Goal: Task Accomplishment & Management: Manage account settings

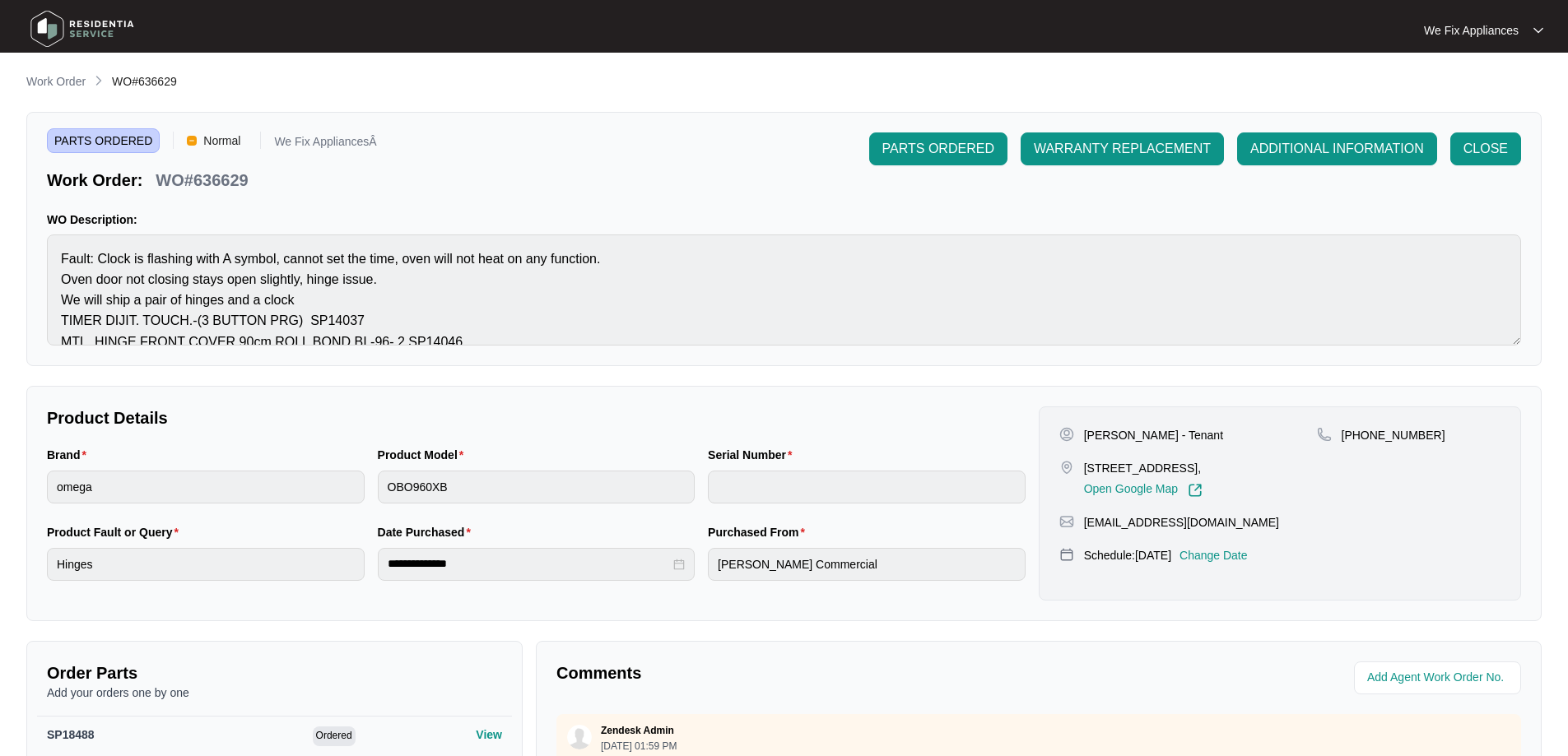
scroll to position [339, 0]
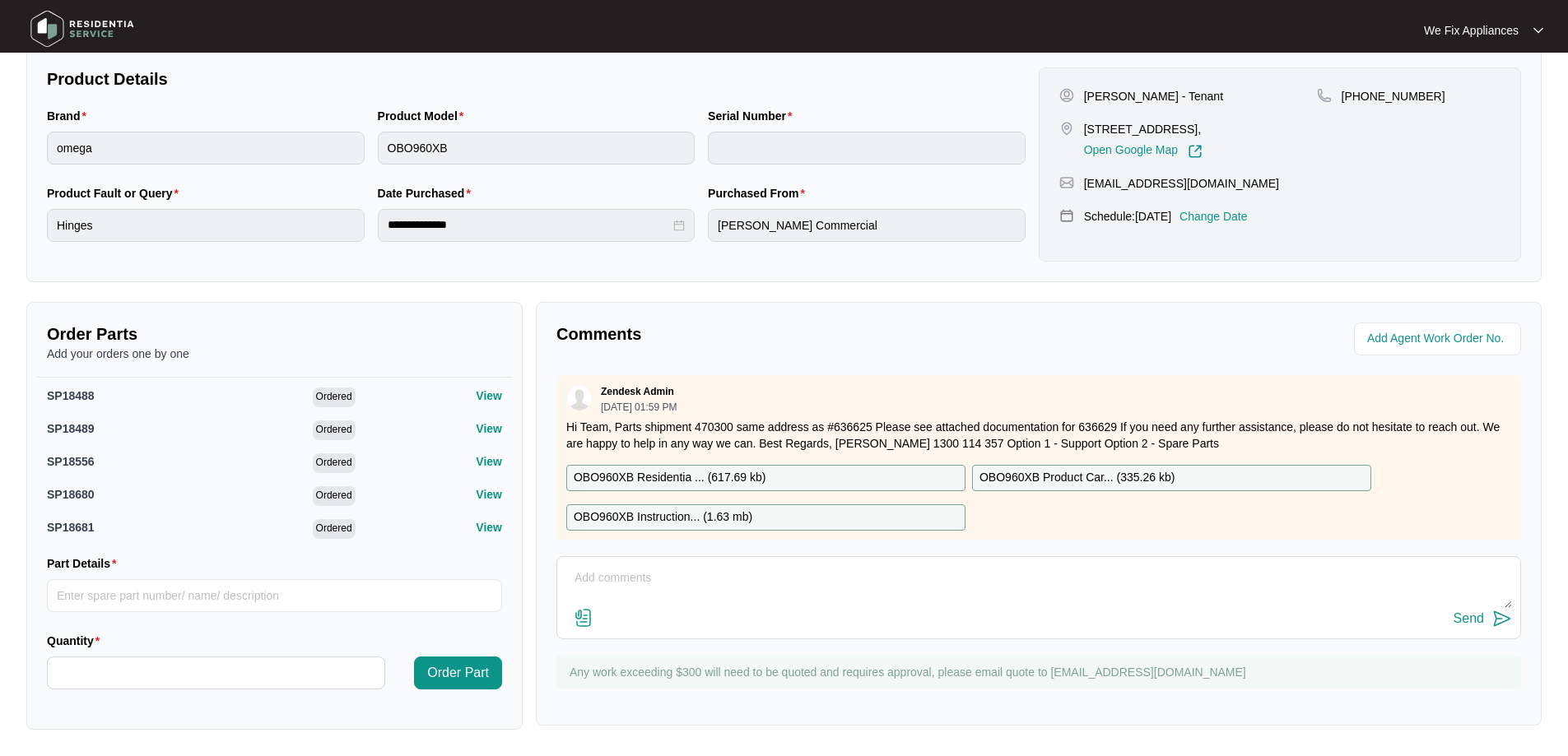
click at [112, 34] on img at bounding box center [82, 29] width 115 height 50
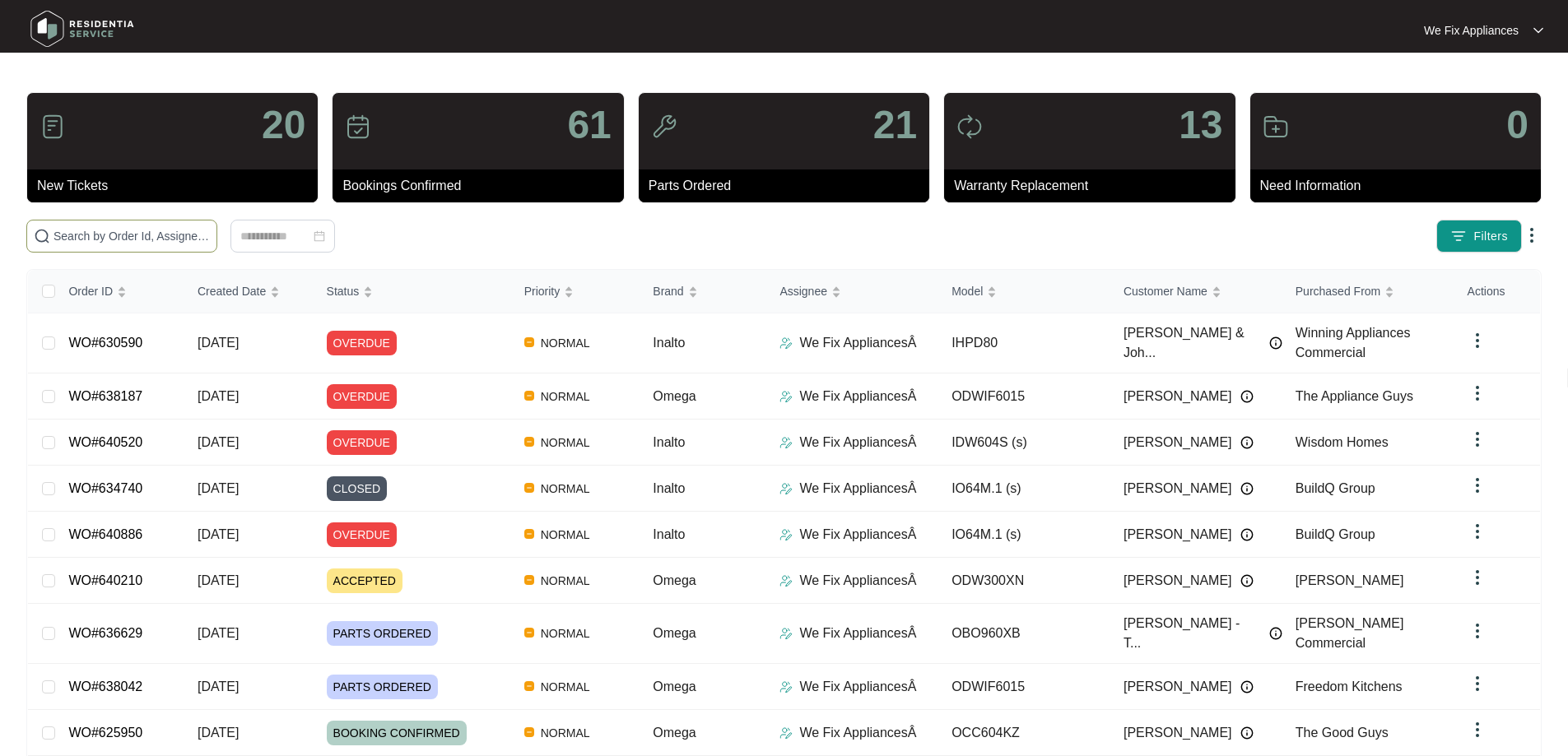
paste input "640210"
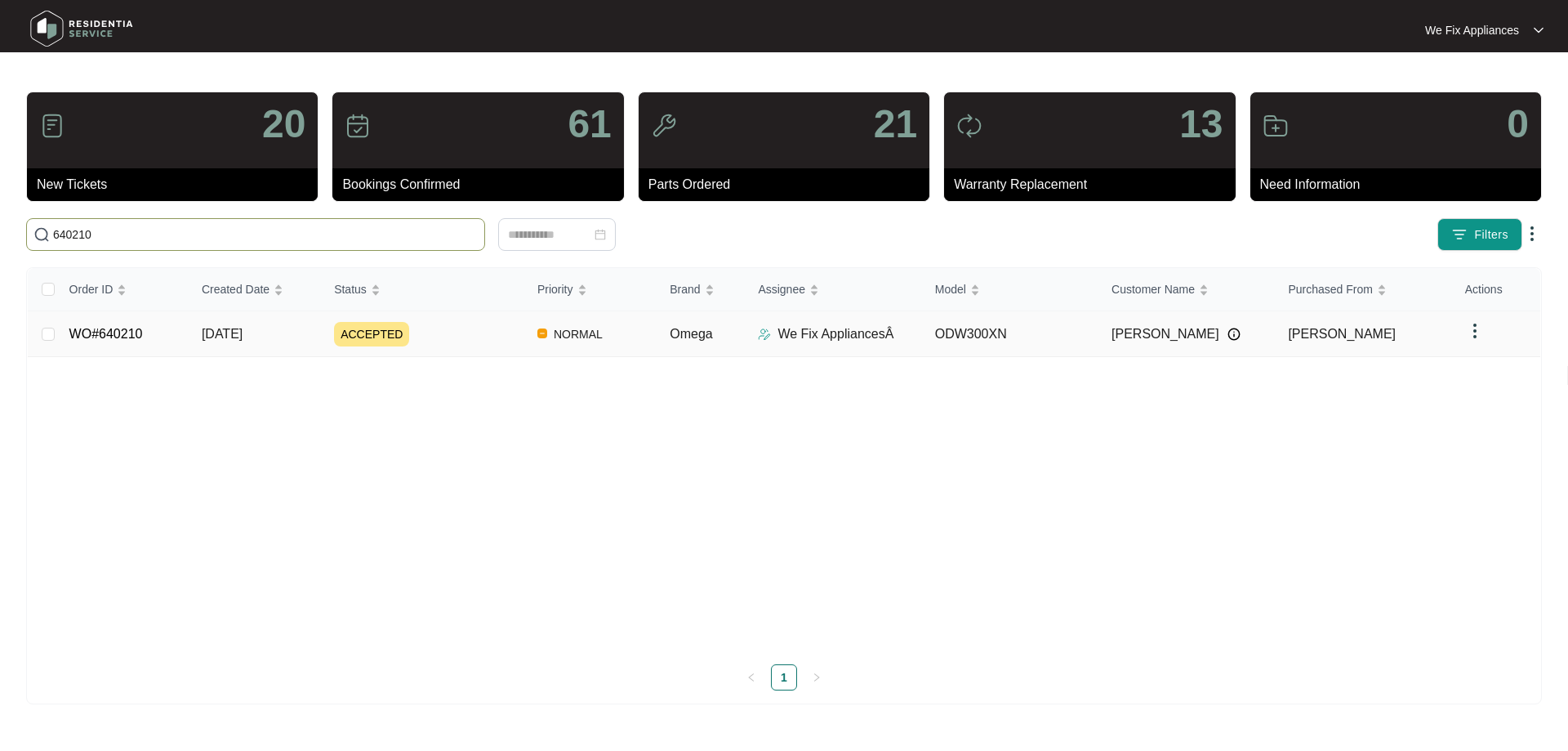
type input "640210"
click at [116, 343] on td "WO#640210" at bounding box center [122, 334] width 132 height 45
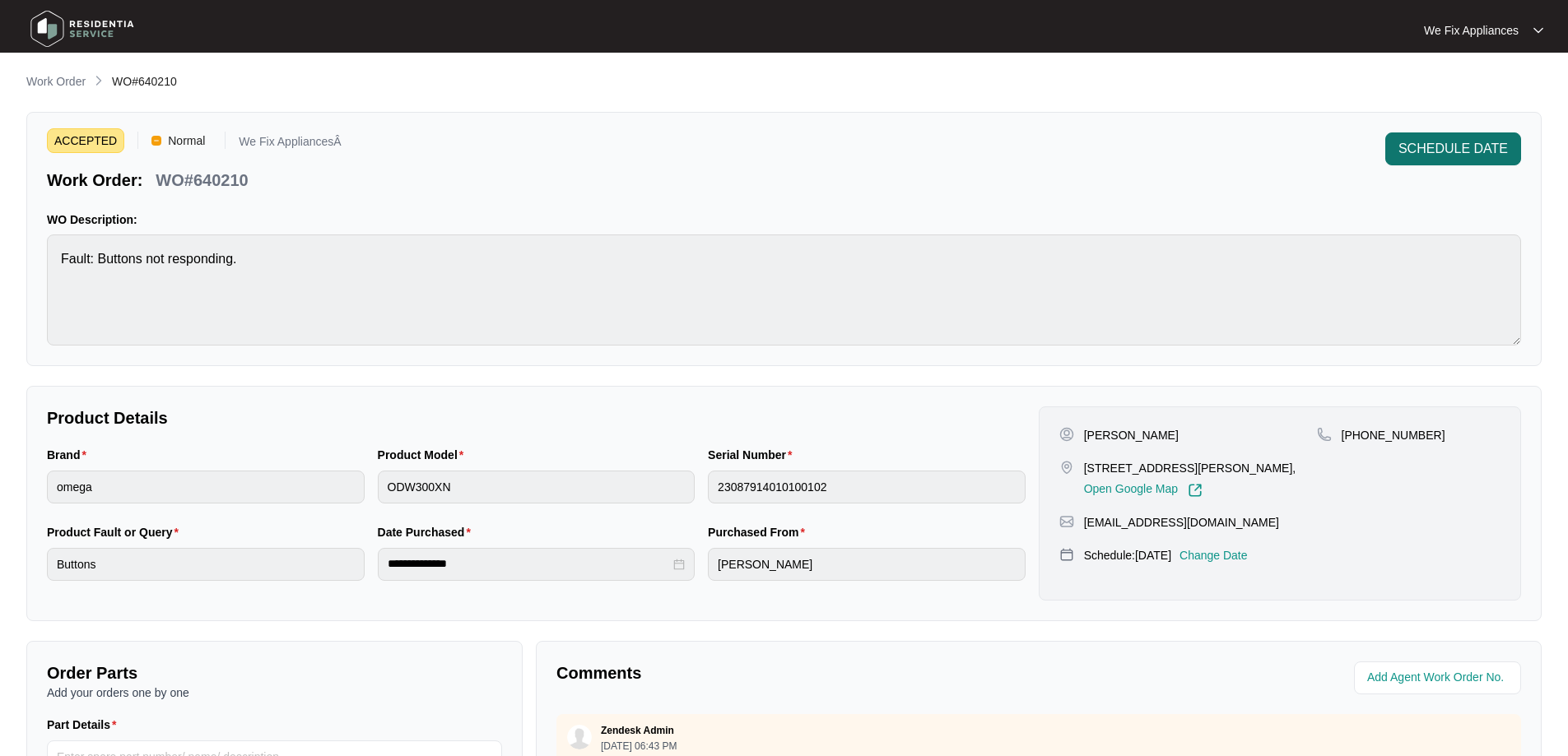
click at [1469, 140] on span "SCHEDULE DATE" at bounding box center [1453, 149] width 109 height 20
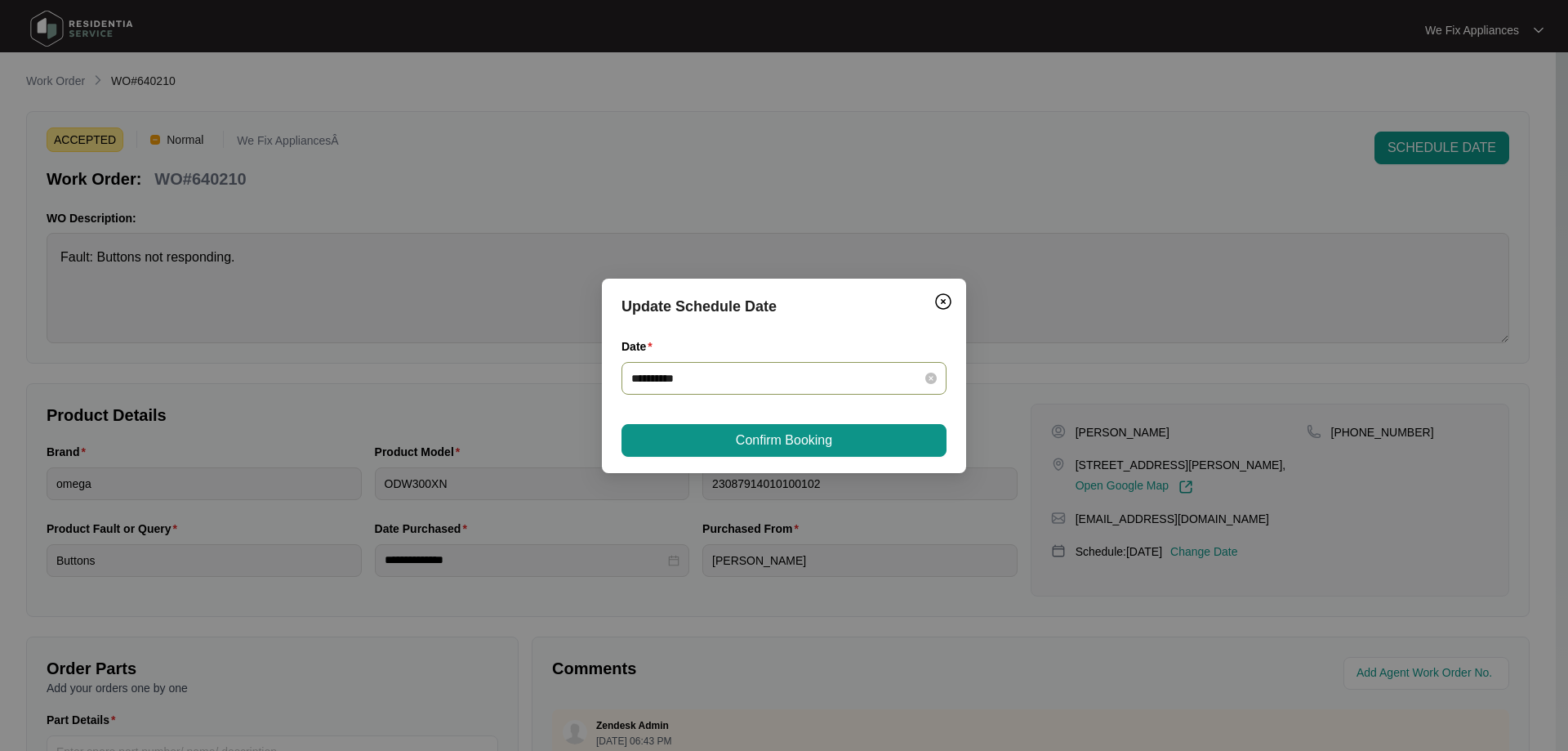
click at [771, 380] on input "**********" at bounding box center [774, 378] width 286 height 18
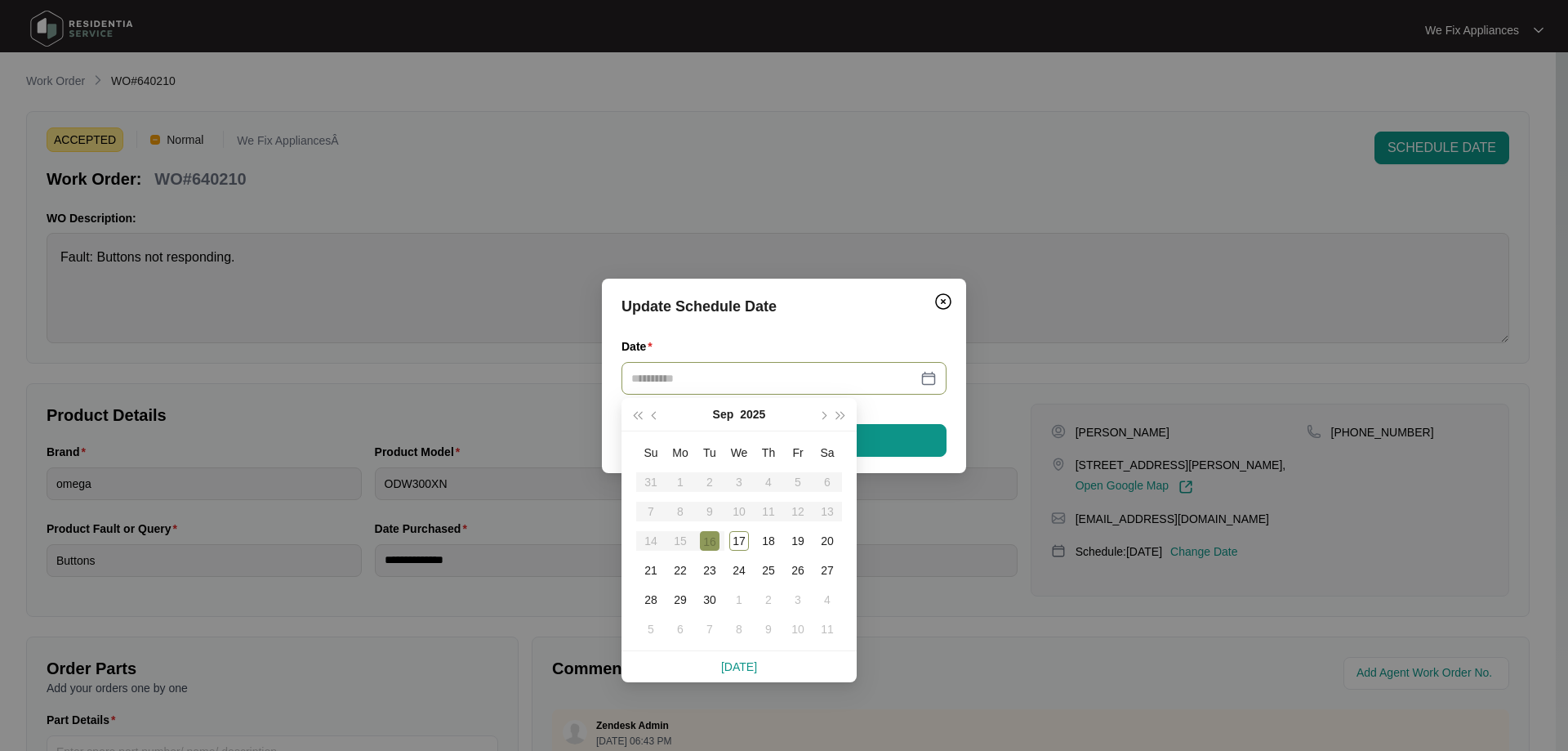
type input "**********"
click at [1018, 216] on div "**********" at bounding box center [784, 376] width 1568 height 751
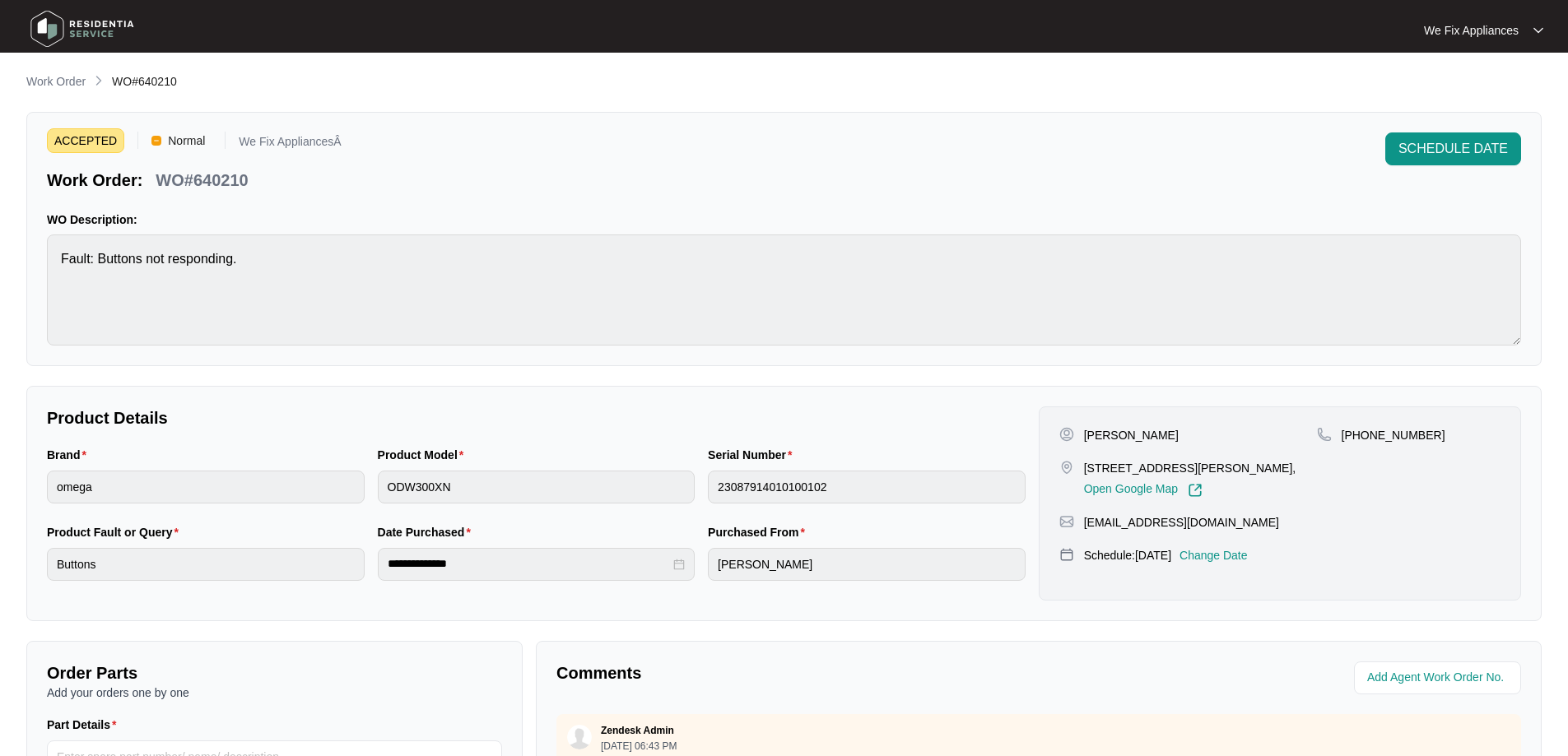
click at [1230, 548] on p "Change Date" at bounding box center [1213, 555] width 68 height 17
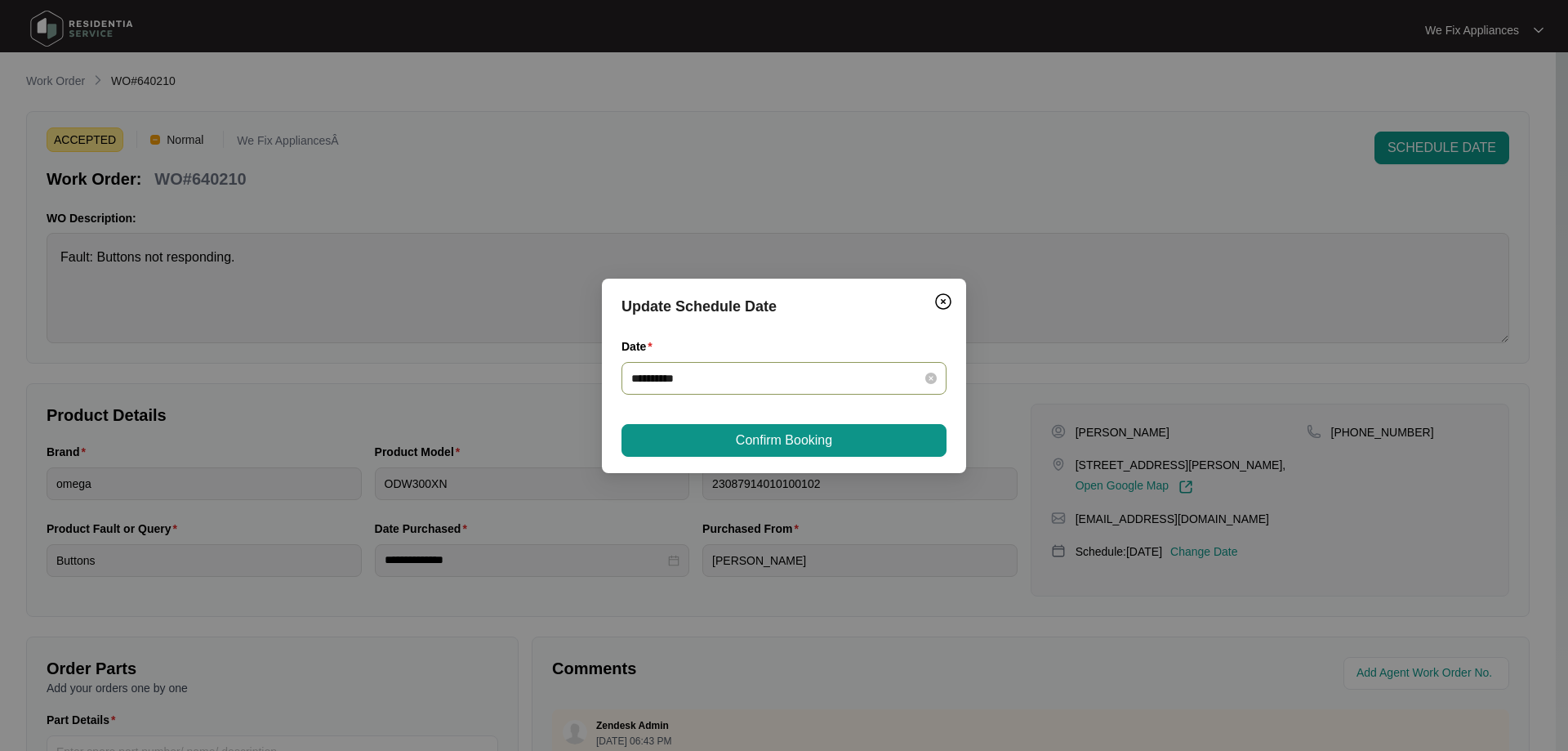
click at [804, 387] on div "**********" at bounding box center [784, 377] width 325 height 33
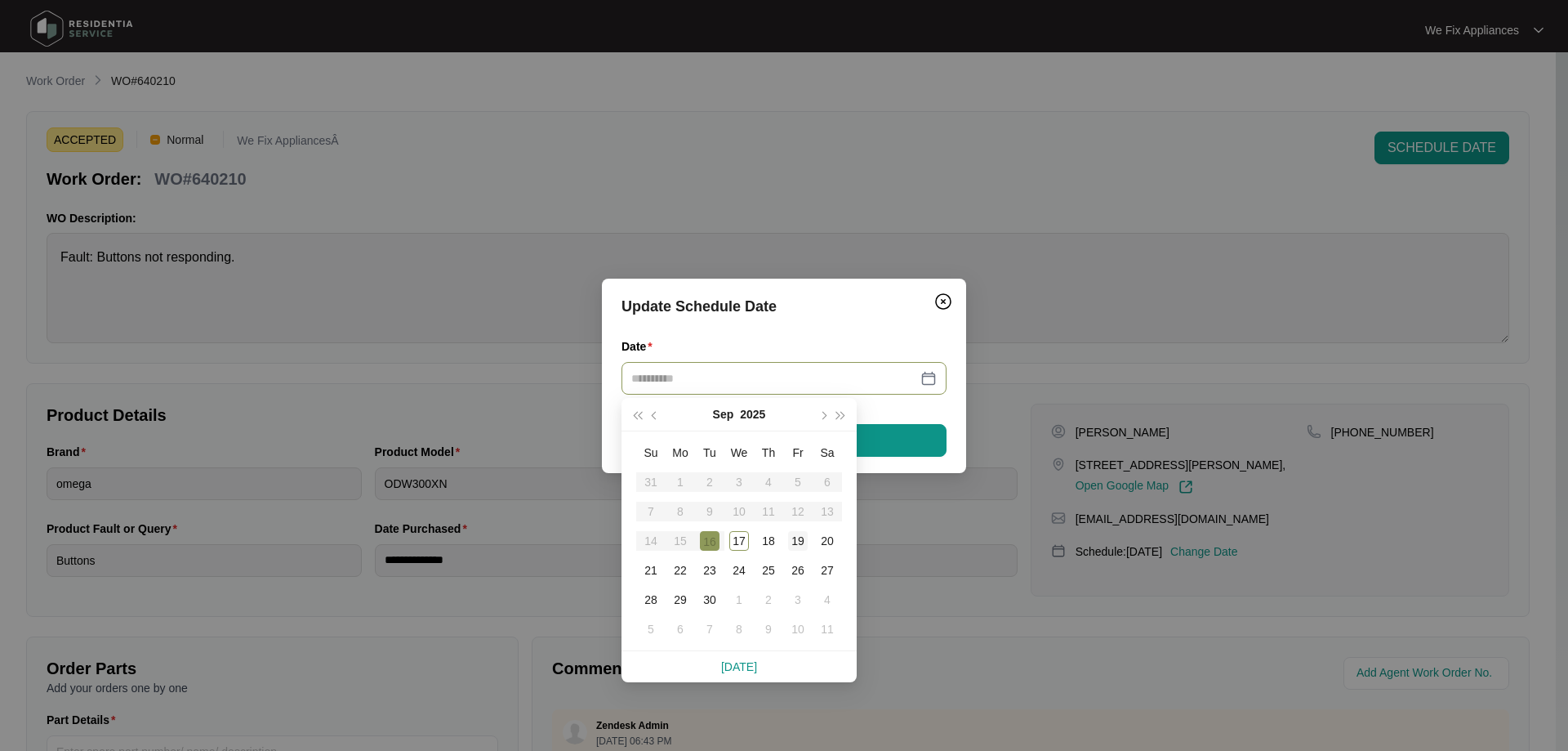
type input "**********"
click at [797, 545] on div "19" at bounding box center [798, 541] width 20 height 20
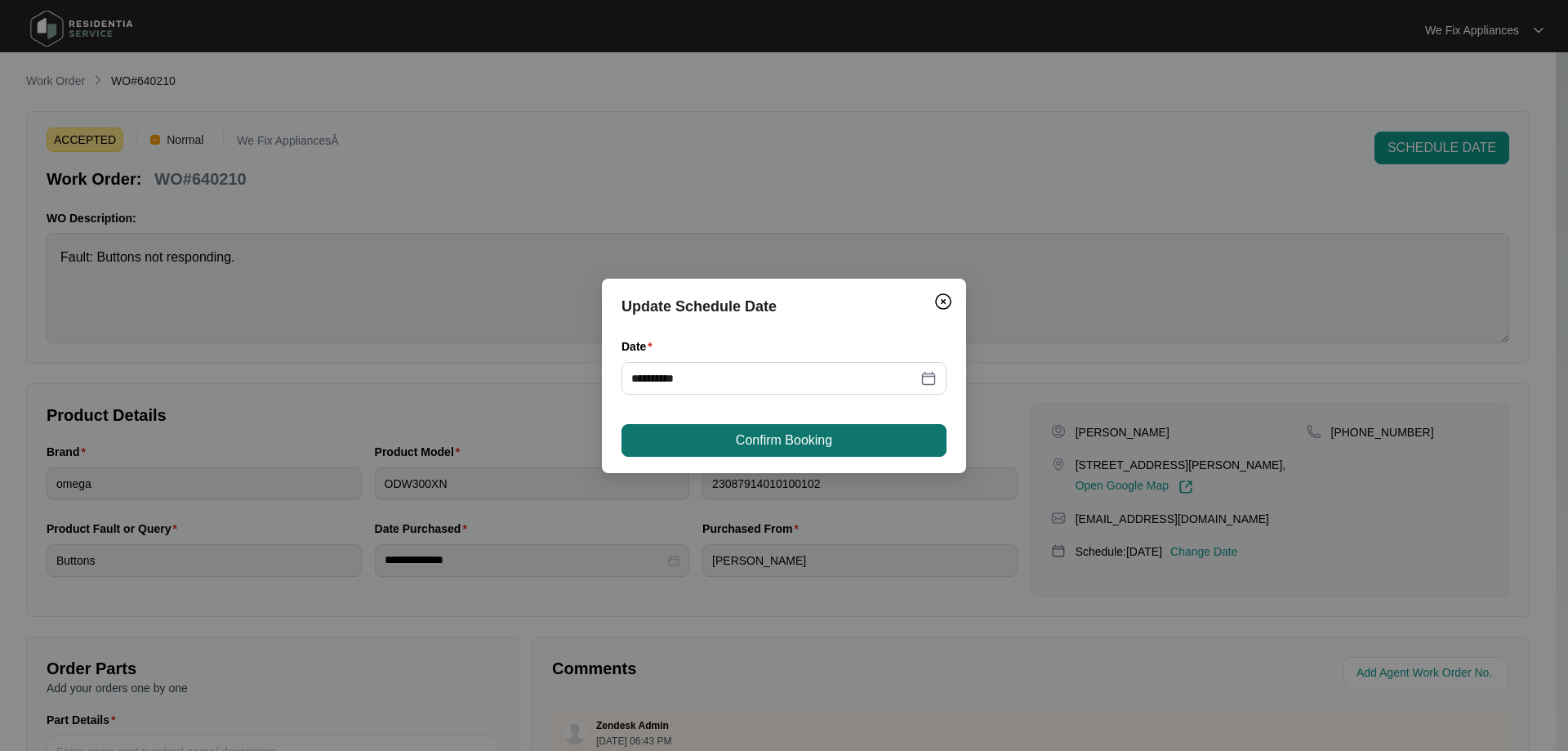
click at [791, 443] on span "Confirm Booking" at bounding box center [784, 441] width 97 height 20
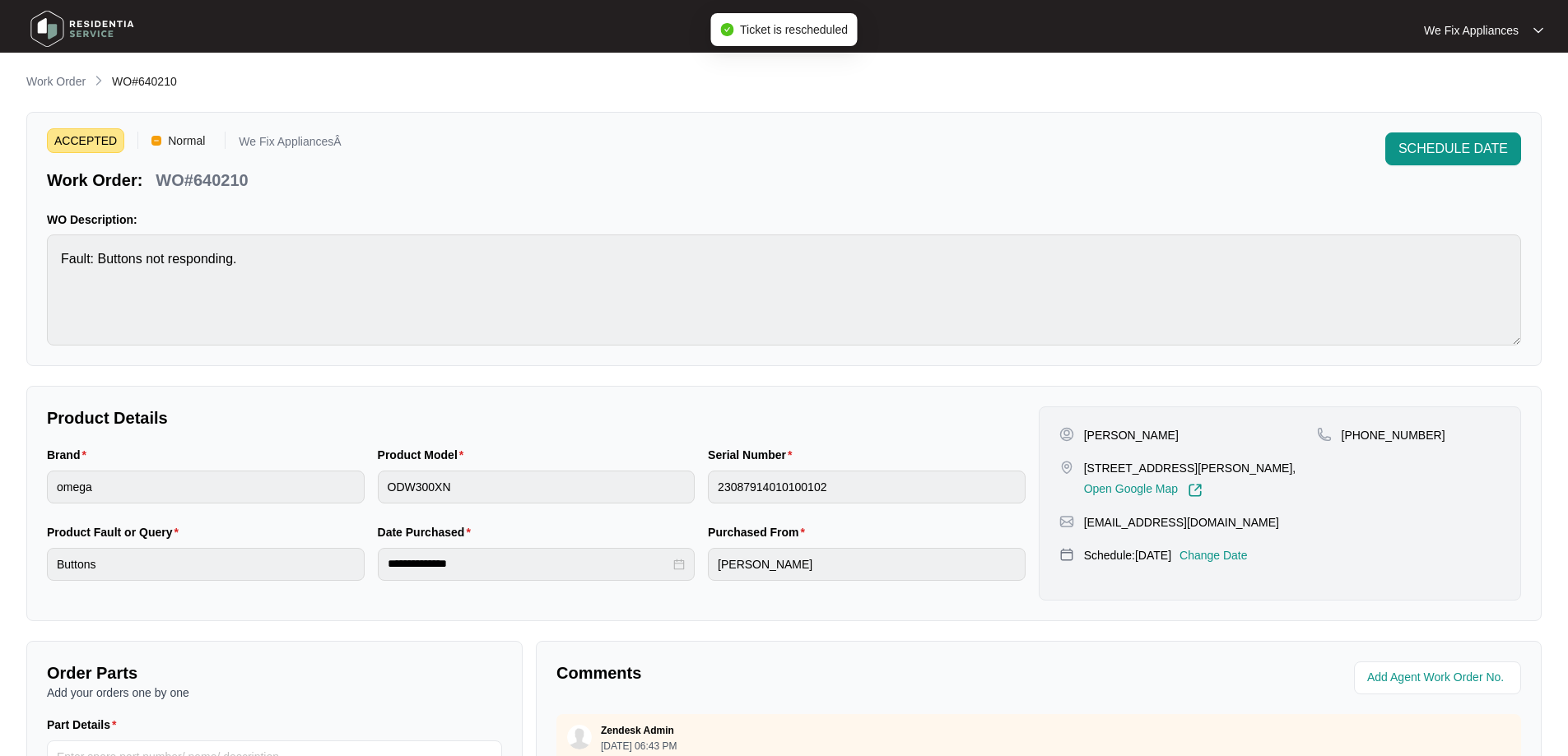
click at [98, 32] on img at bounding box center [82, 29] width 115 height 50
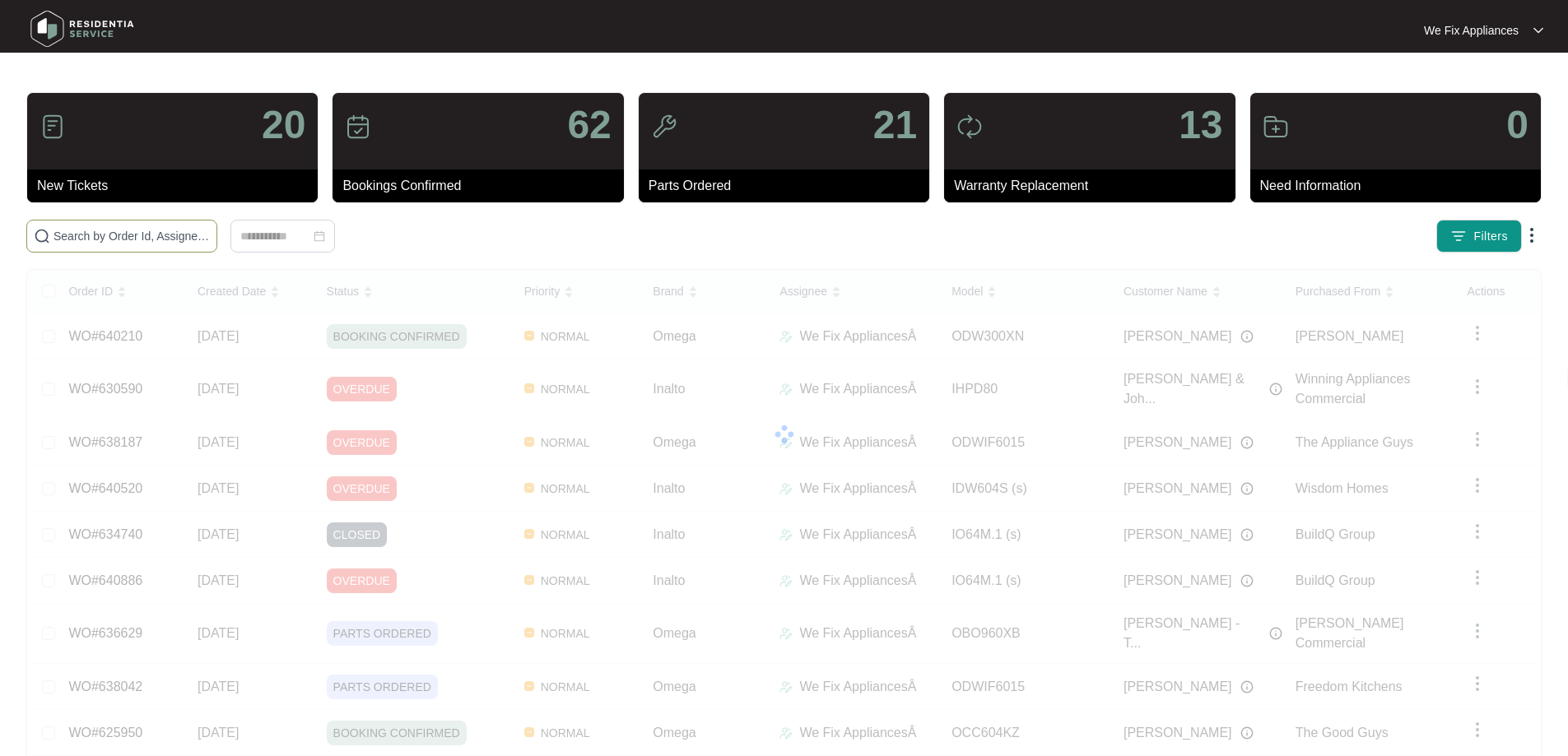
paste input "641316"
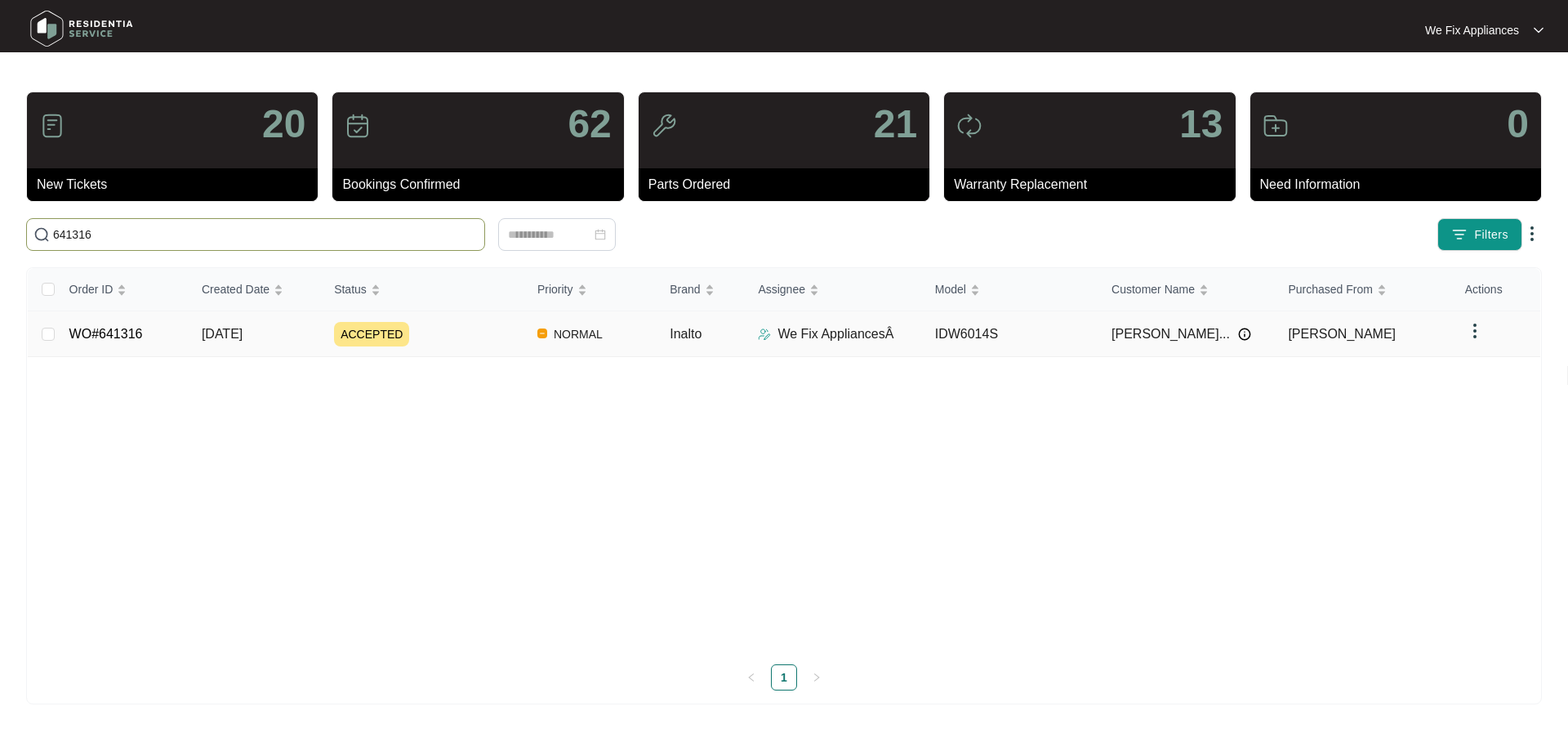
type input "641316"
click at [101, 333] on link "WO#641316" at bounding box center [105, 334] width 74 height 14
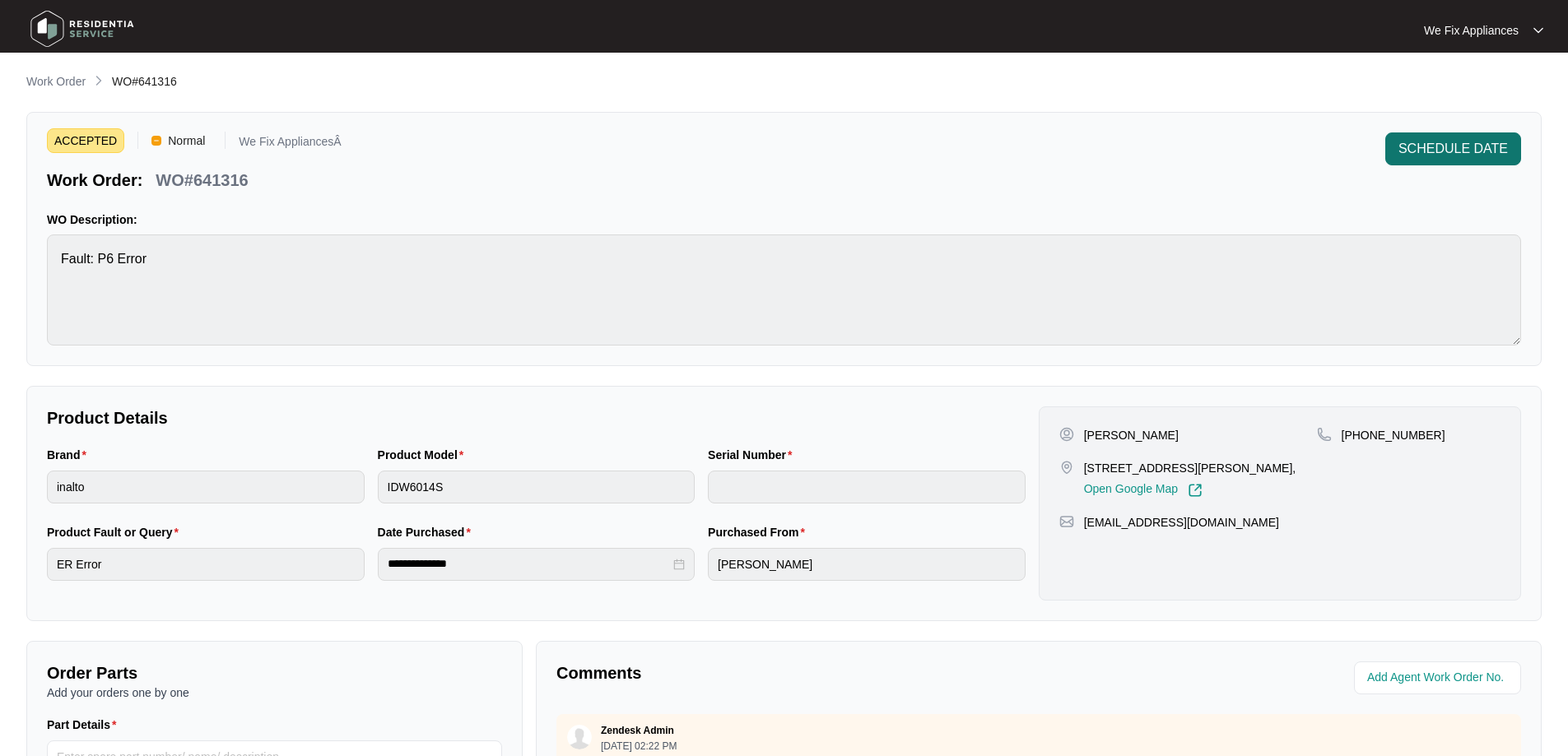
click at [1407, 154] on span "SCHEDULE DATE" at bounding box center [1453, 149] width 109 height 20
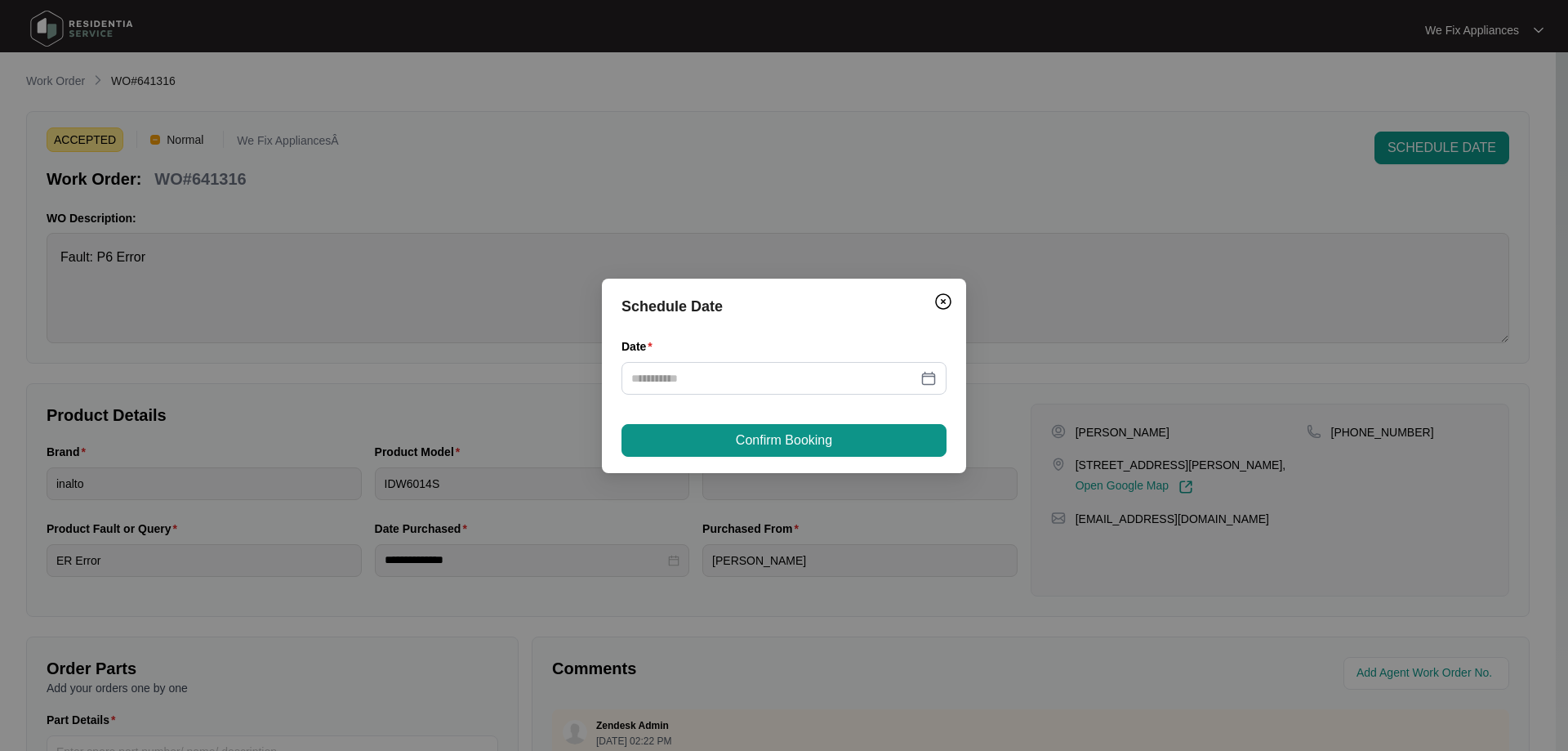
click at [822, 359] on div "Date" at bounding box center [784, 349] width 325 height 25
click at [818, 371] on input "Date" at bounding box center [774, 378] width 286 height 18
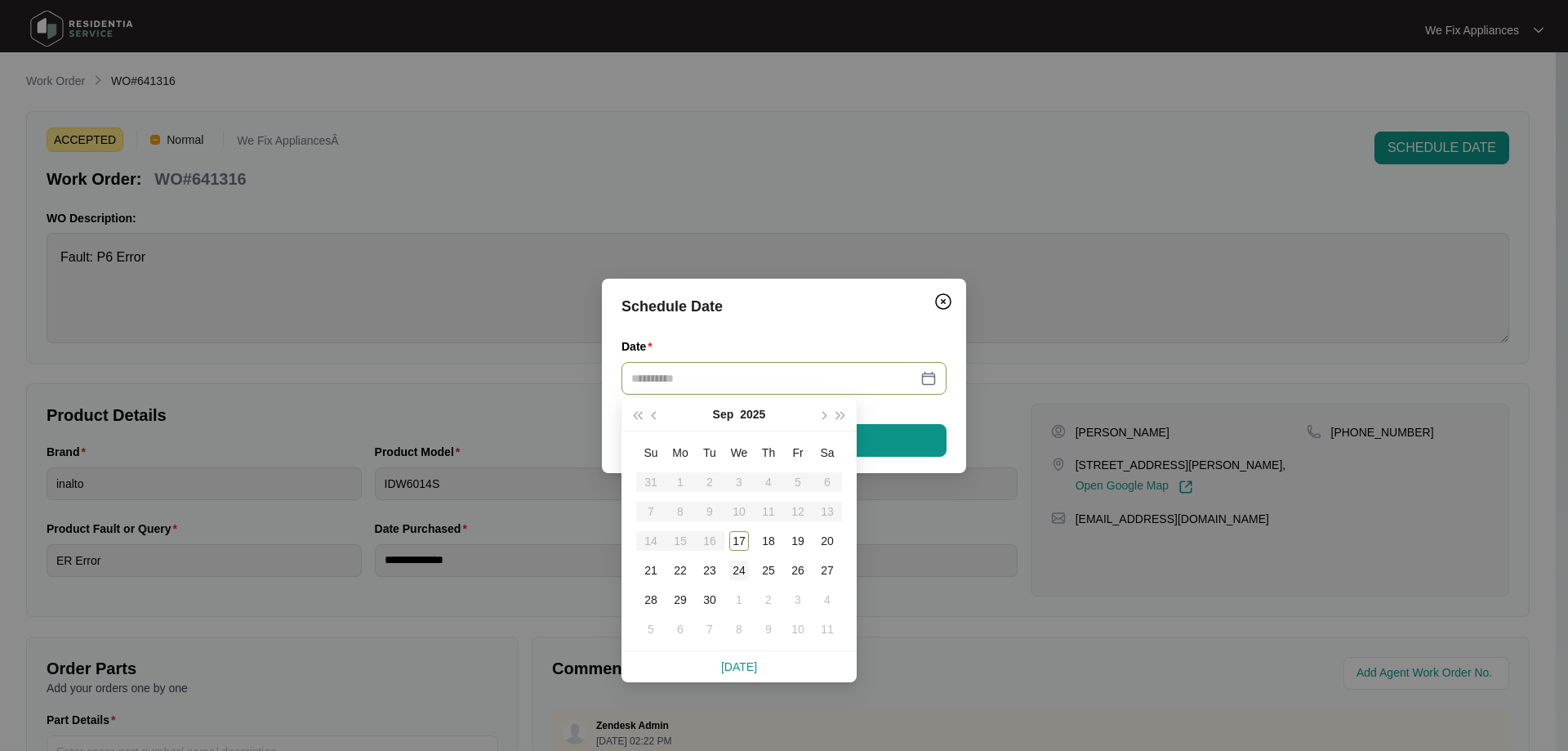
click at [735, 577] on div "24" at bounding box center [740, 571] width 20 height 20
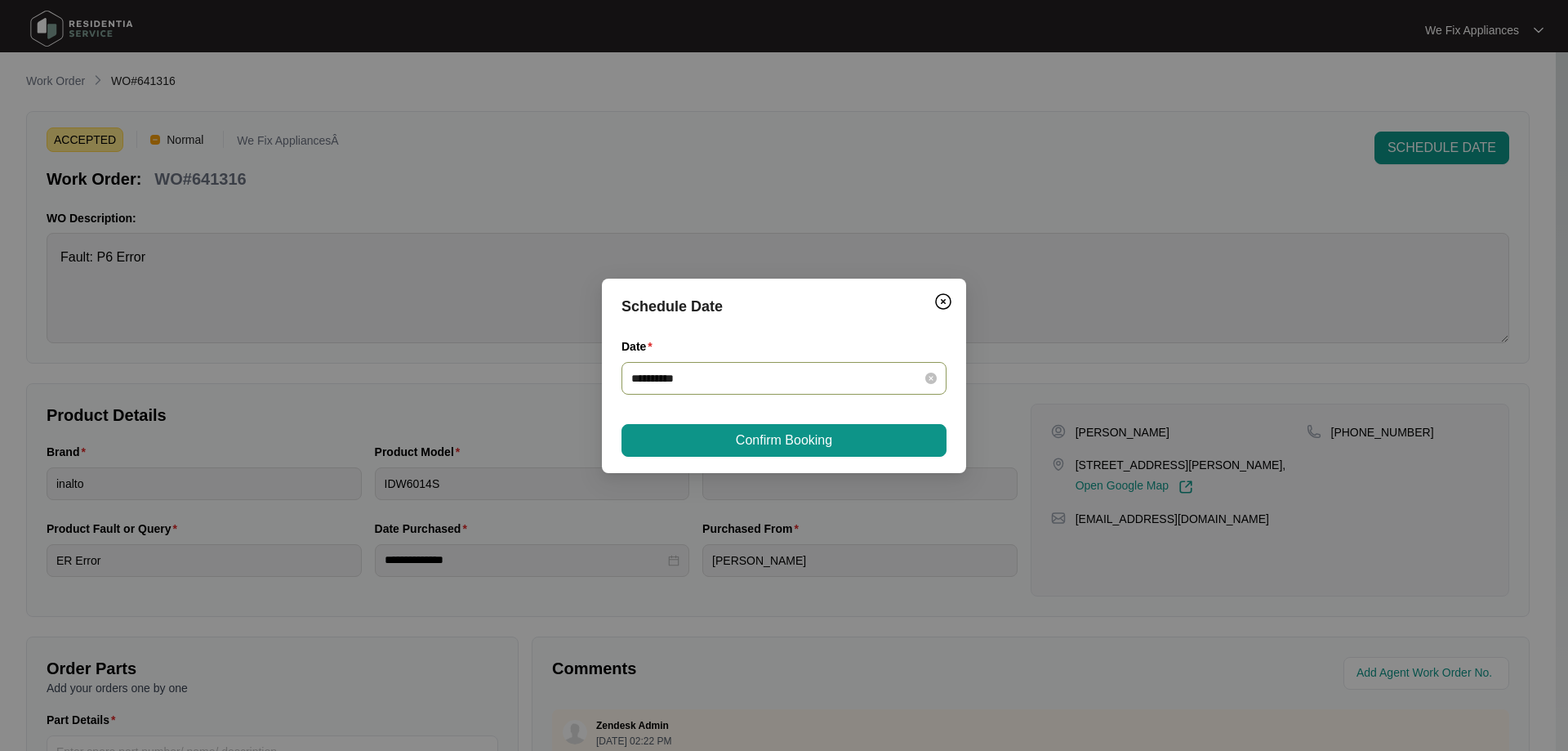
click at [760, 385] on input "**********" at bounding box center [774, 378] width 286 height 18
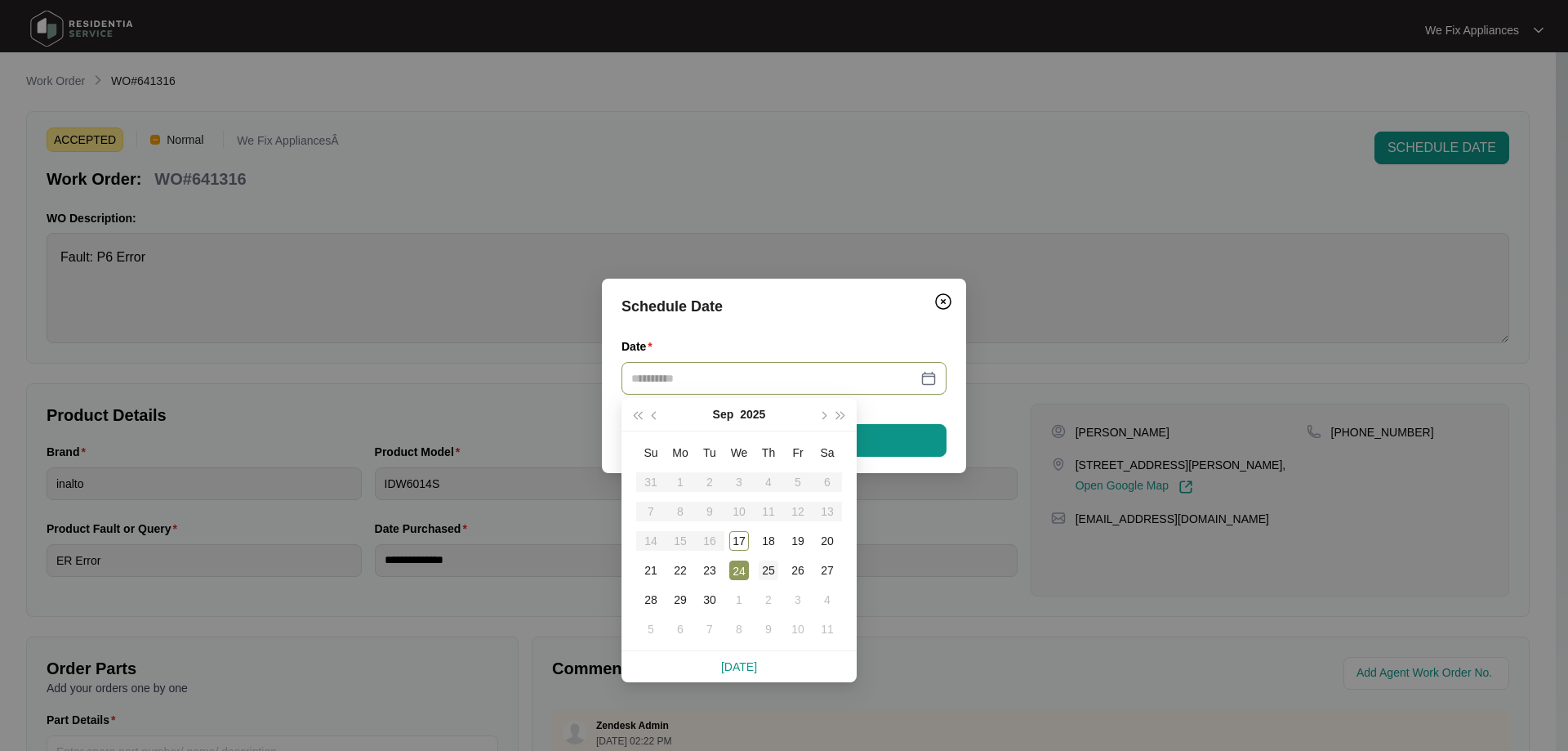
click at [766, 576] on div "25" at bounding box center [768, 571] width 20 height 20
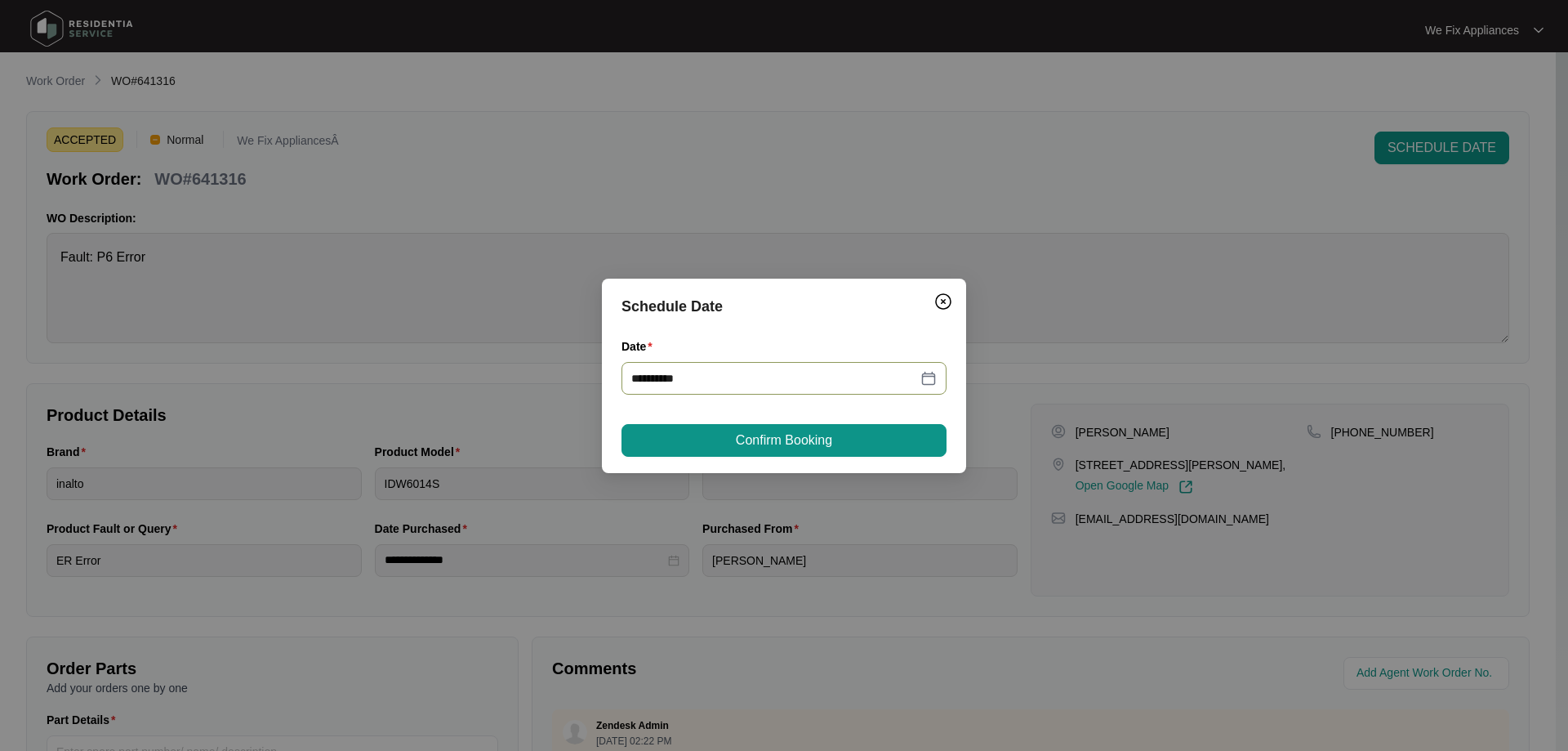
type input "**********"
click at [802, 450] on button "Confirm Booking" at bounding box center [784, 440] width 325 height 33
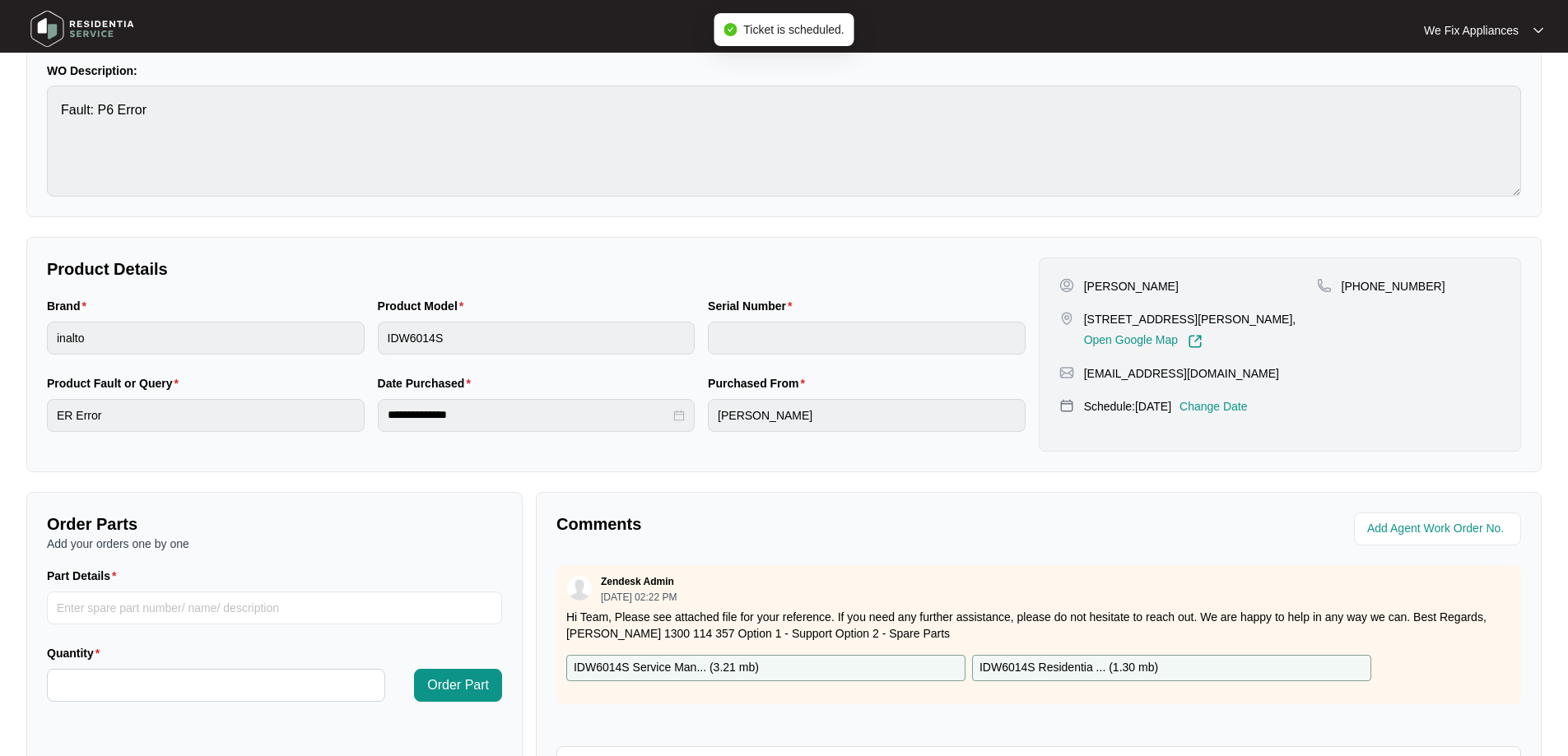
scroll to position [329, 0]
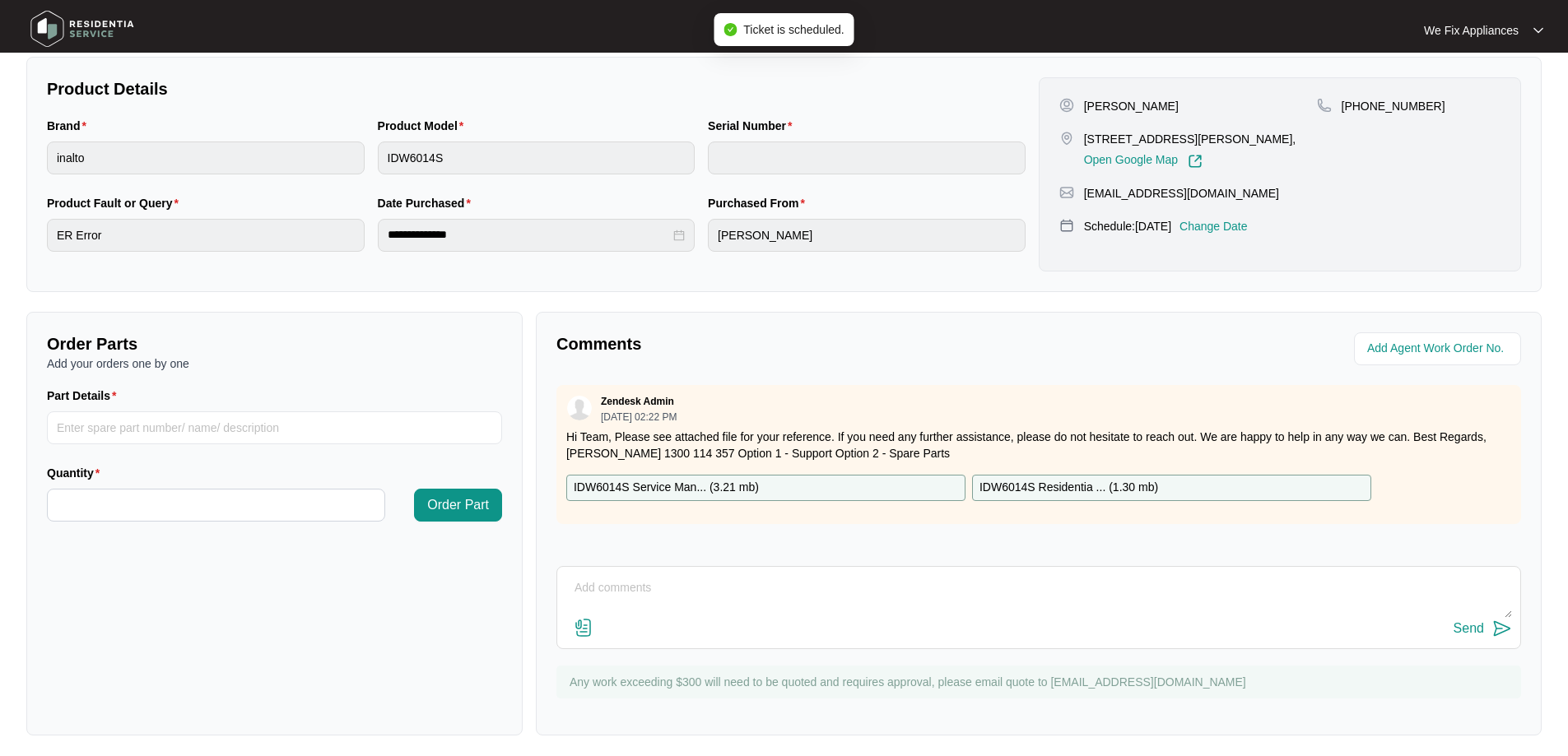
click at [806, 571] on div "Send" at bounding box center [1039, 608] width 965 height 83
click at [797, 595] on textarea at bounding box center [1039, 596] width 947 height 43
type textarea "h"
type textarea "Hi team, customer away until the 24/9, wanted the 25/9 thank you."
click at [1467, 626] on div "Send" at bounding box center [1468, 628] width 31 height 15
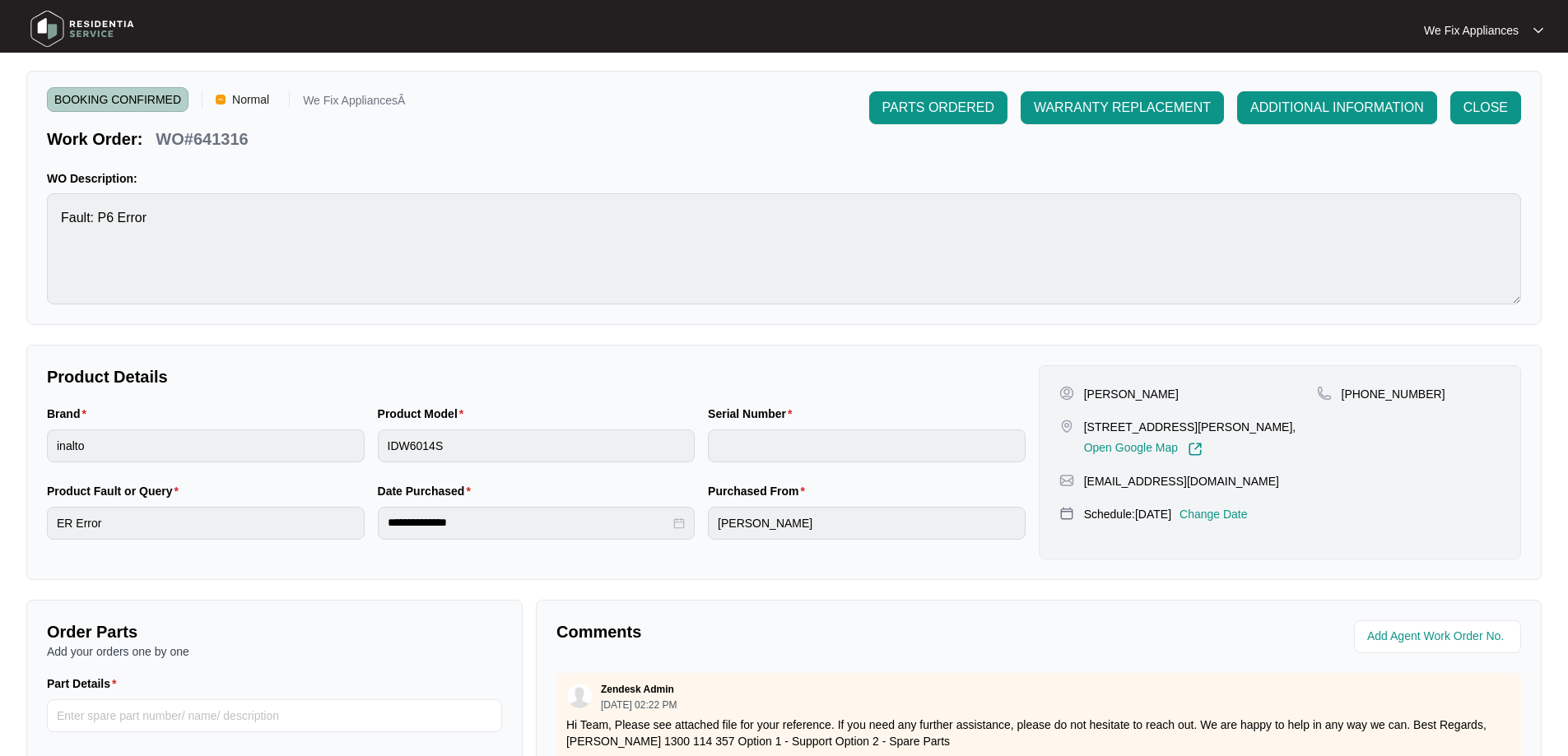
scroll to position [0, 0]
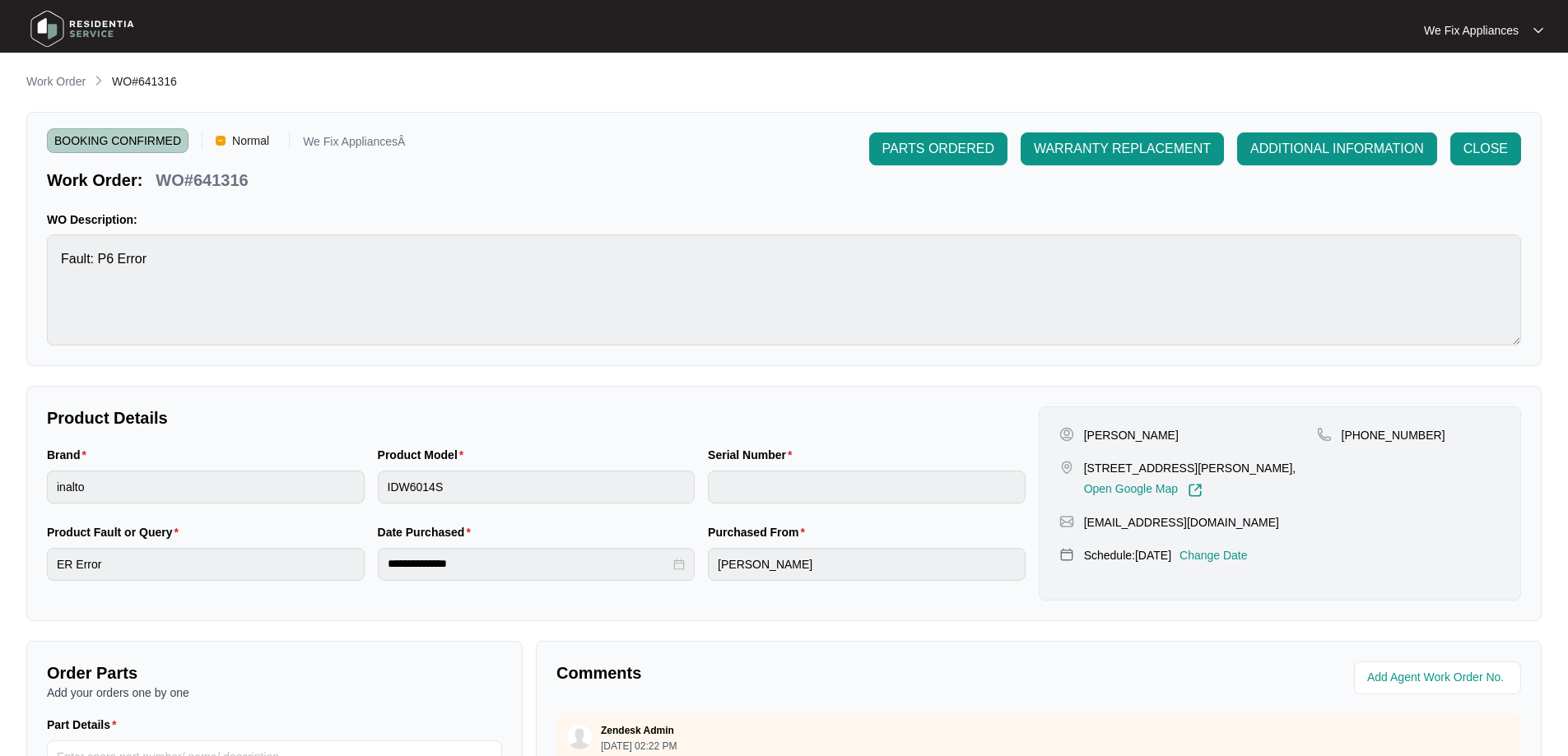
click at [72, 36] on img at bounding box center [82, 29] width 115 height 50
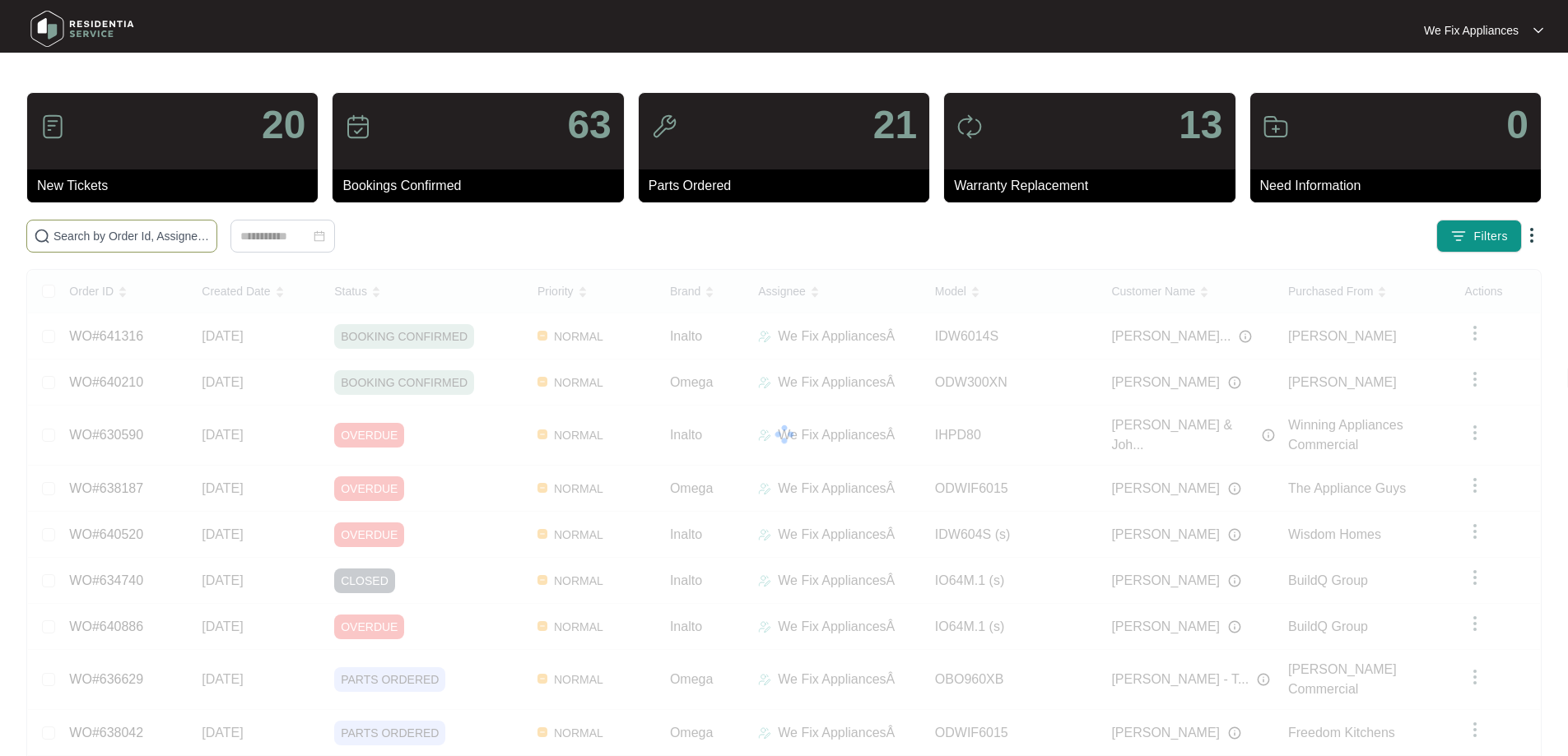
paste input "641252"
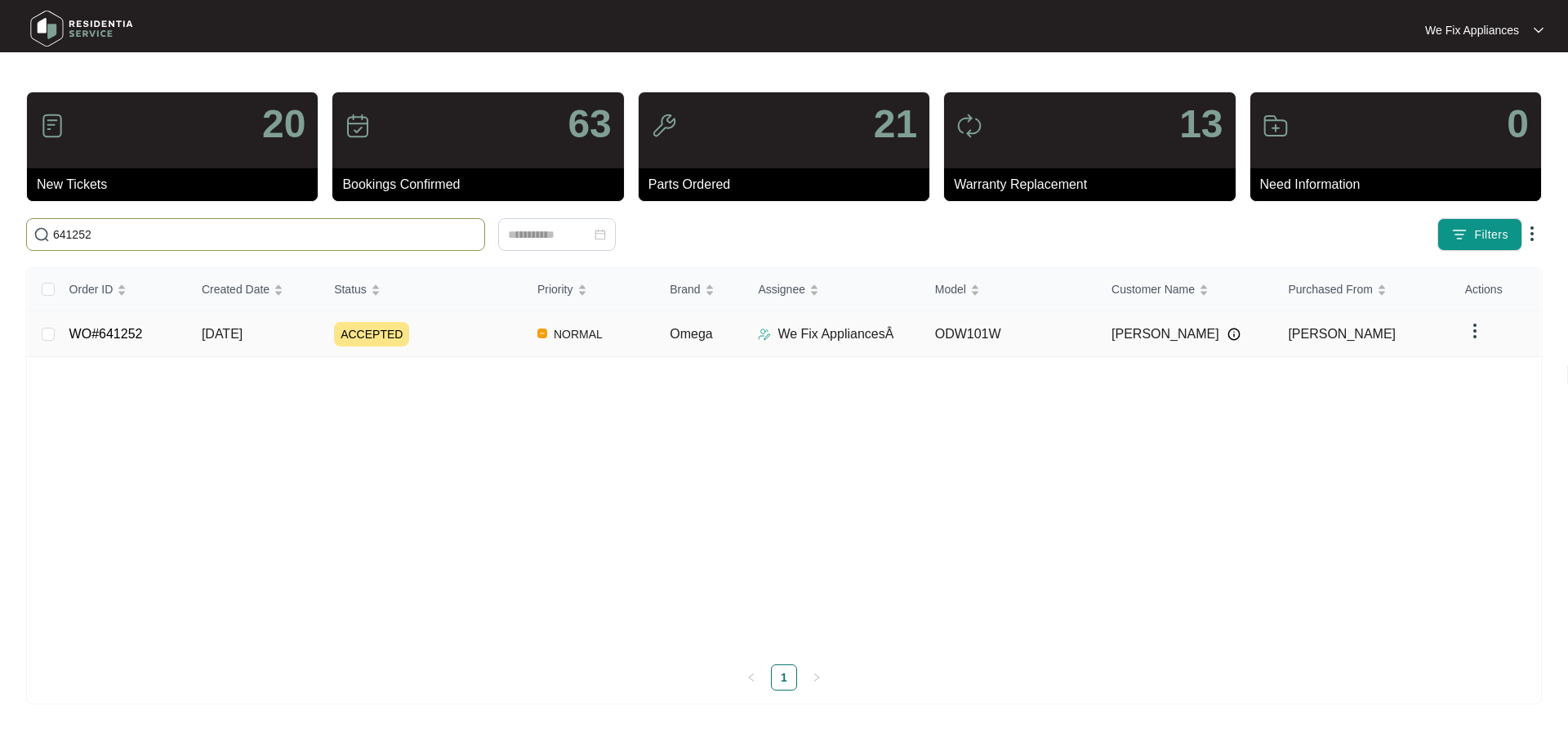
type input "641252"
click at [107, 321] on td "WO#641252" at bounding box center [122, 334] width 132 height 45
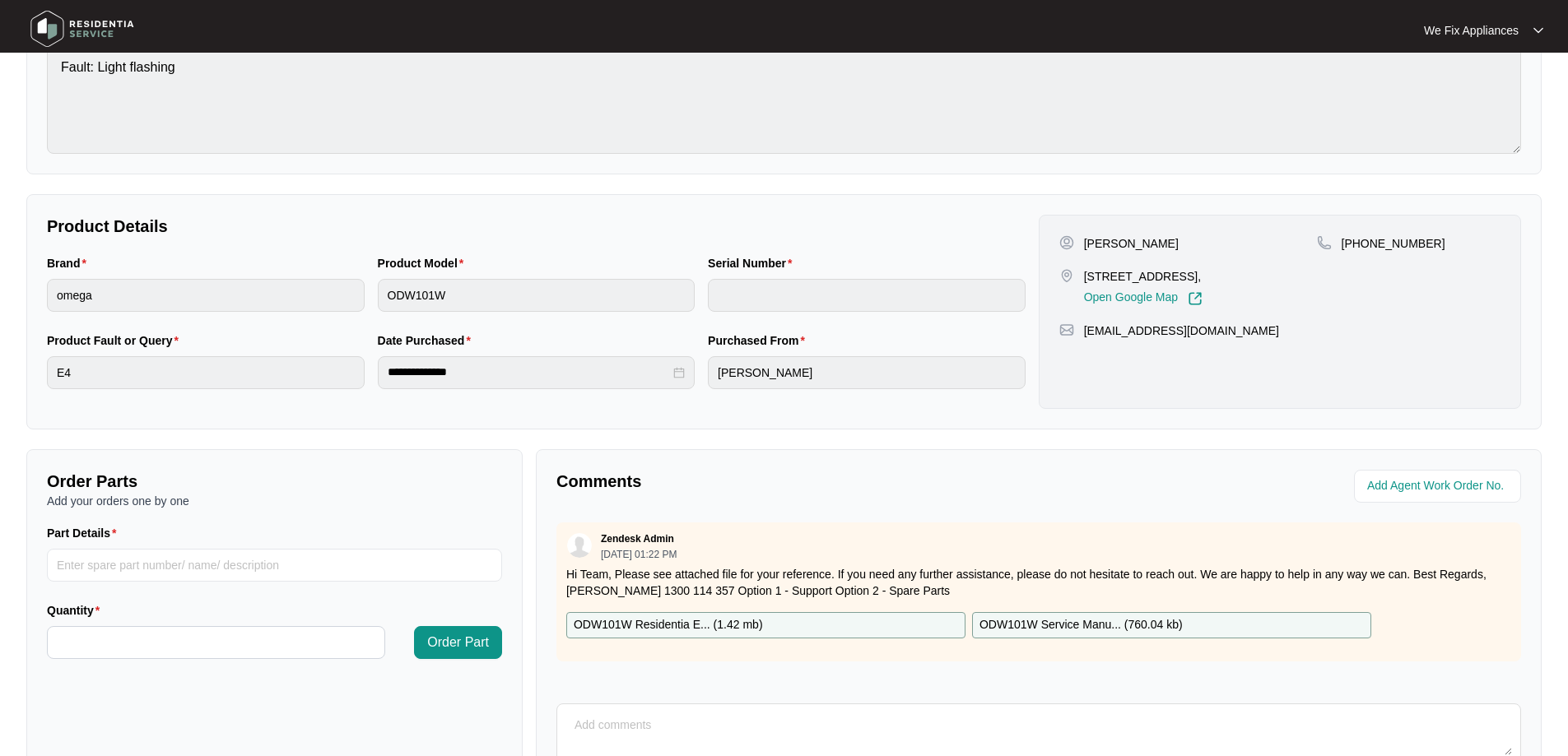
scroll to position [335, 0]
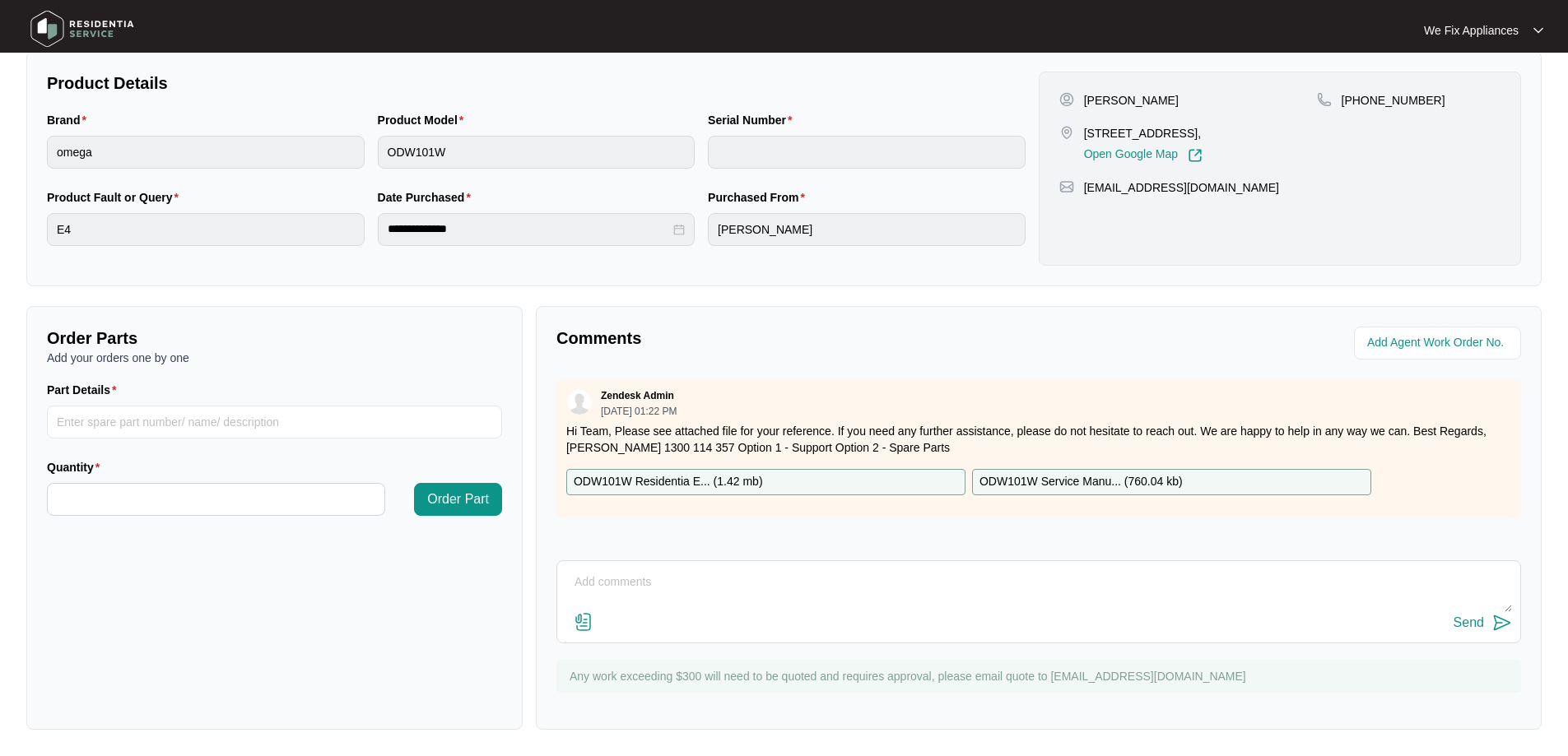
click at [697, 578] on textarea at bounding box center [1039, 590] width 947 height 43
type textarea "Hi team, left msg for customer to call back and book on service thank you."
click at [1481, 618] on div "Send" at bounding box center [1468, 622] width 31 height 15
click at [104, 9] on img at bounding box center [82, 29] width 115 height 50
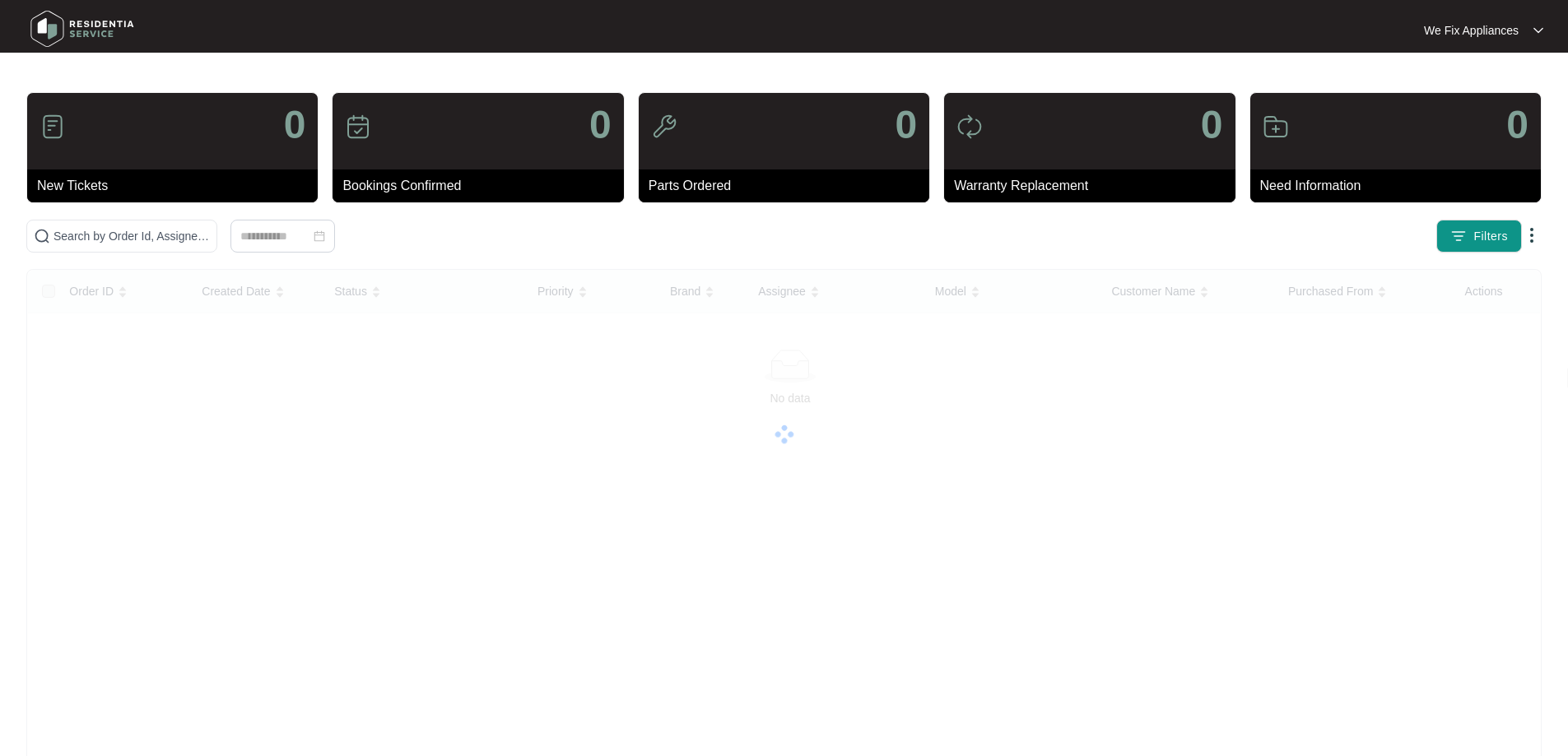
click at [104, 18] on img at bounding box center [82, 29] width 115 height 50
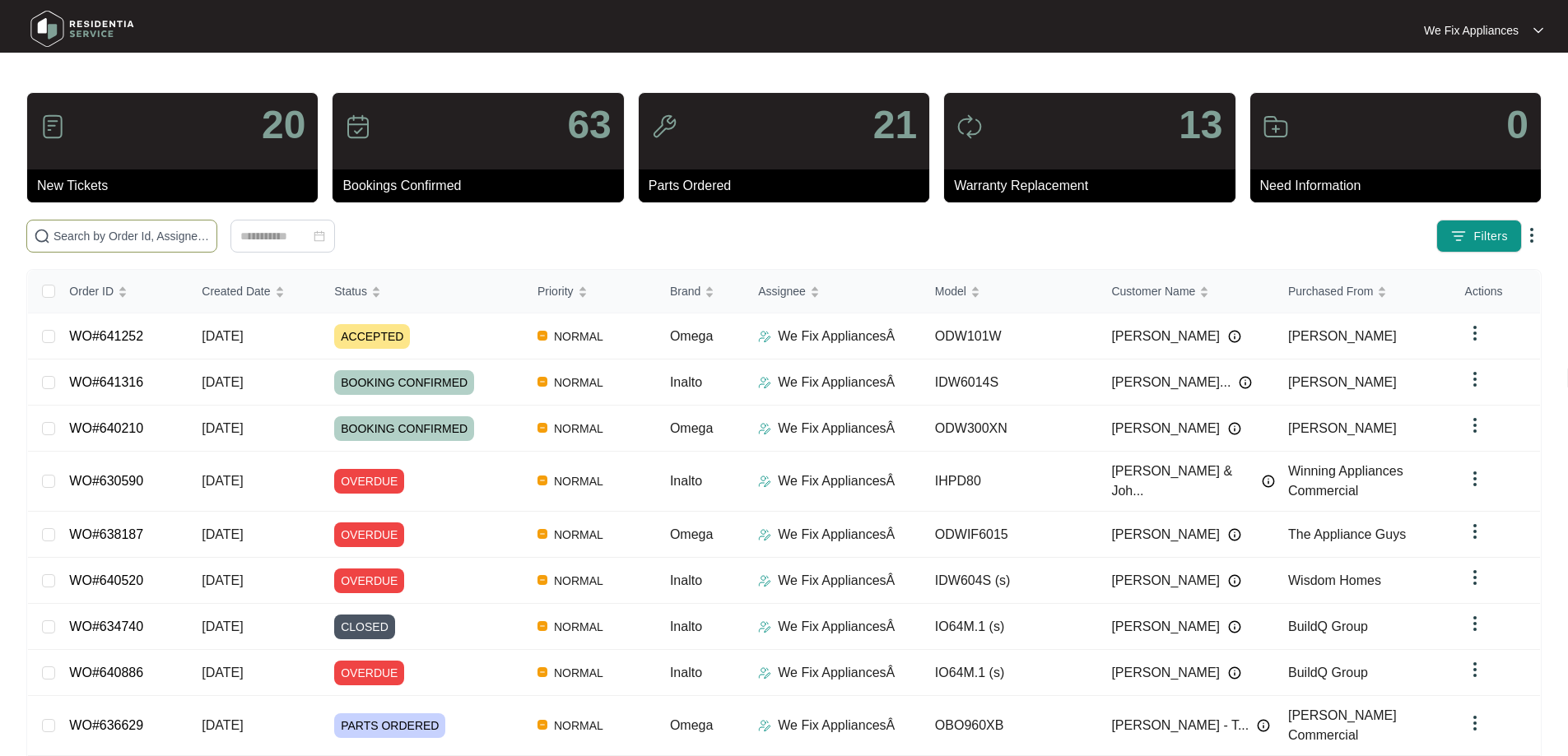
paste input "640520"
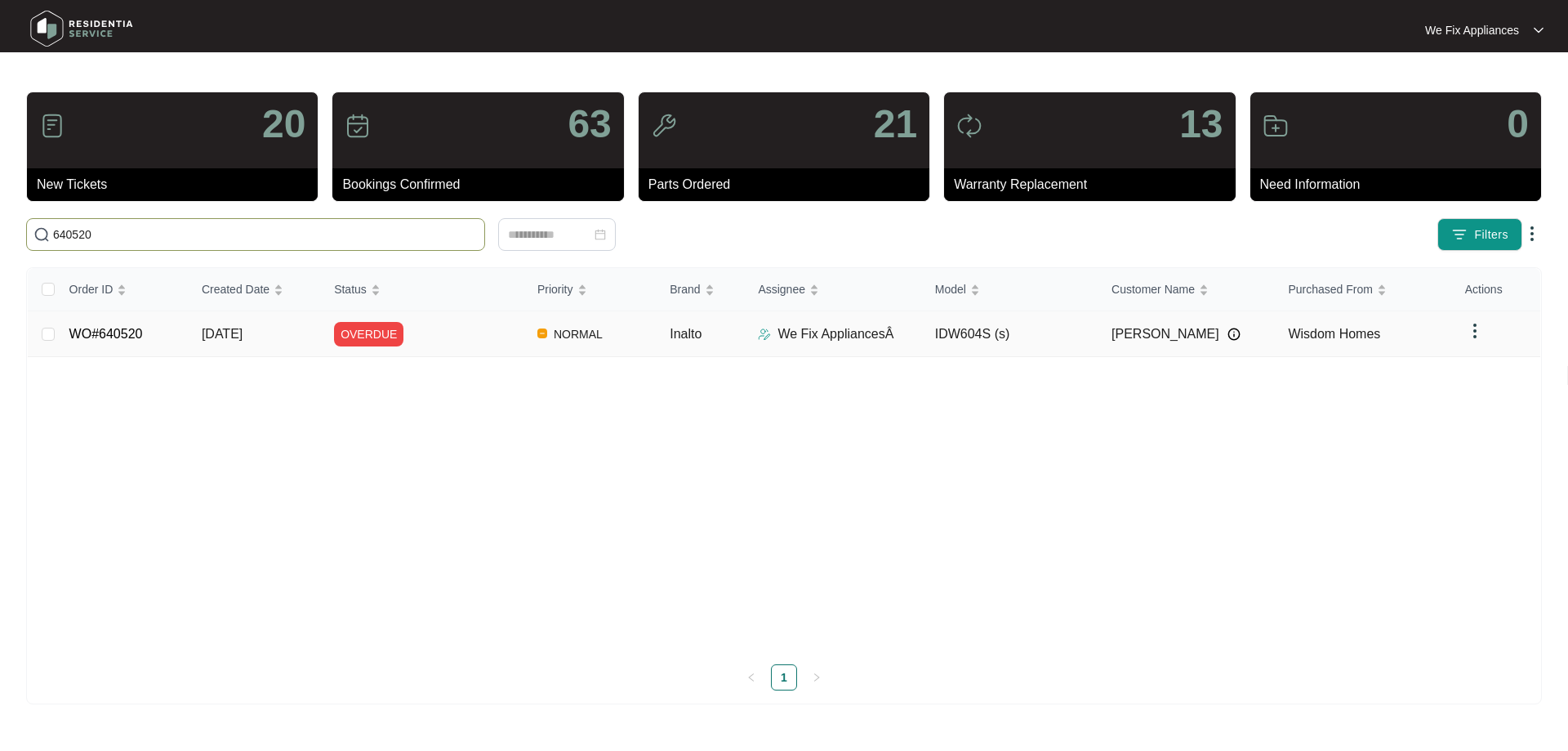
type input "640520"
click at [125, 333] on link "WO#640520" at bounding box center [105, 334] width 74 height 14
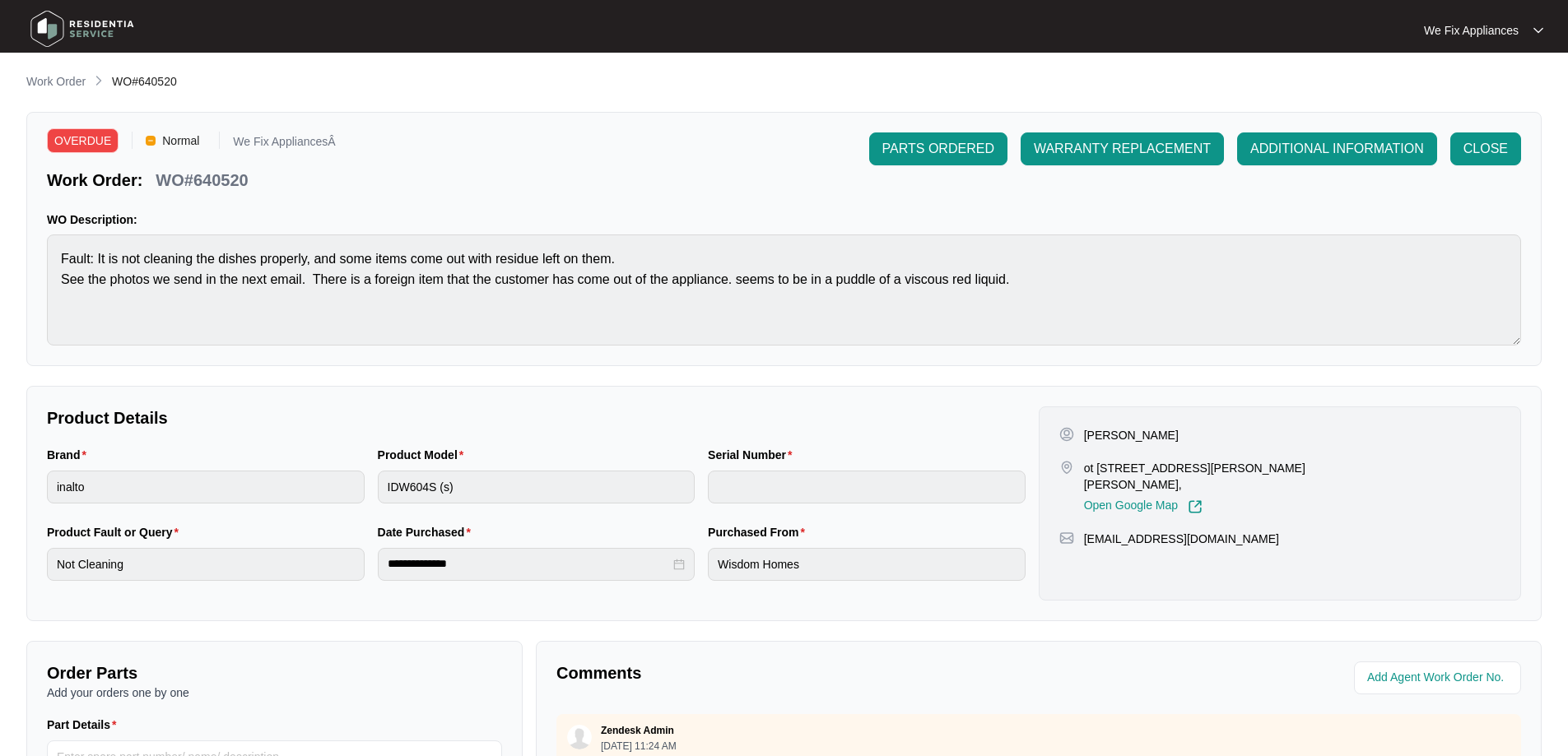
click at [96, 17] on img at bounding box center [82, 29] width 115 height 50
click at [79, 34] on body "**********" at bounding box center [784, 546] width 1568 height 1091
click at [93, 21] on img at bounding box center [82, 29] width 115 height 50
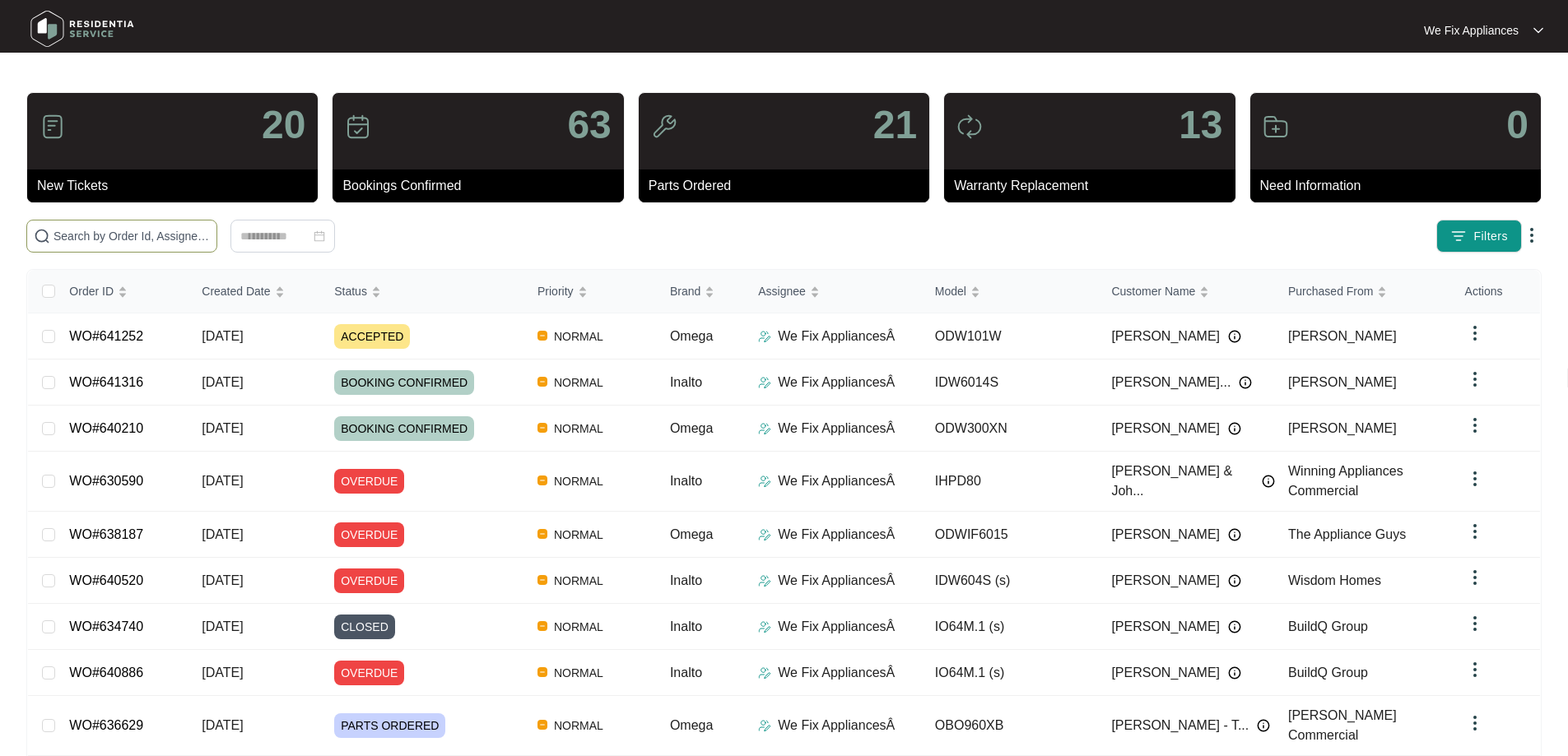
paste input "641380"
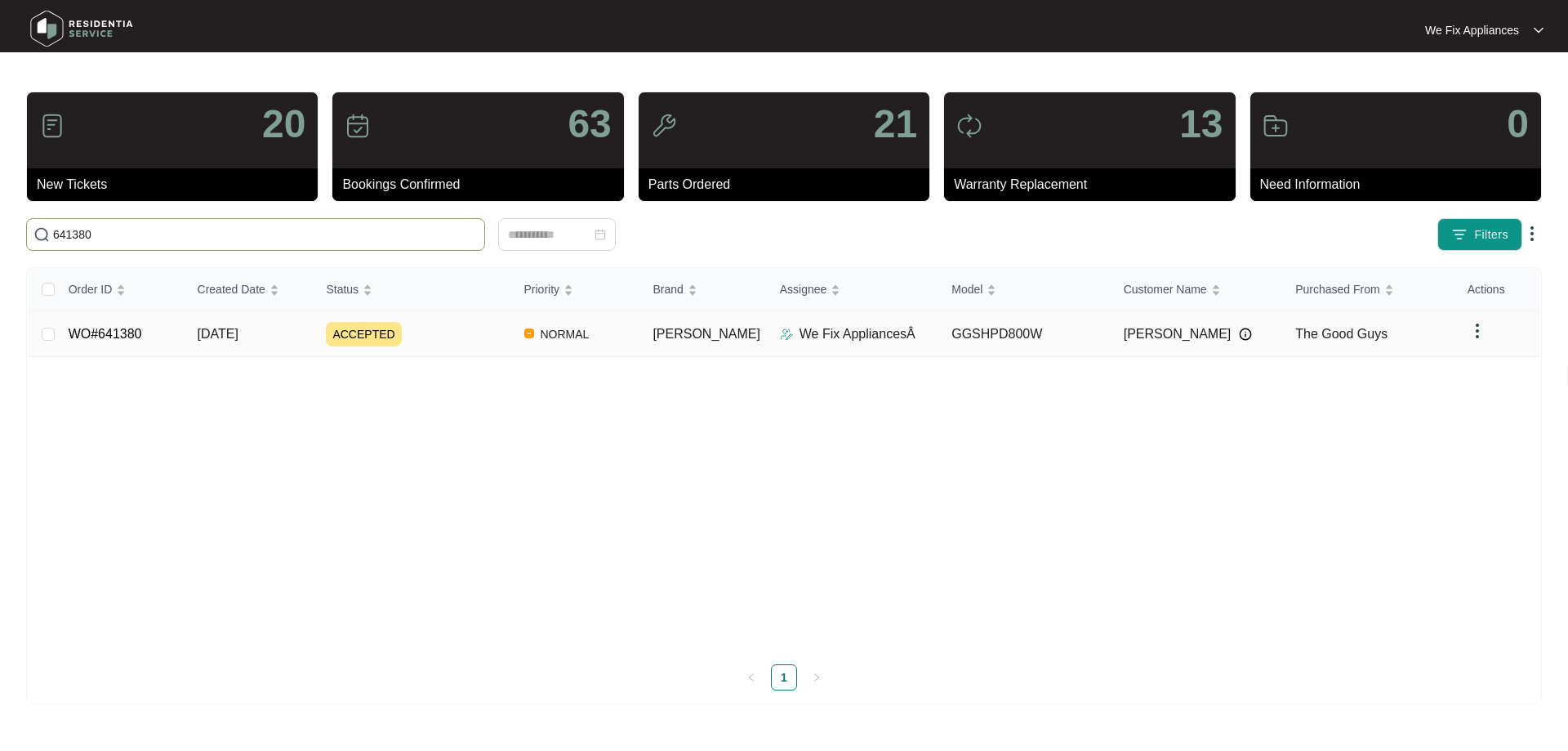
type input "641380"
click at [132, 332] on link "WO#641380" at bounding box center [105, 334] width 74 height 14
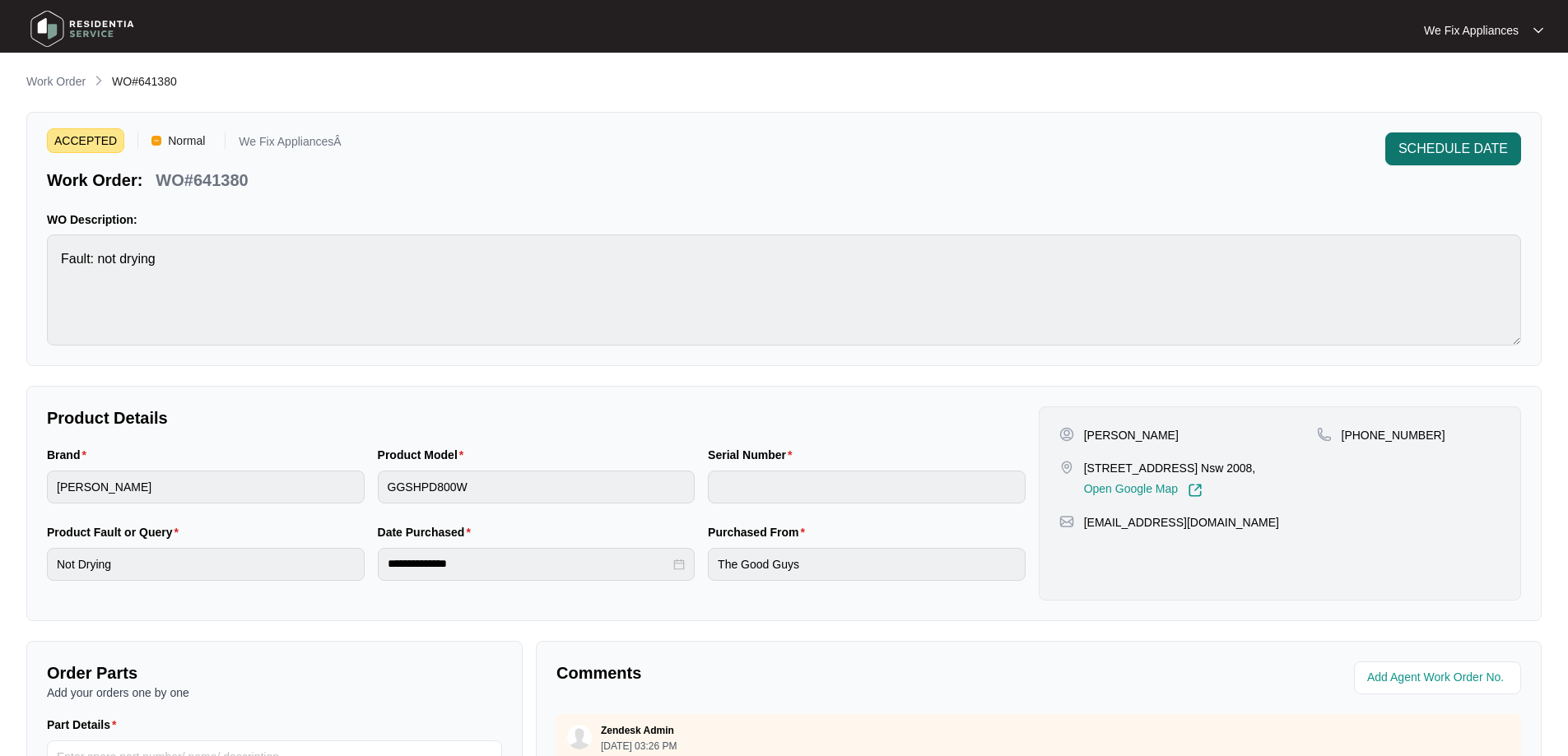
click at [1442, 156] on span "SCHEDULE DATE" at bounding box center [1453, 149] width 109 height 20
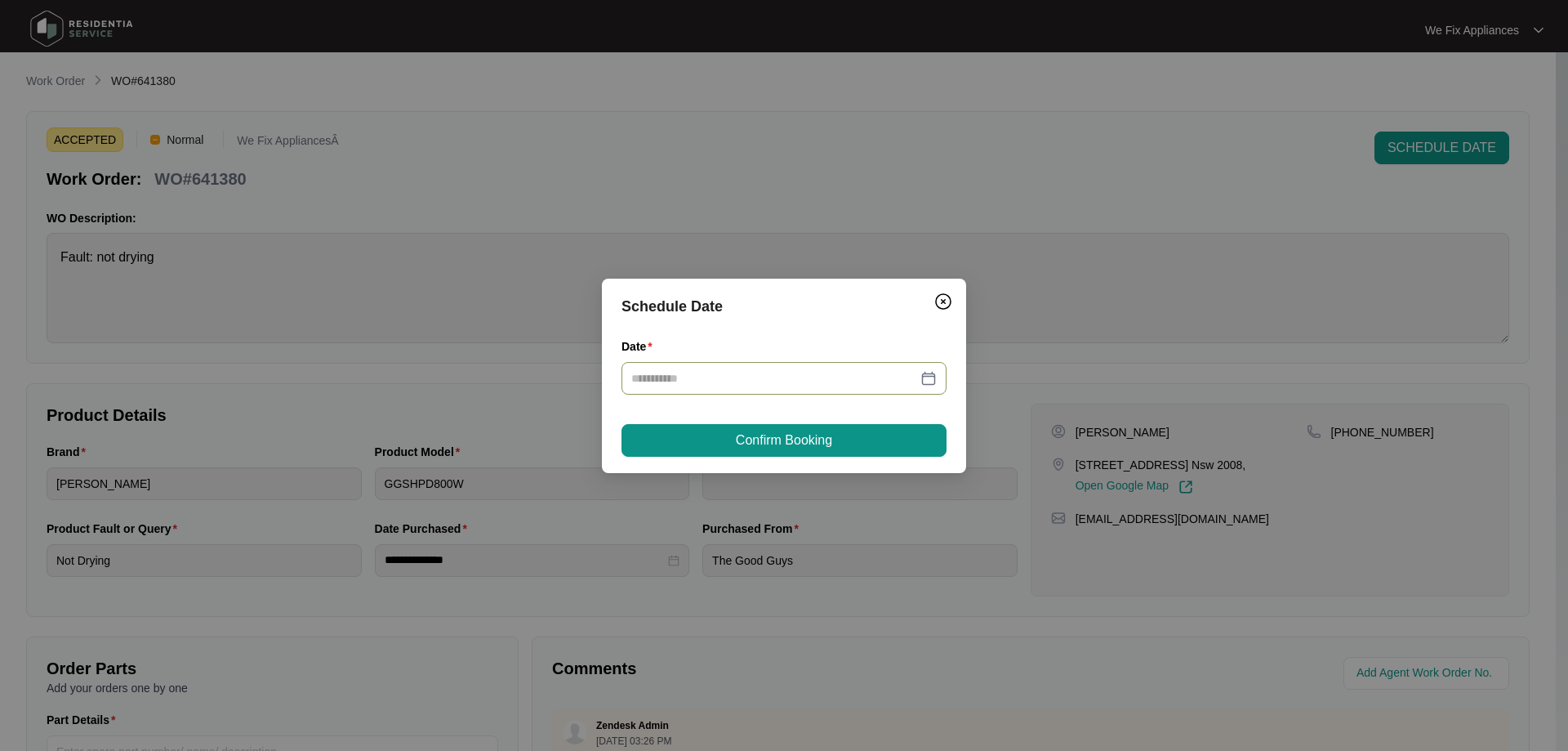
click at [751, 377] on input "Date" at bounding box center [774, 378] width 286 height 18
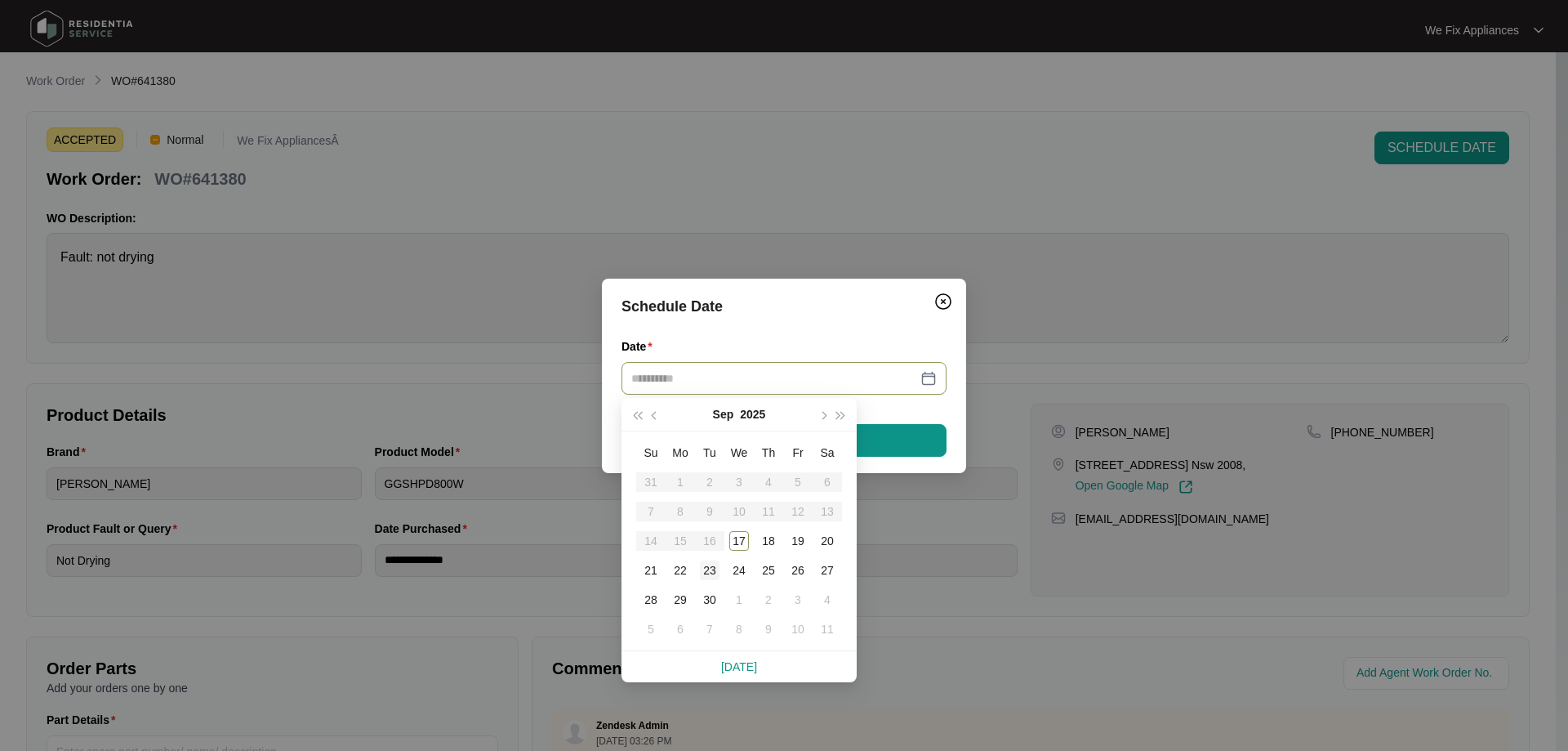
type input "**********"
click at [712, 569] on div "23" at bounding box center [710, 571] width 20 height 20
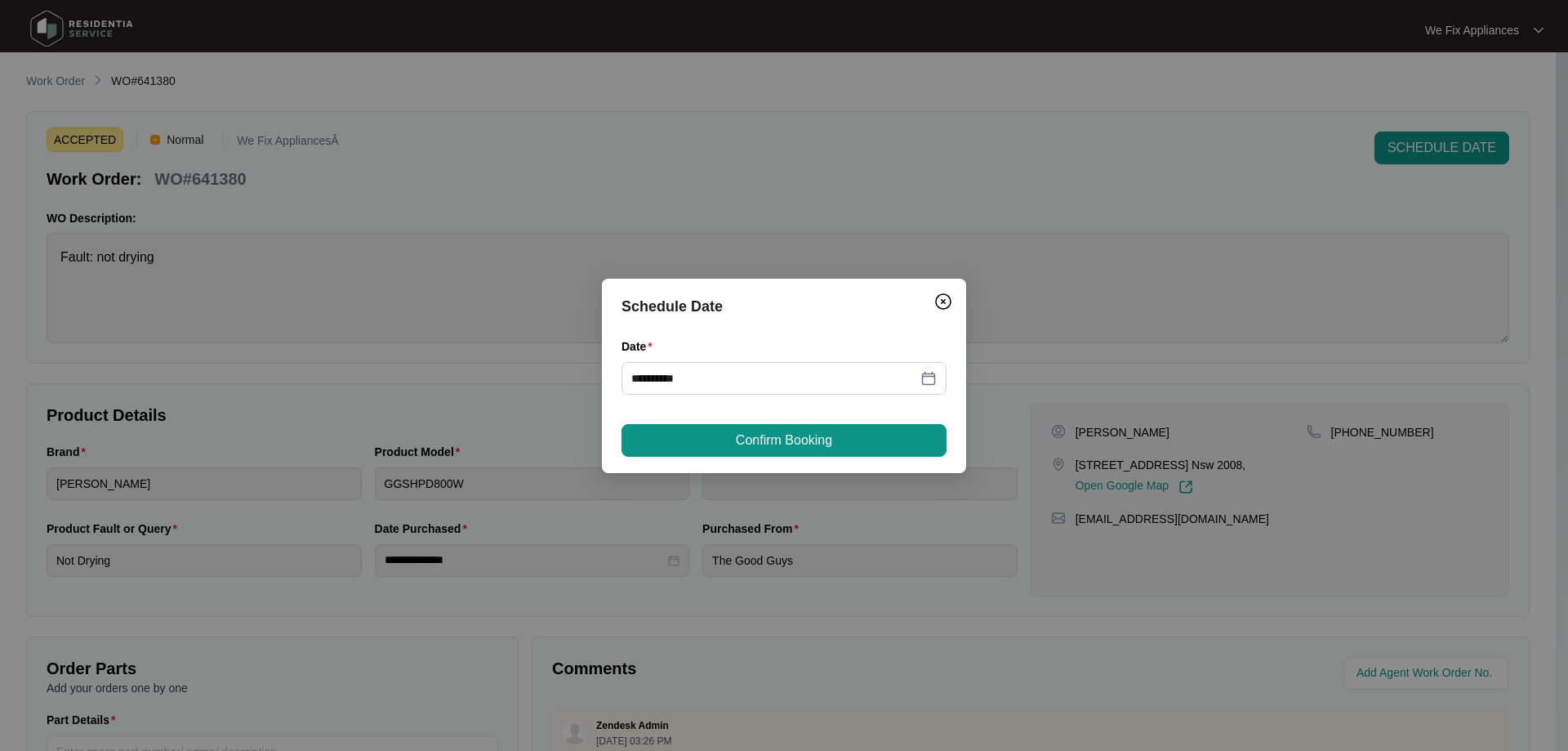
click at [764, 455] on button "Confirm Booking" at bounding box center [784, 440] width 325 height 33
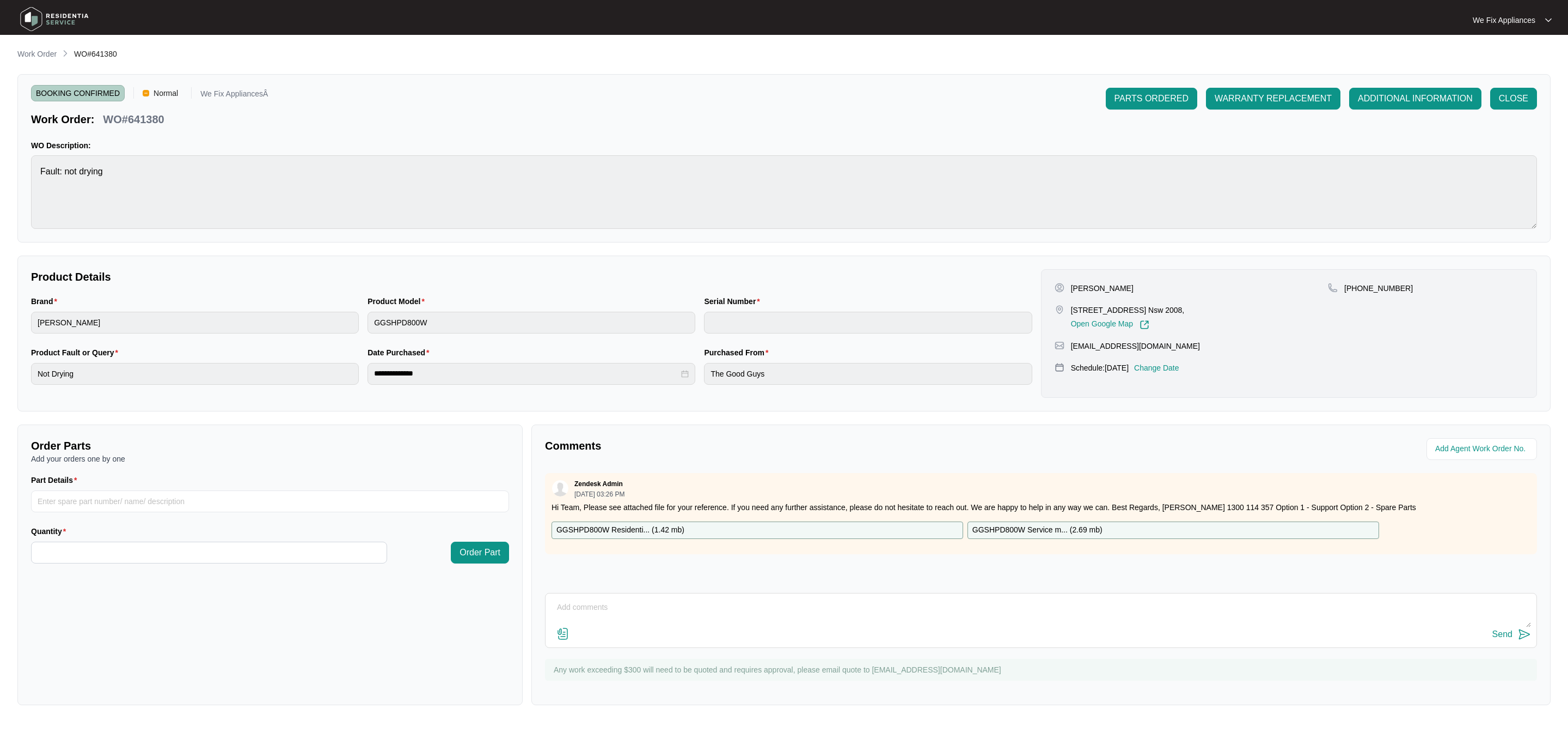
click at [788, 500] on div "Send" at bounding box center [1041, 634] width 980 height 14
click at [651, 500] on textarea at bounding box center [1041, 612] width 980 height 28
click at [57, 24] on img at bounding box center [54, 19] width 76 height 33
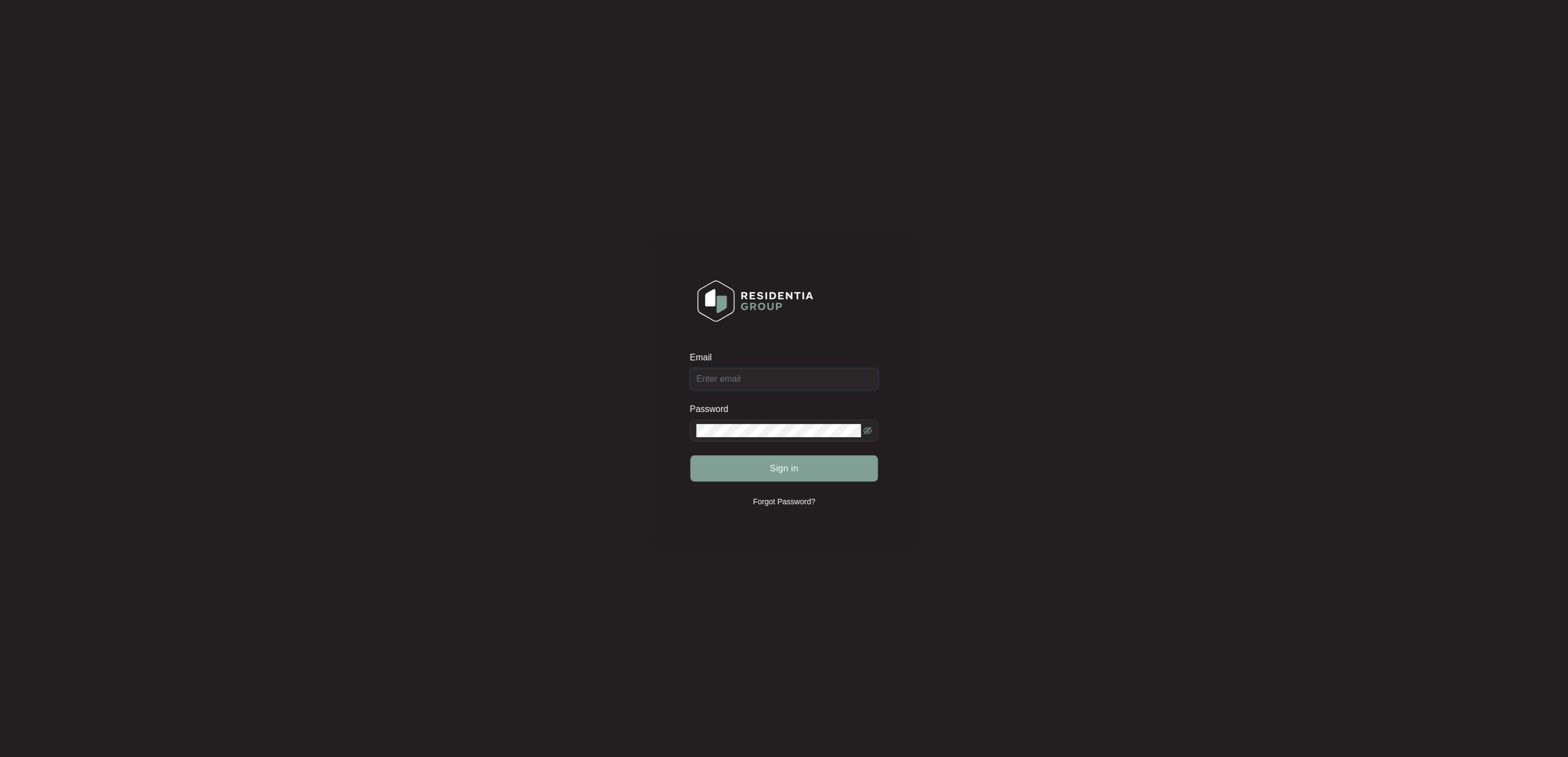
click at [792, 375] on input "Email" at bounding box center [784, 379] width 189 height 22
type input "[EMAIL_ADDRESS][DOMAIN_NAME]"
click at [806, 460] on button "Sign in" at bounding box center [784, 468] width 188 height 26
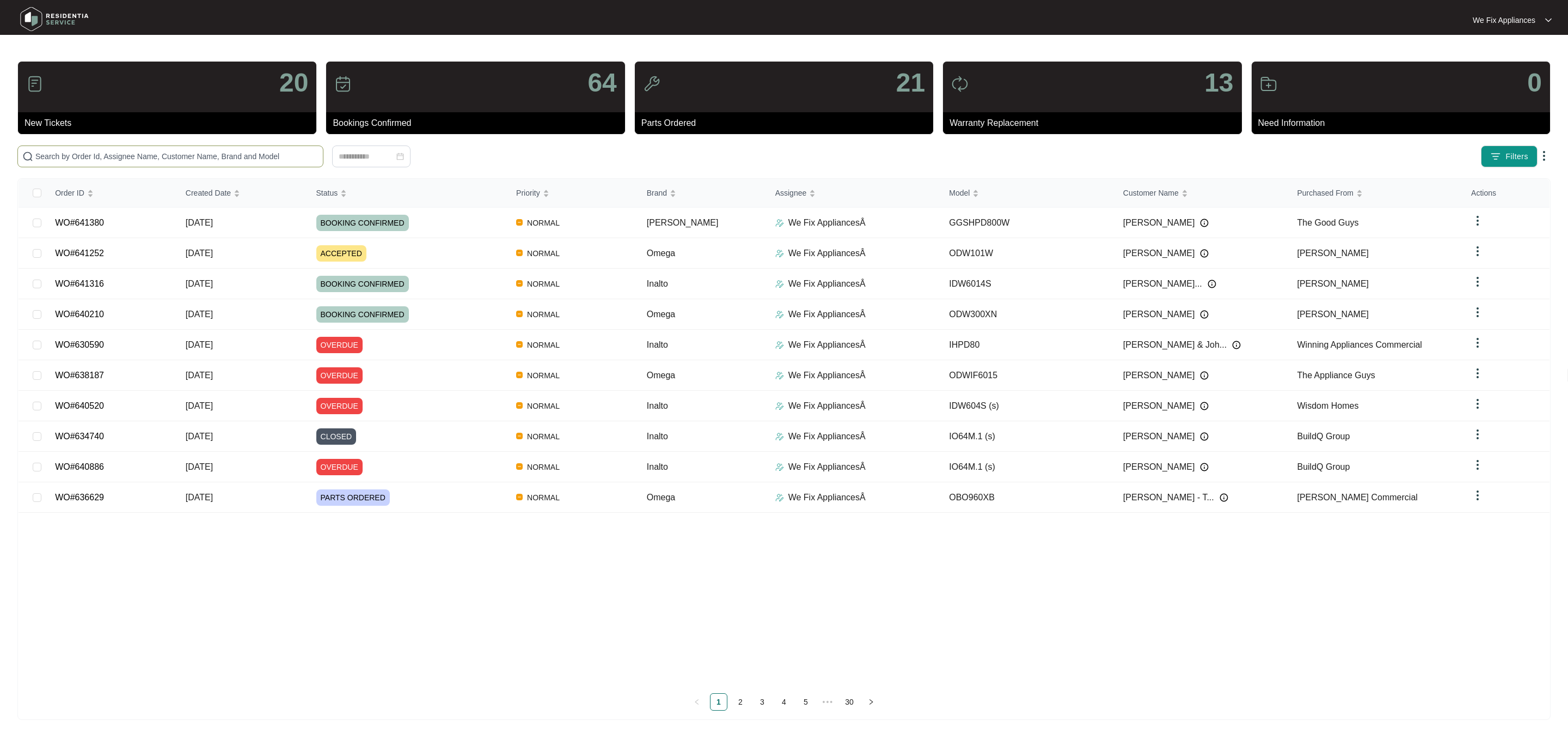
paste input "641252"
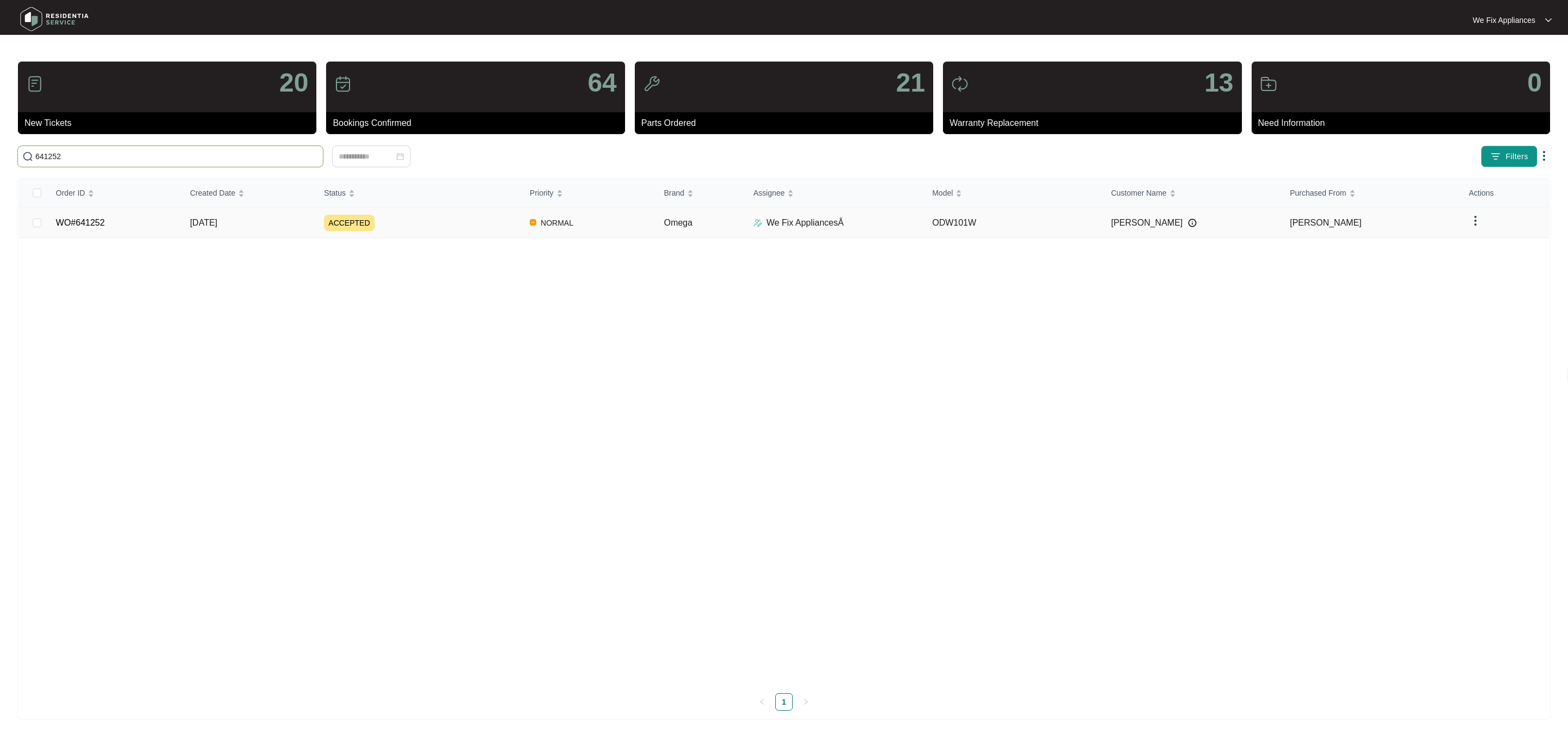
type input "641252"
click at [89, 219] on link "WO#641252" at bounding box center [80, 223] width 49 height 9
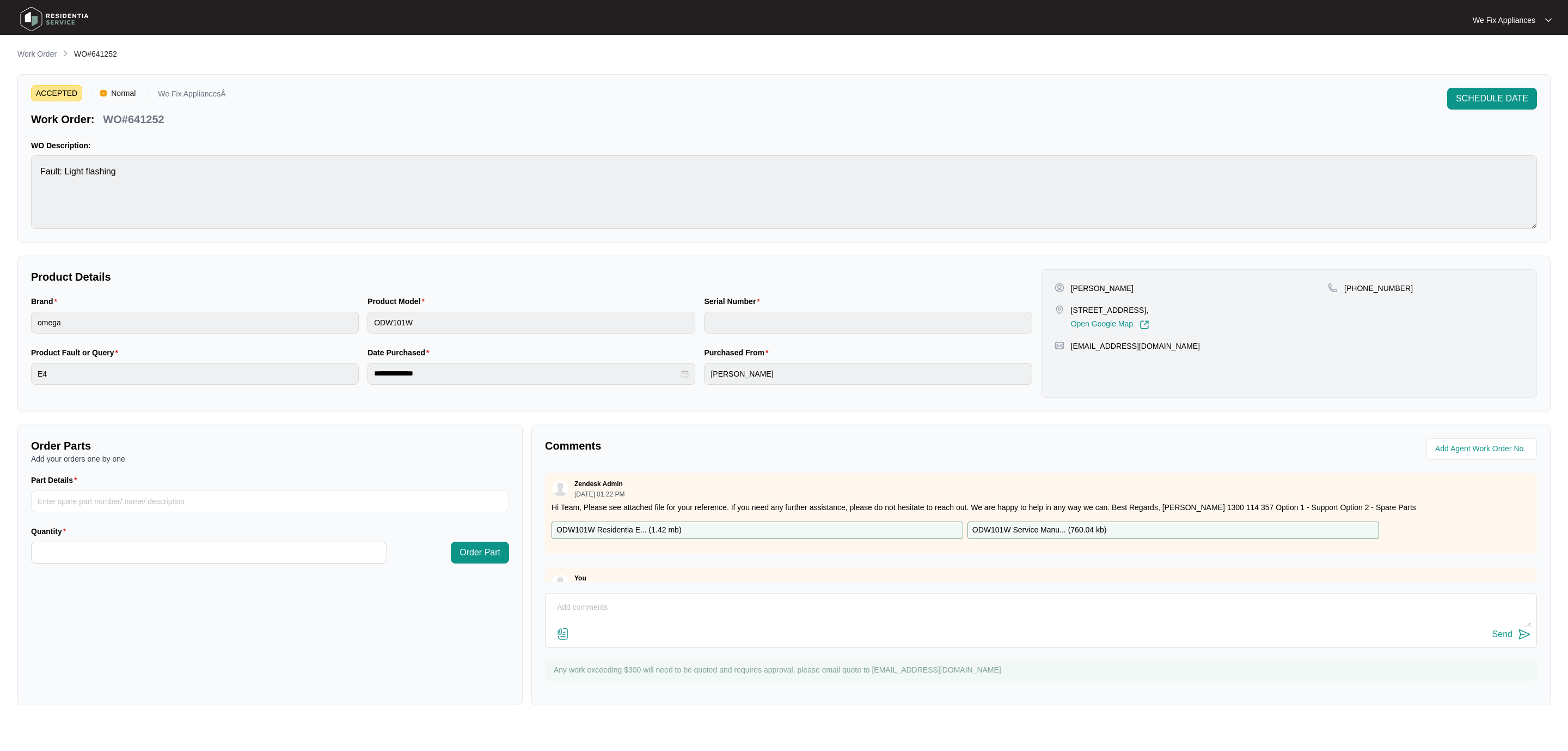
scroll to position [44, 0]
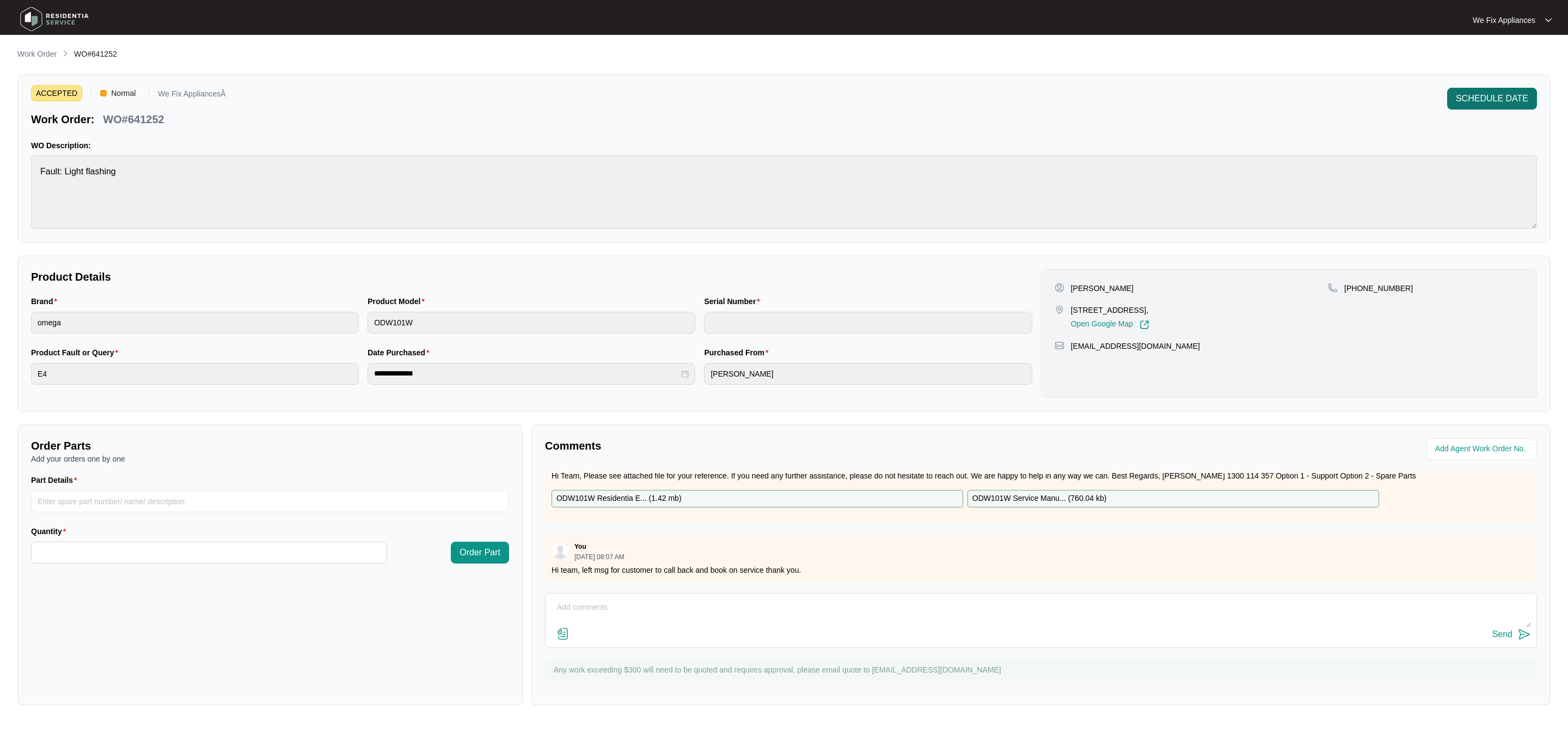
click at [1512, 97] on span "SCHEDULE DATE" at bounding box center [1492, 99] width 72 height 13
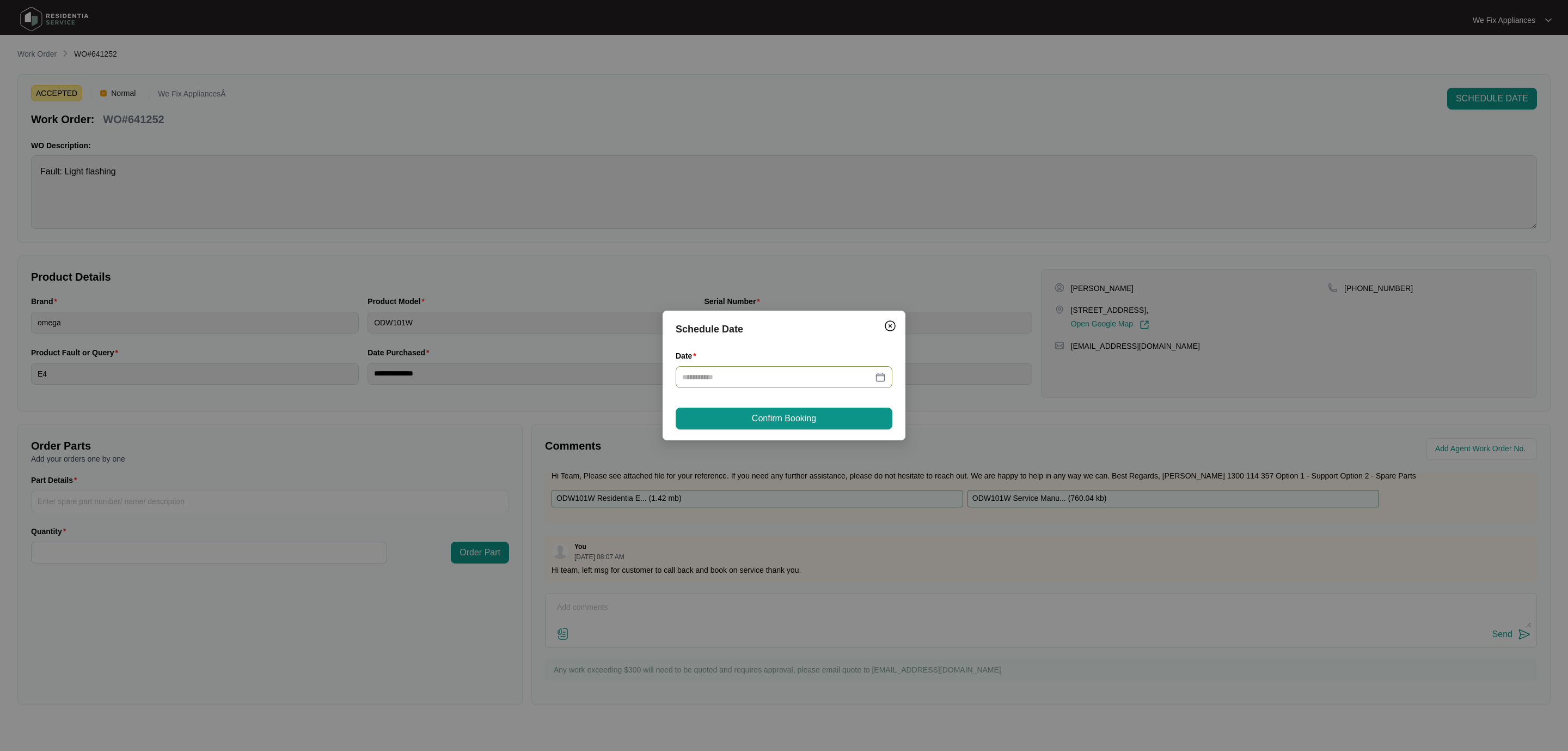
click at [779, 383] on div at bounding box center [784, 376] width 217 height 22
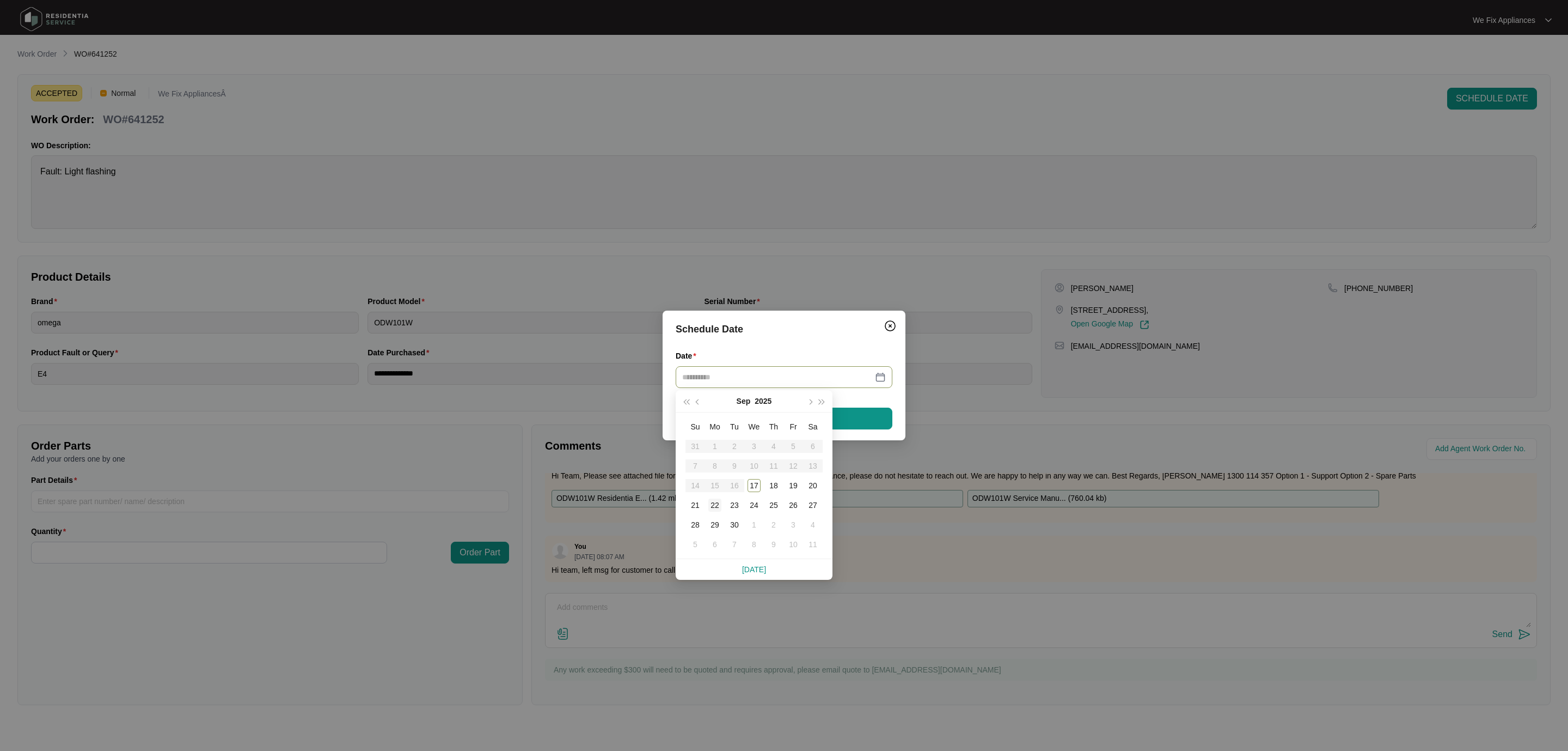
type input "**********"
click at [709, 505] on div "22" at bounding box center [715, 505] width 13 height 13
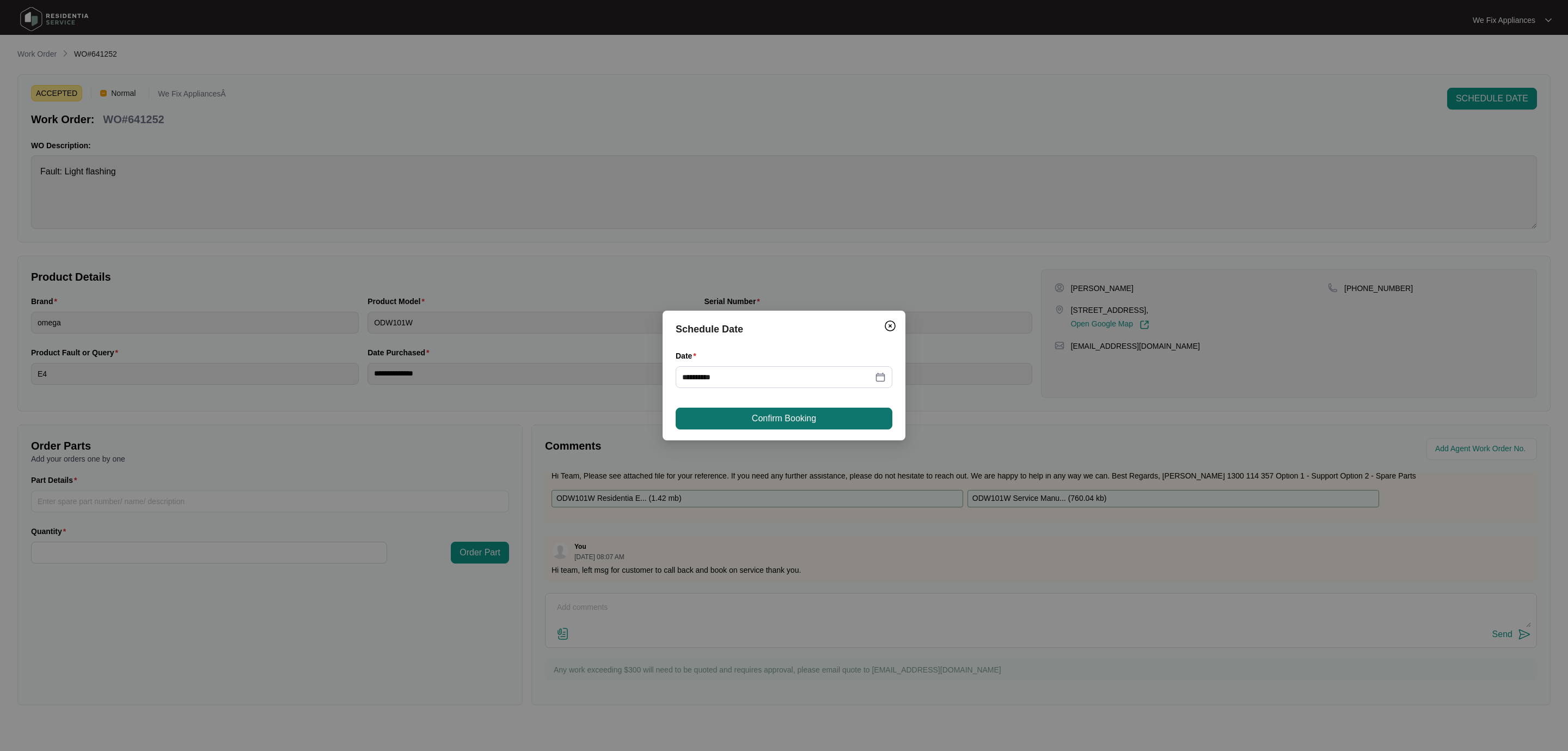
click at [760, 417] on span "Confirm Booking" at bounding box center [784, 419] width 64 height 13
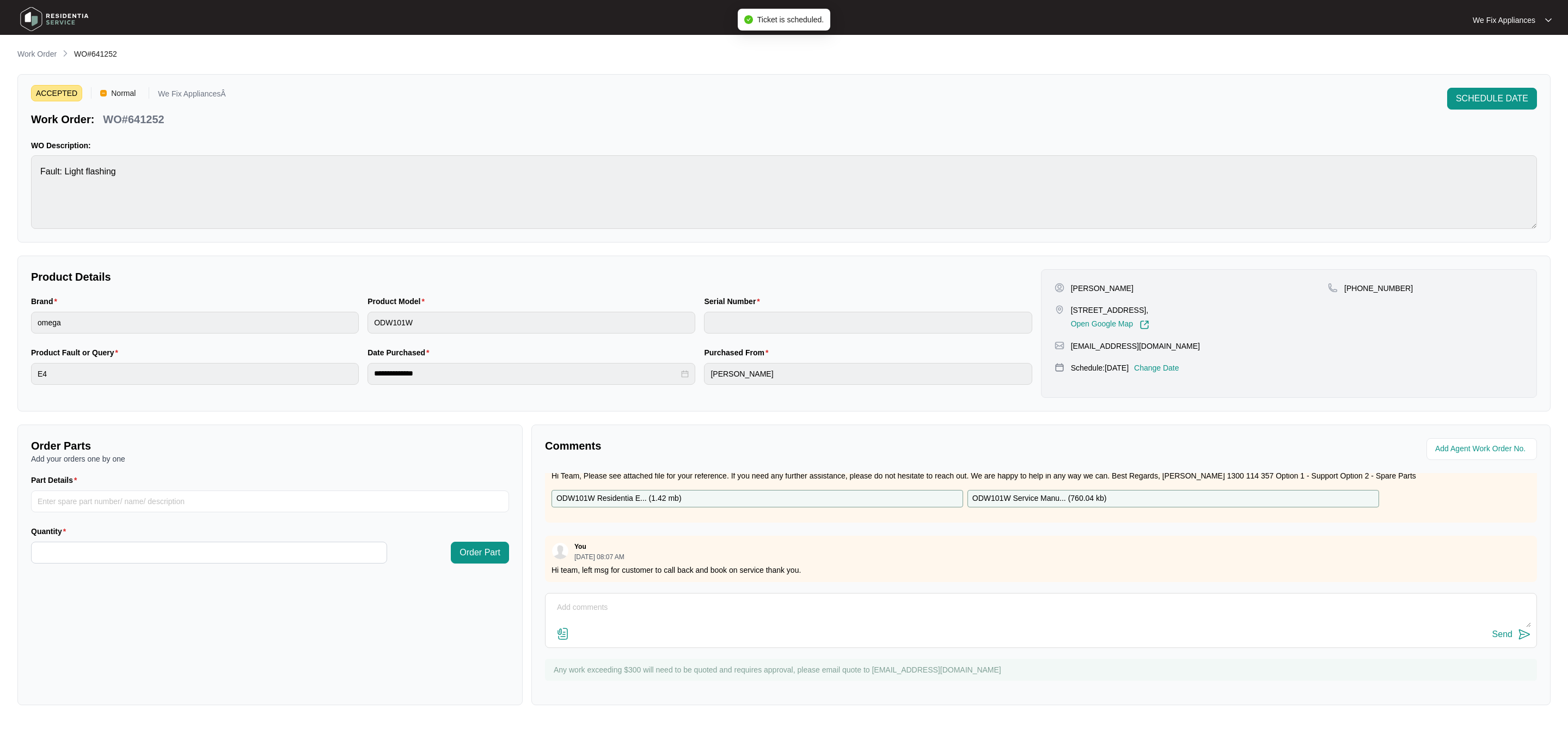
click at [64, 14] on img at bounding box center [54, 19] width 76 height 33
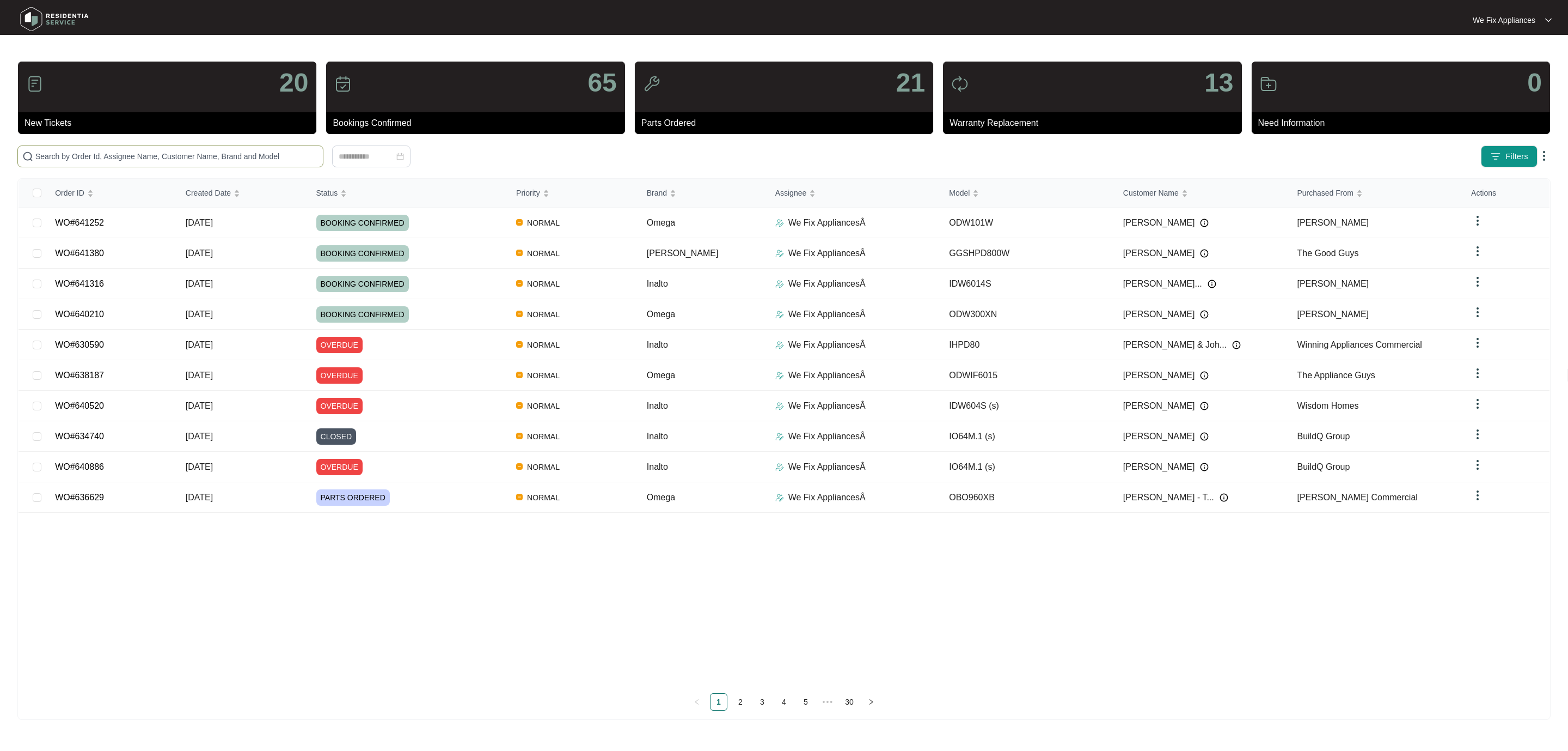
paste input "639741"
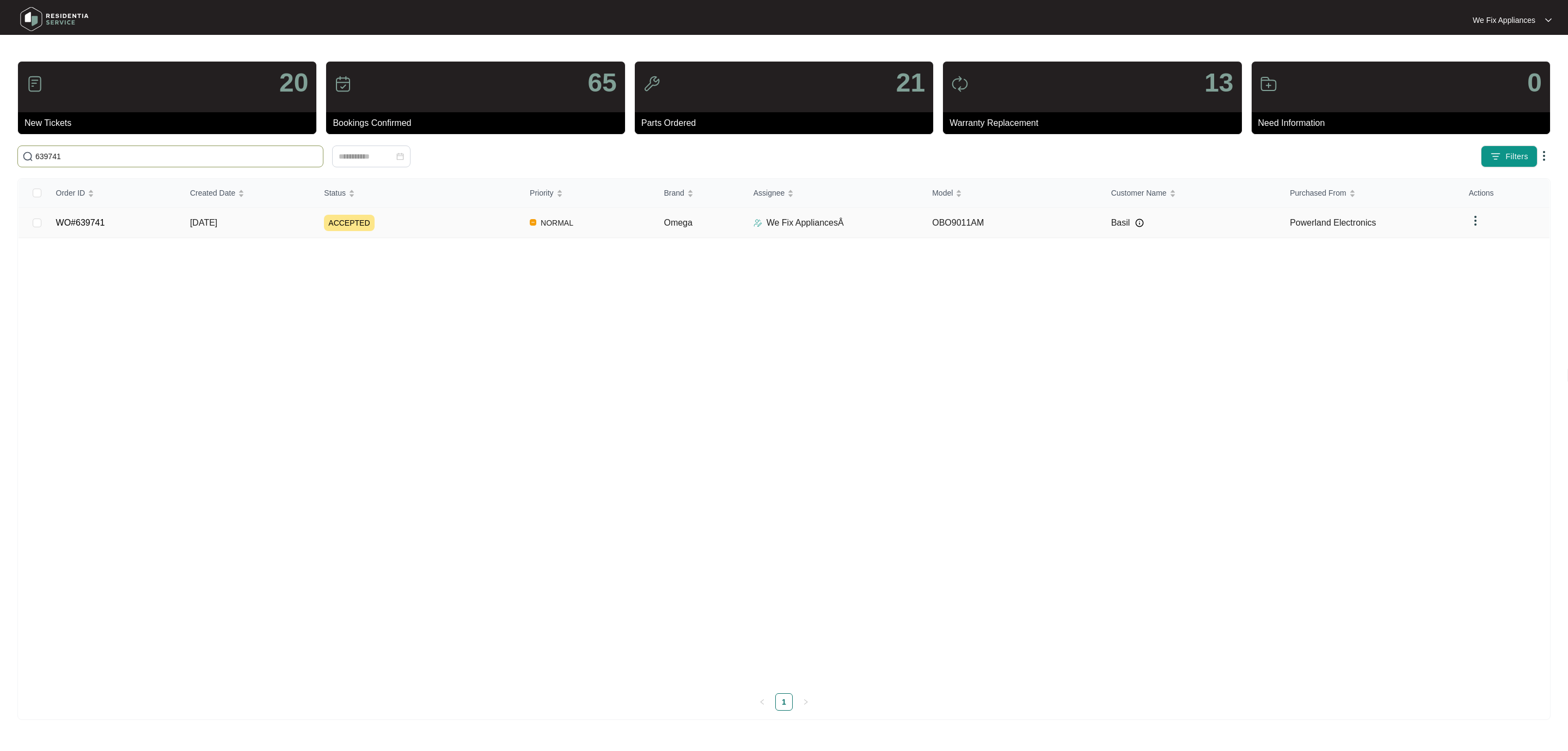
type input "639741"
click at [84, 215] on td "WO#639741" at bounding box center [114, 223] width 134 height 30
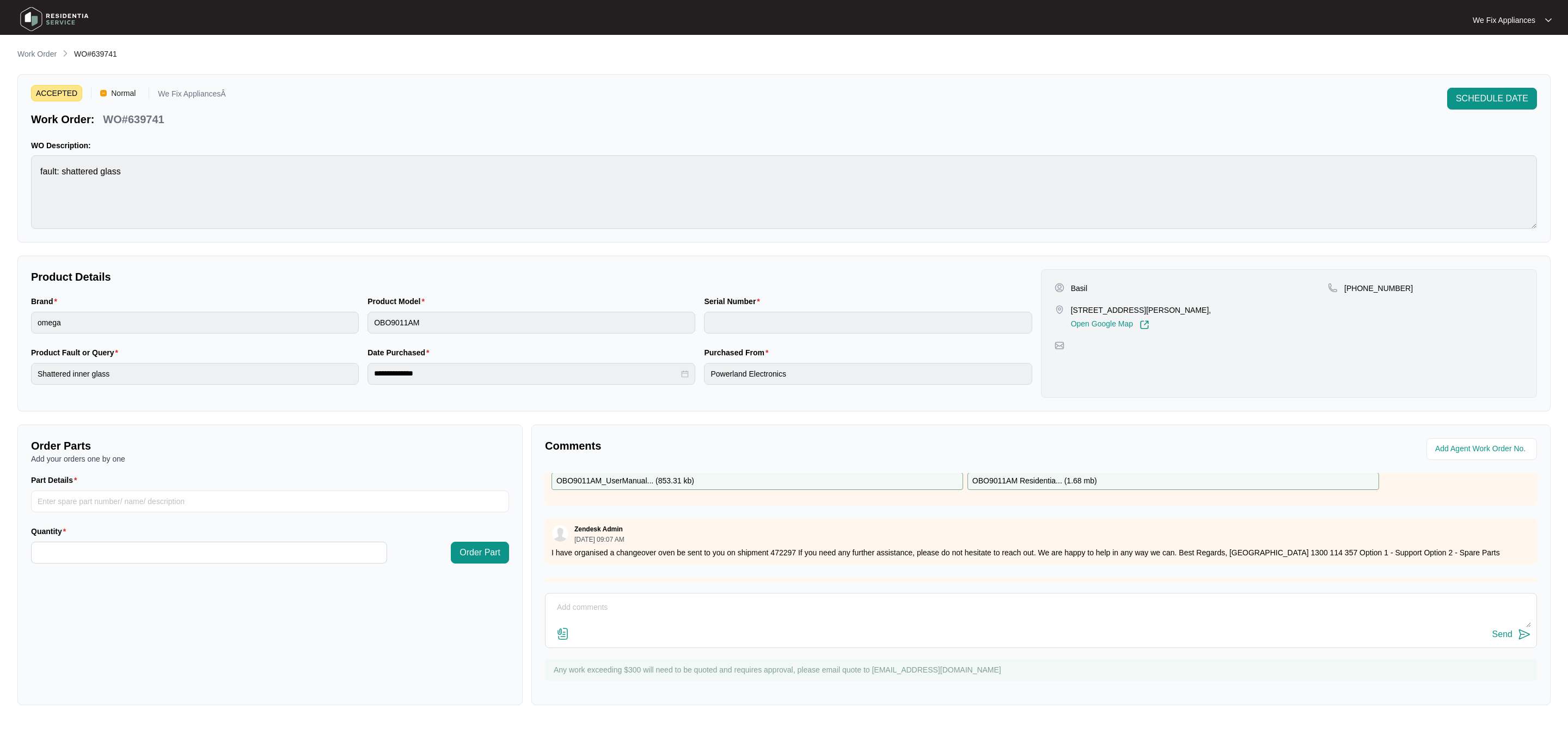
scroll to position [92, 0]
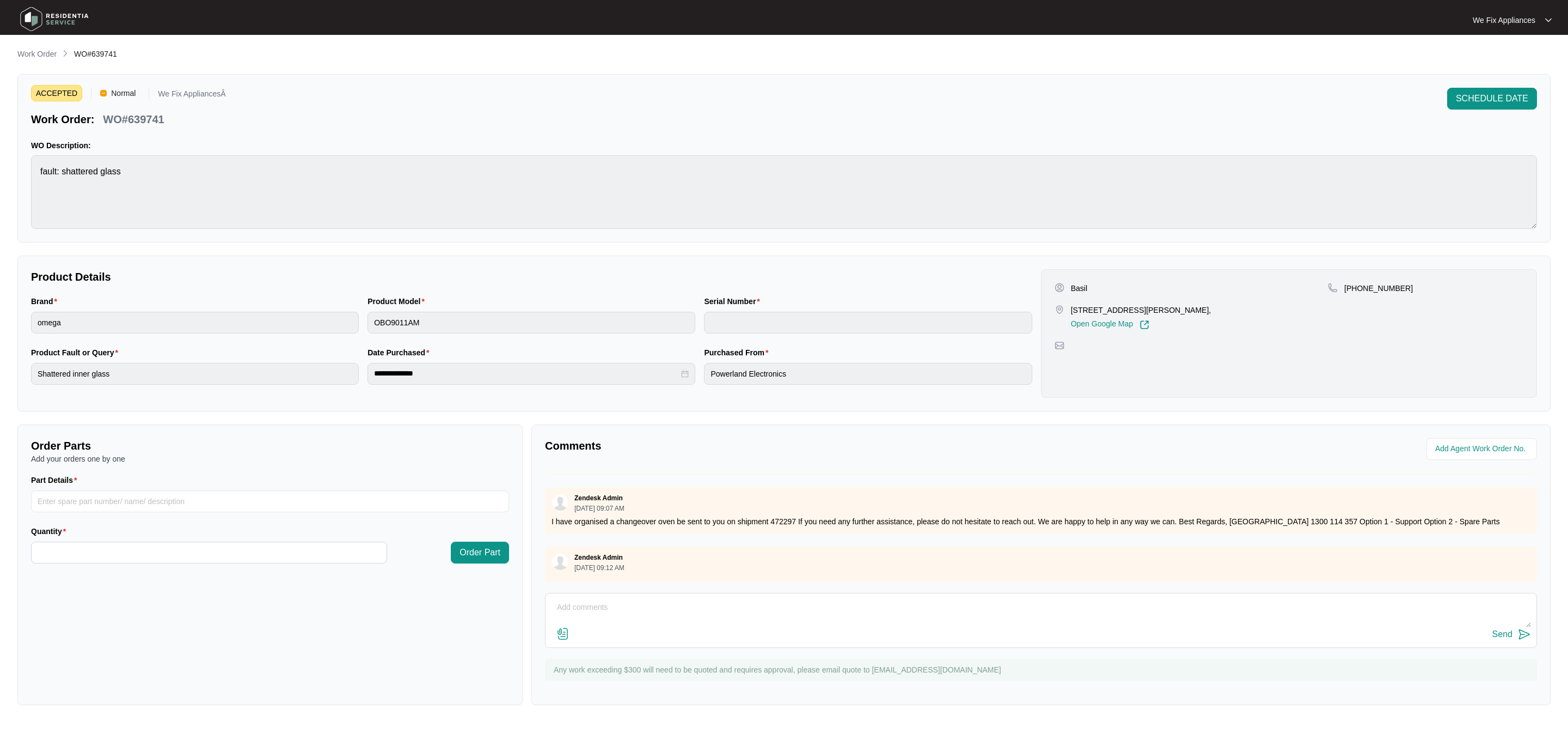
click at [81, 18] on img at bounding box center [54, 19] width 76 height 33
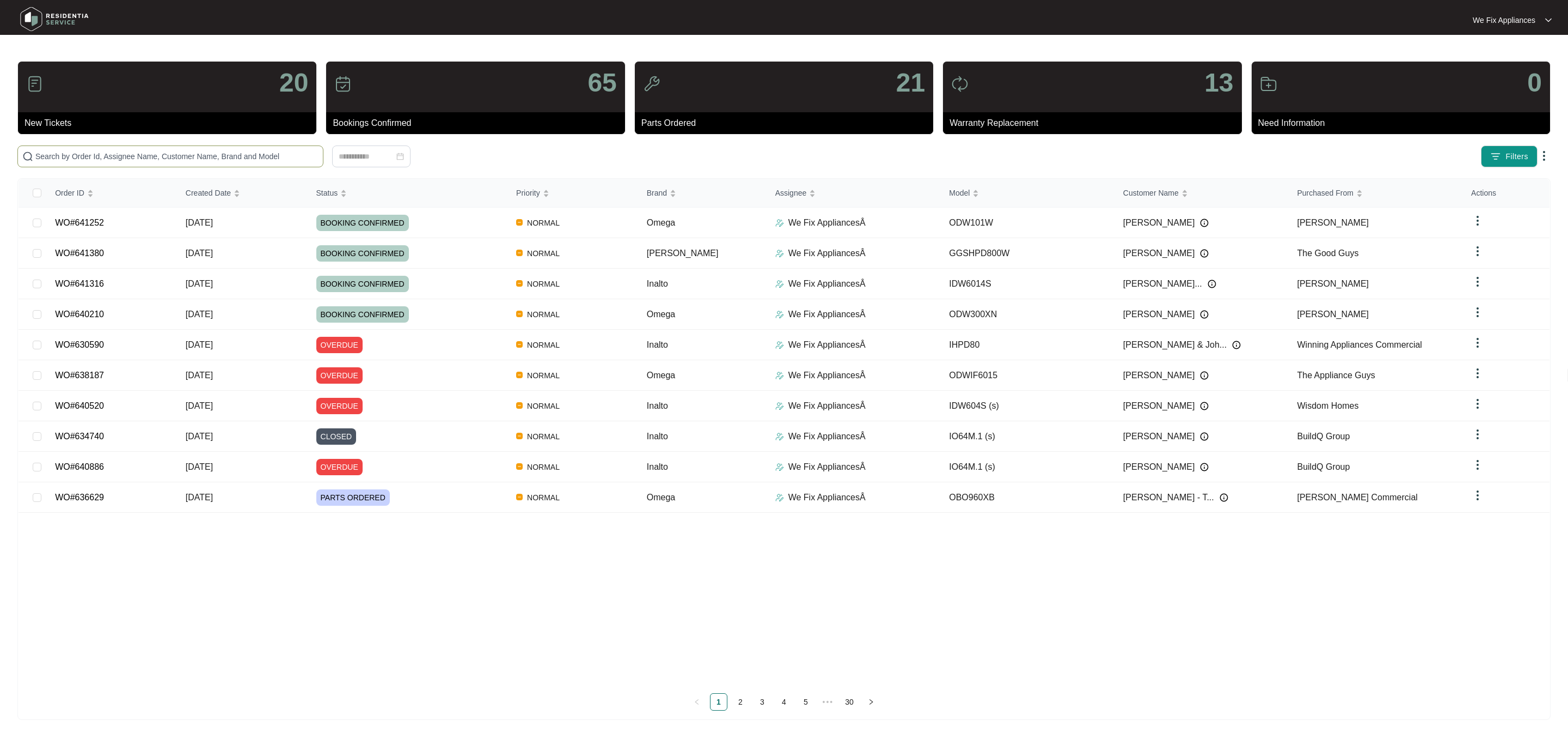
paste input "639741"
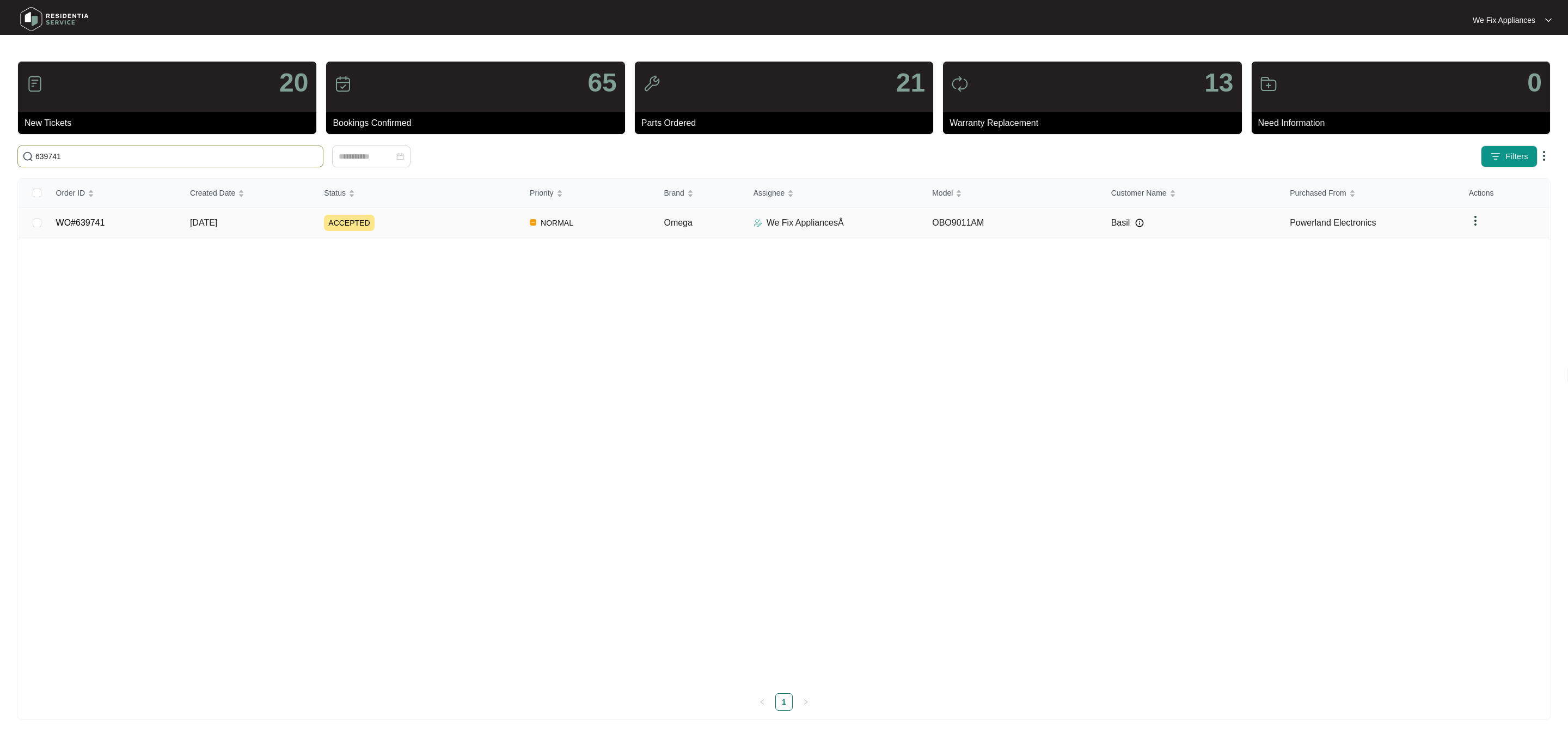
type input "639741"
click at [91, 229] on td "WO#639741" at bounding box center [114, 223] width 134 height 30
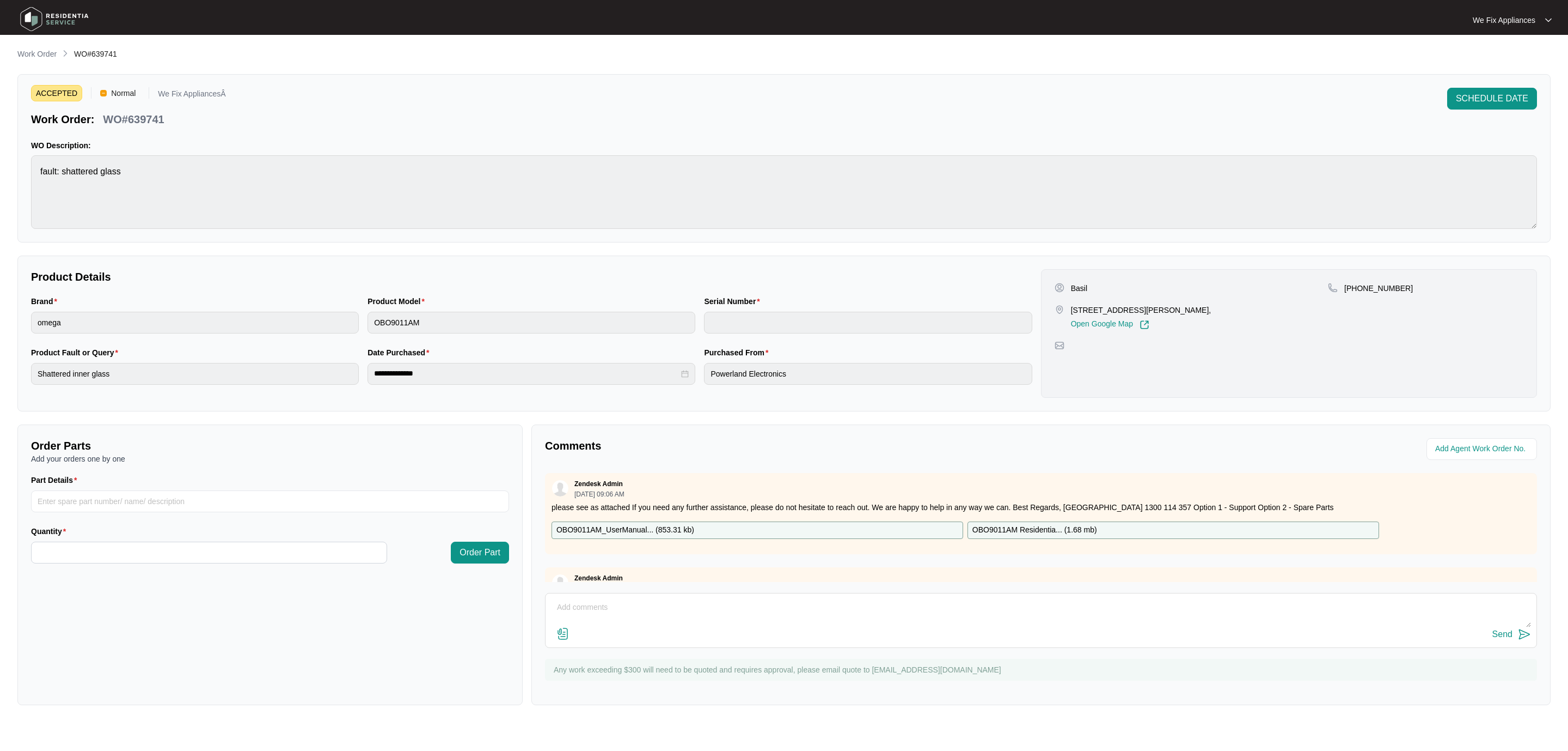
click at [1493, 87] on div "ACCEPTED Normal We Fix AppliancesÂ Work Order: WO#639741 SCHEDULE DATE WO Descr…" at bounding box center [784, 158] width 1533 height 168
click at [1491, 97] on div "ACCEPTED Normal We Fix AppliancesÂ Work Order: WO#639741 SCHEDULE DATE WO Descr…" at bounding box center [784, 158] width 1533 height 168
click at [1491, 97] on span "SCHEDULE DATE" at bounding box center [1492, 99] width 72 height 13
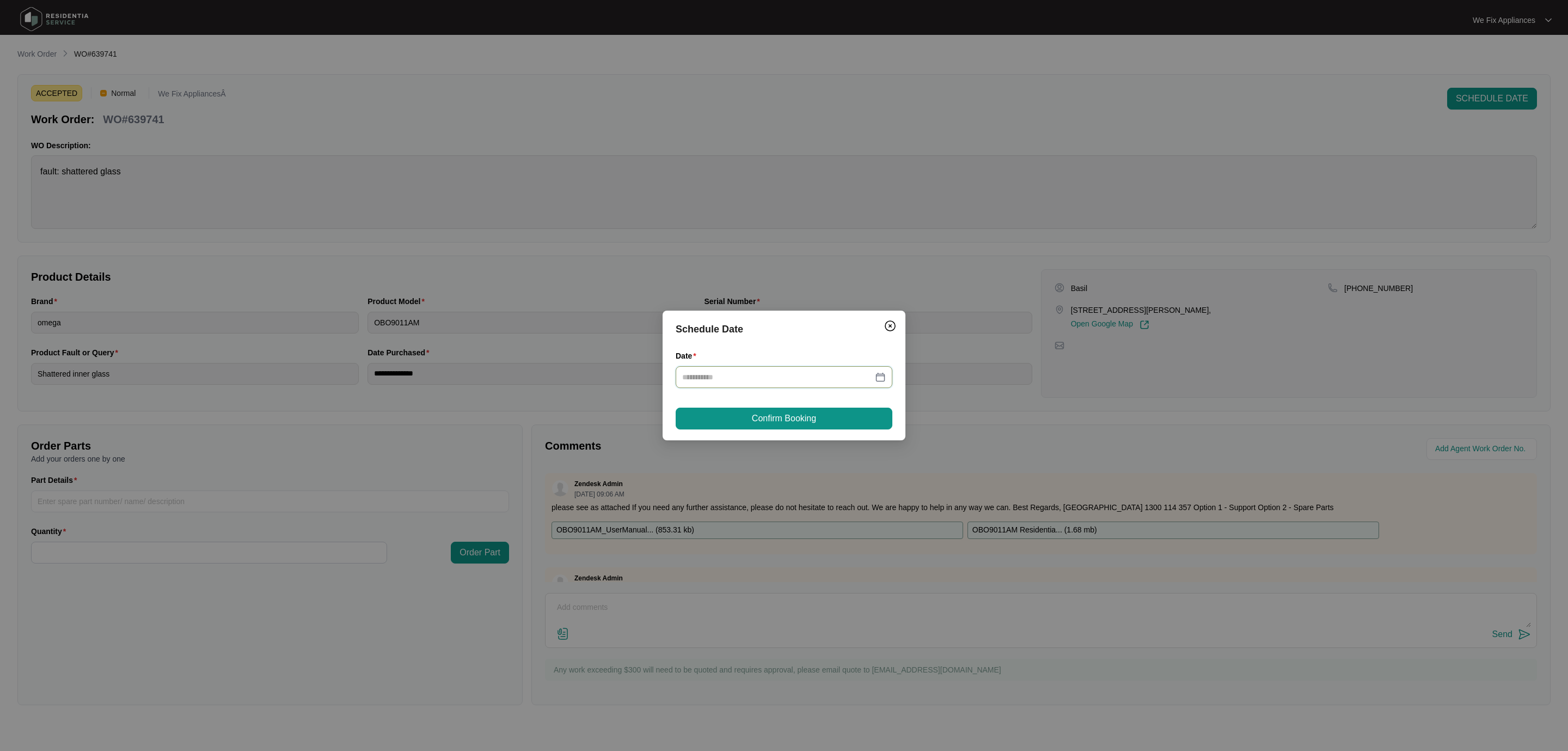
click at [773, 373] on input "Date" at bounding box center [777, 377] width 190 height 12
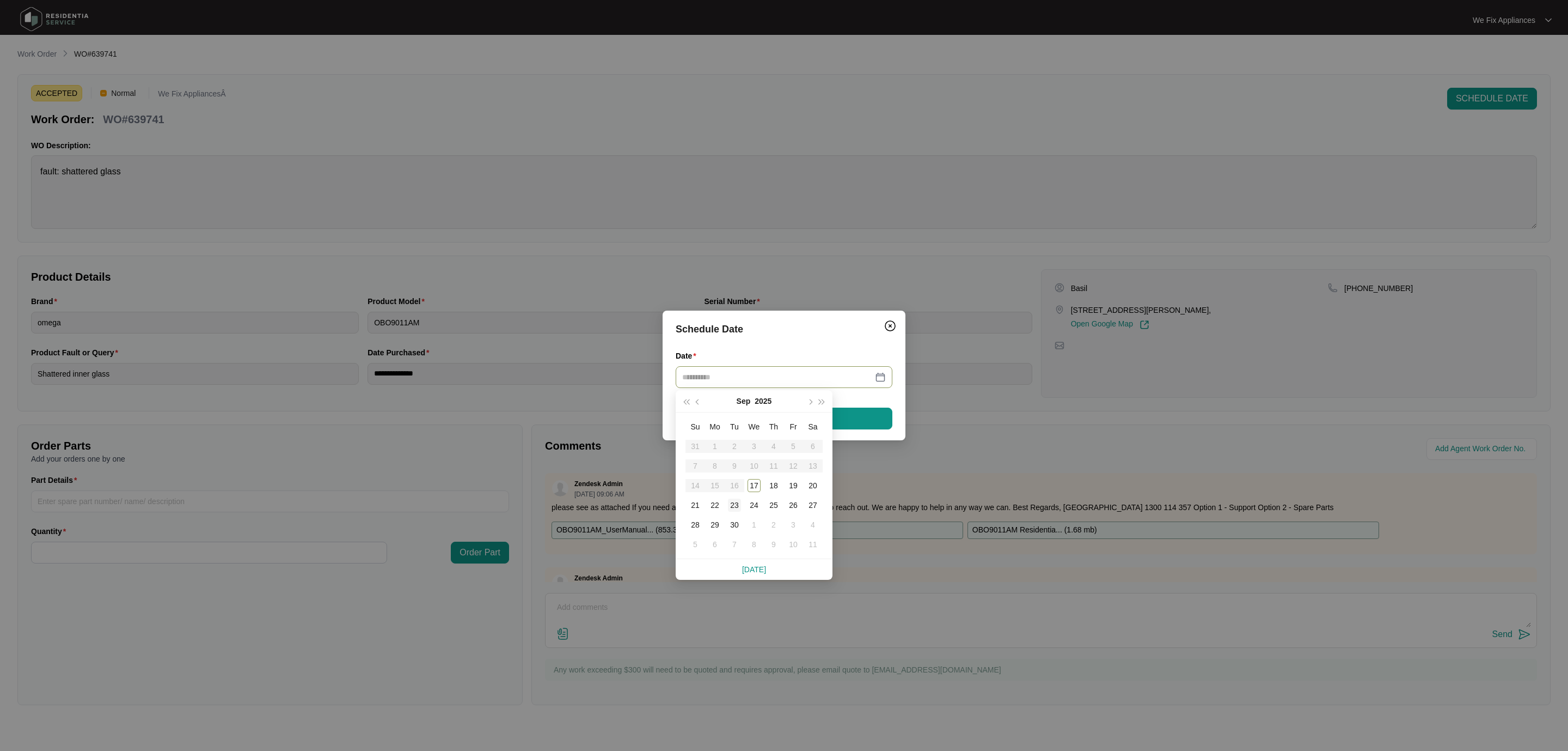
click at [729, 504] on div "23" at bounding box center [735, 505] width 13 height 13
type input "**********"
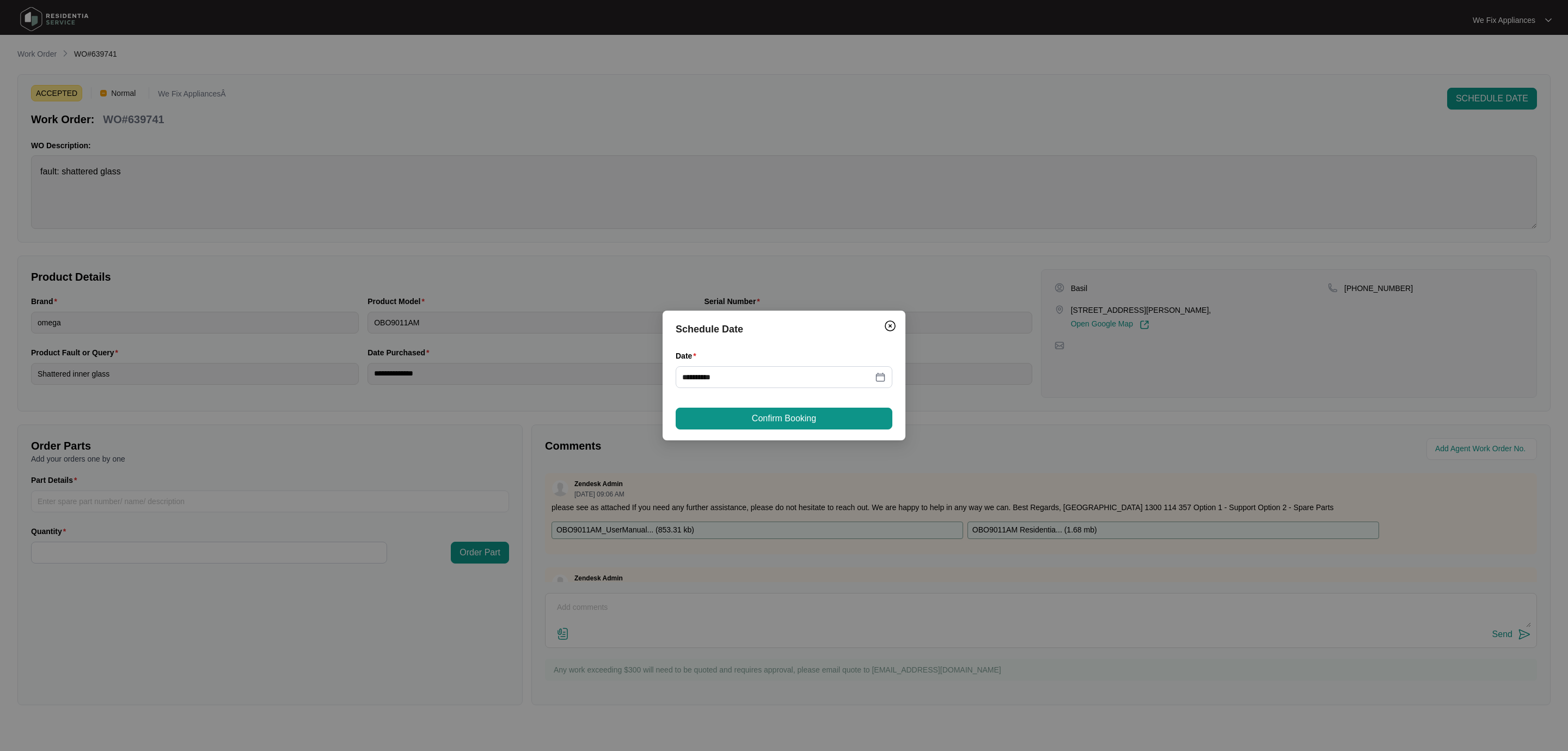
click at [776, 410] on button "Confirm Booking" at bounding box center [784, 418] width 217 height 22
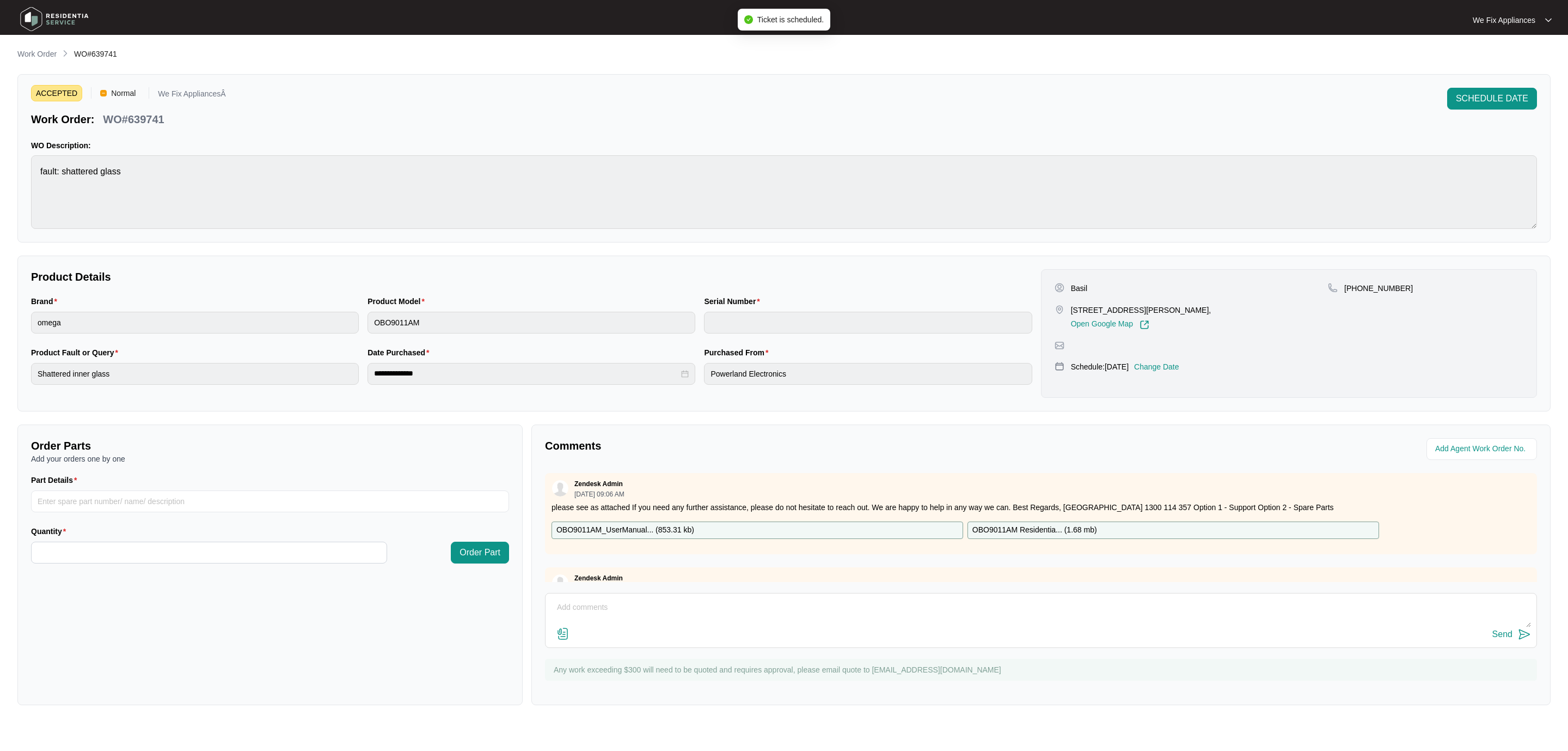
click at [49, 18] on img at bounding box center [54, 19] width 76 height 33
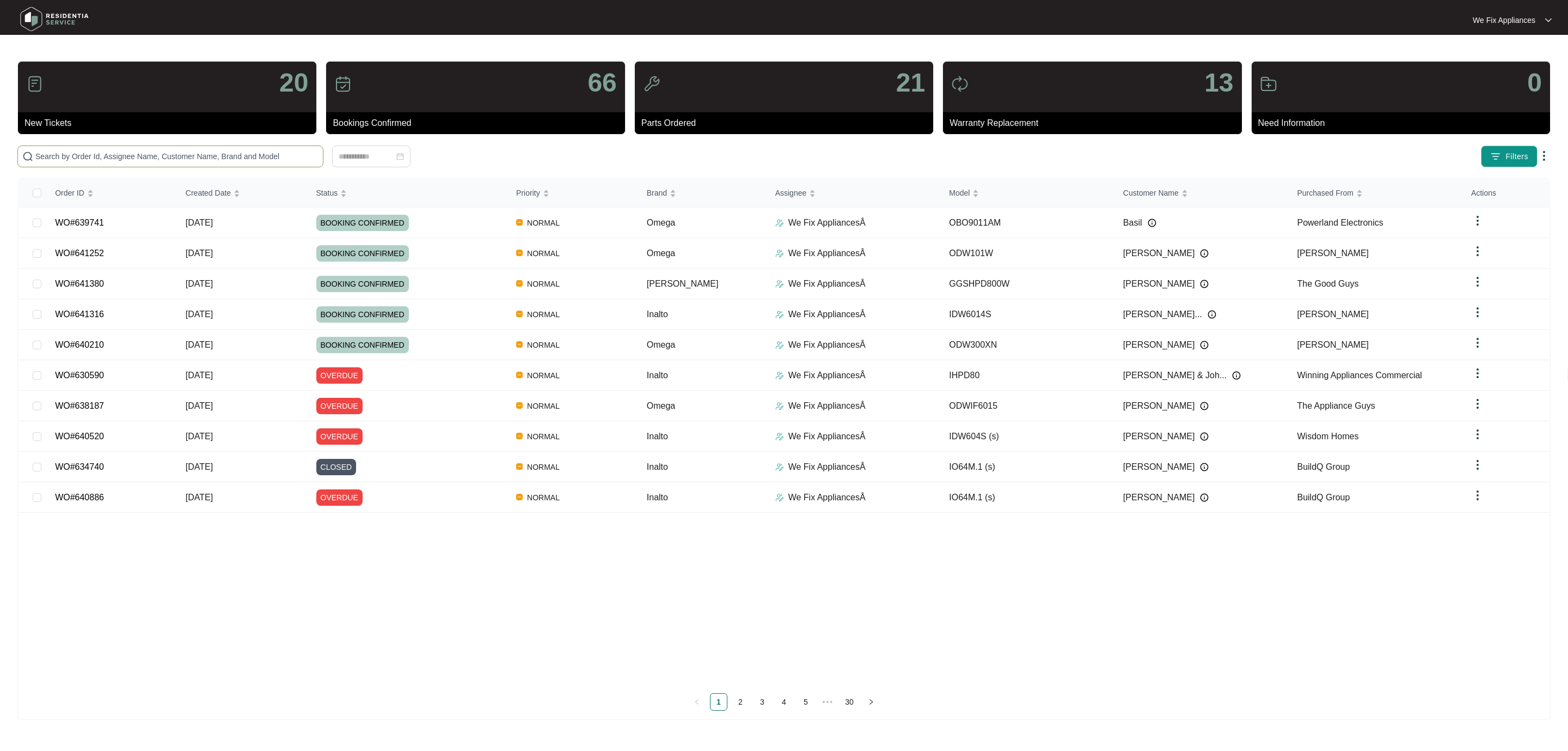
paste input "639605"
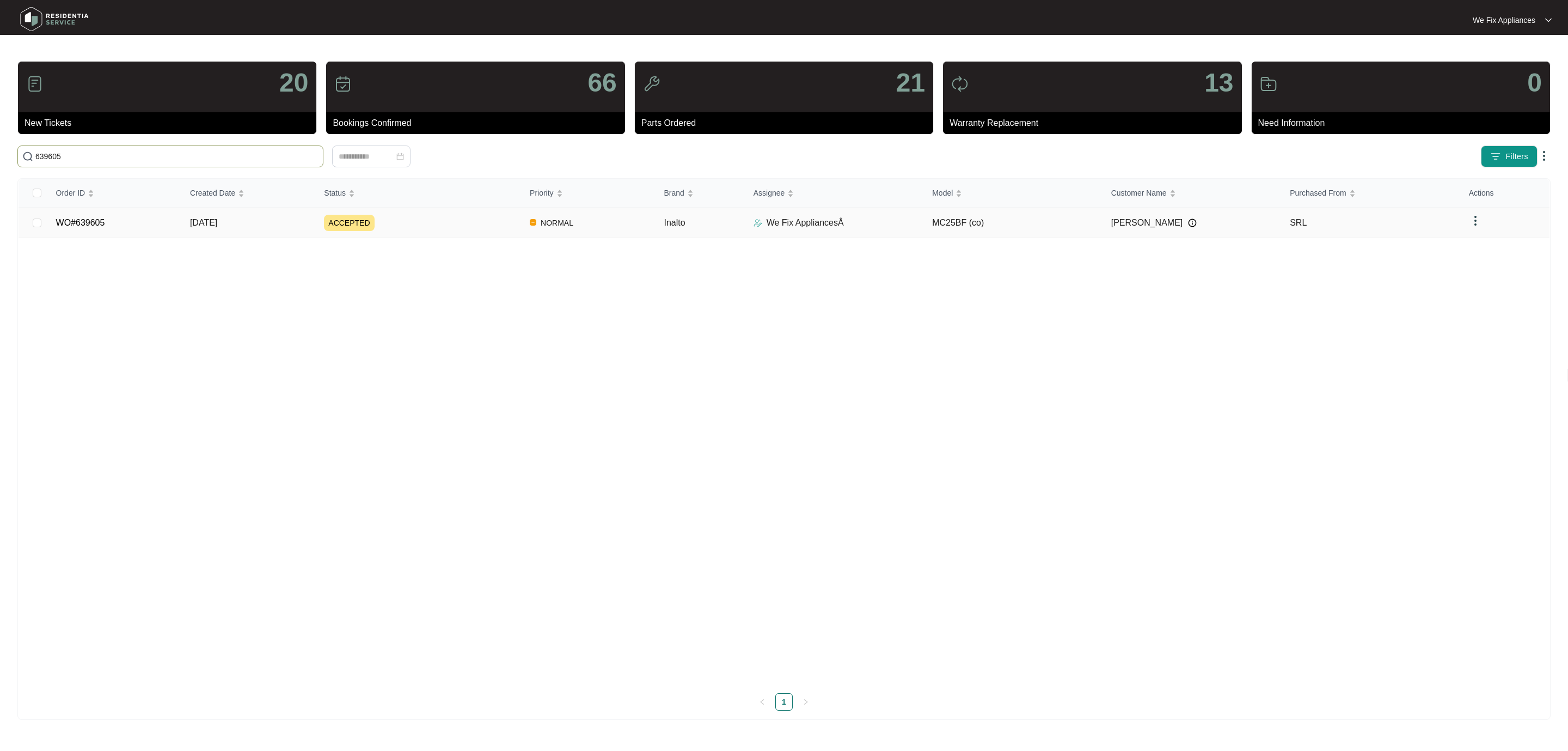
type input "639605"
click at [72, 231] on td "WO#639605" at bounding box center [114, 223] width 134 height 30
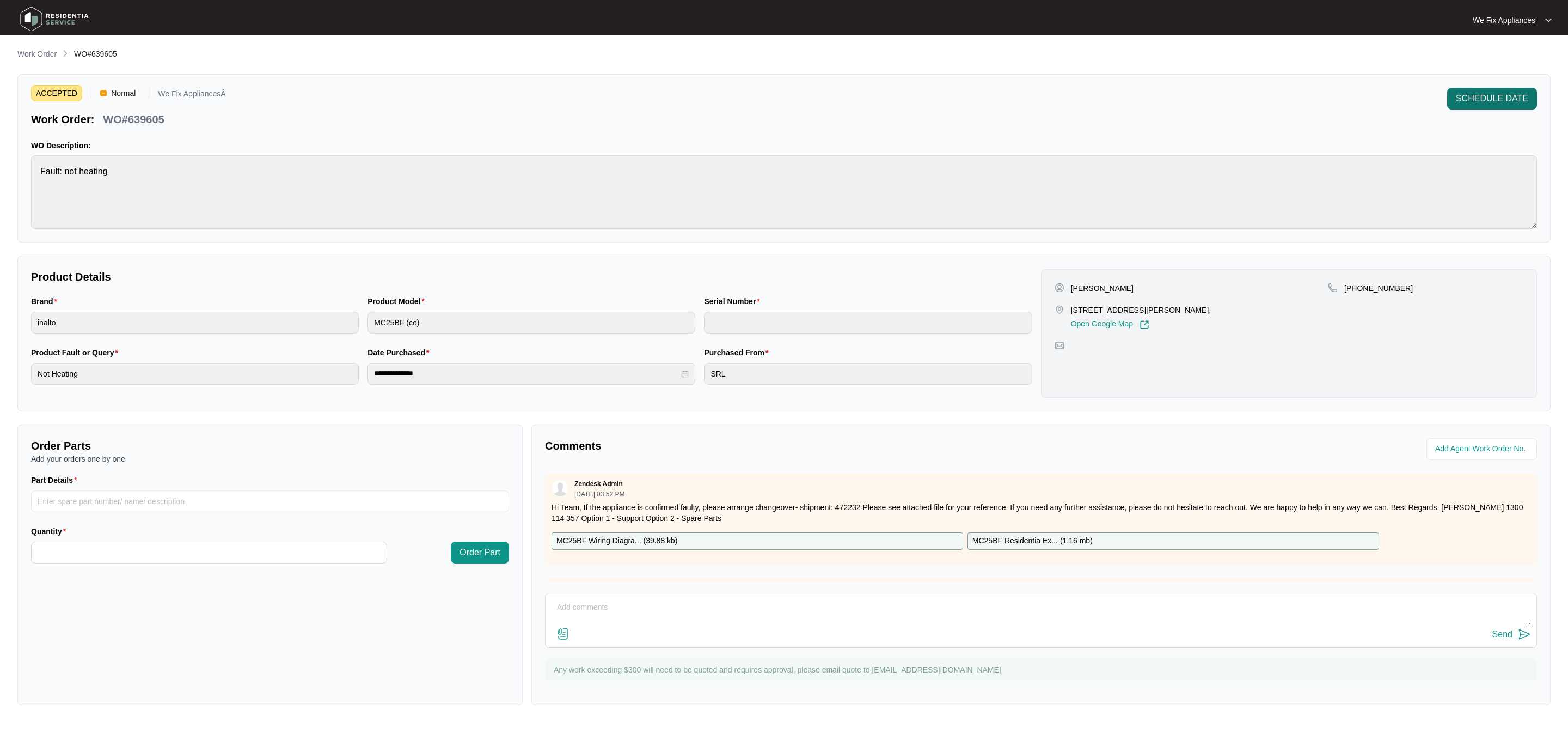
click at [1501, 91] on button "SCHEDULE DATE" at bounding box center [1492, 99] width 90 height 22
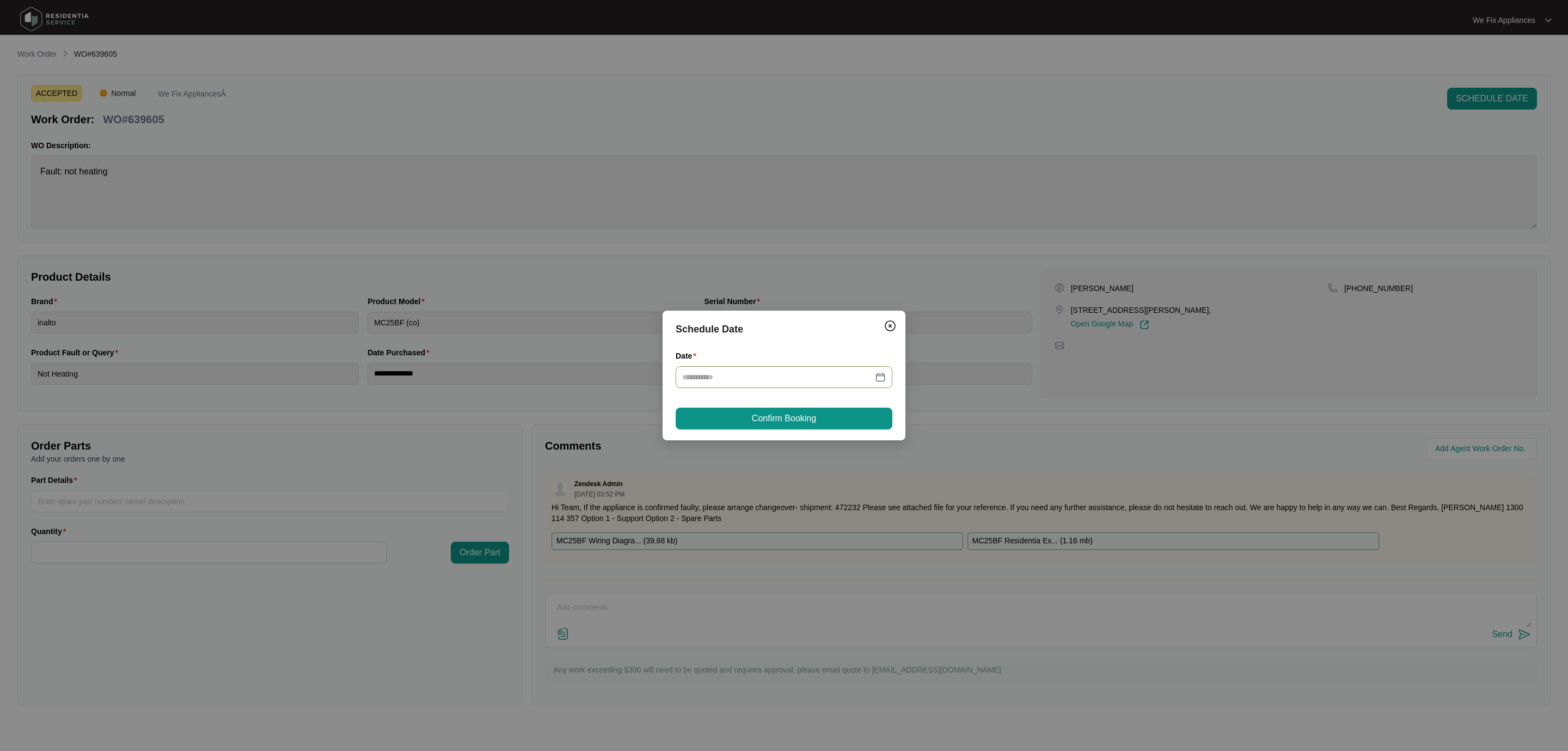
click at [744, 370] on div at bounding box center [784, 376] width 217 height 22
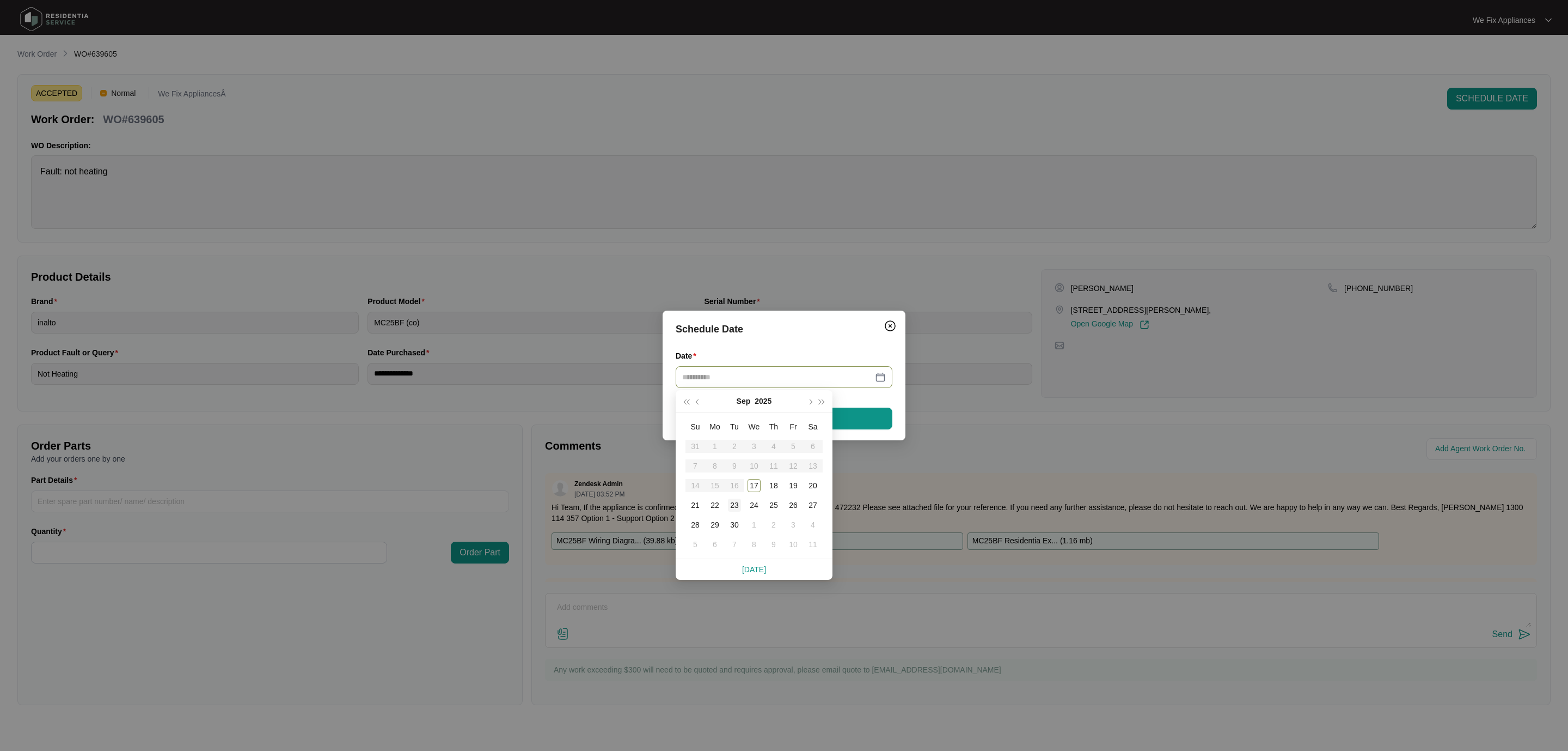
type input "**********"
click at [735, 507] on div "23" at bounding box center [735, 505] width 13 height 13
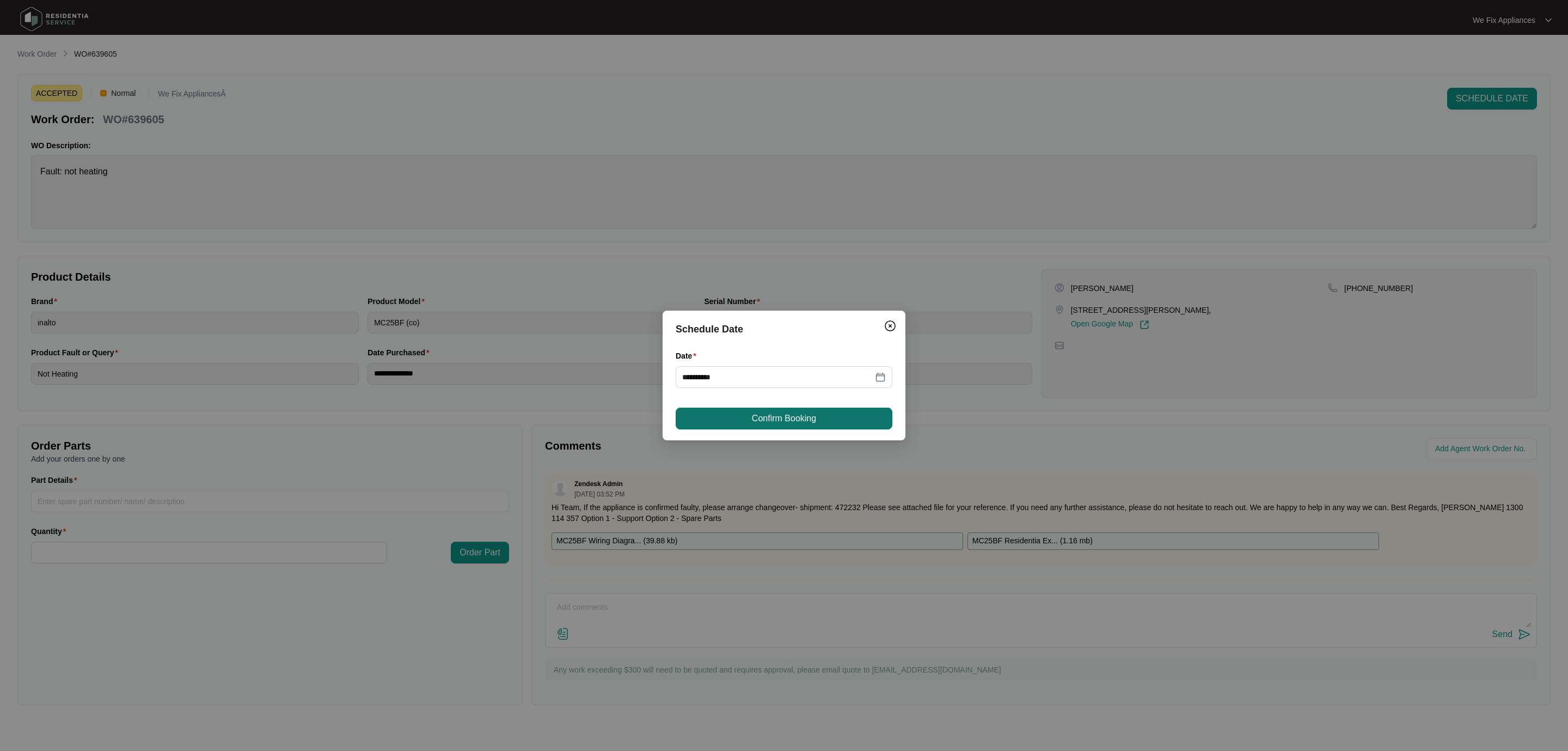
click at [773, 411] on button "Confirm Booking" at bounding box center [784, 418] width 217 height 22
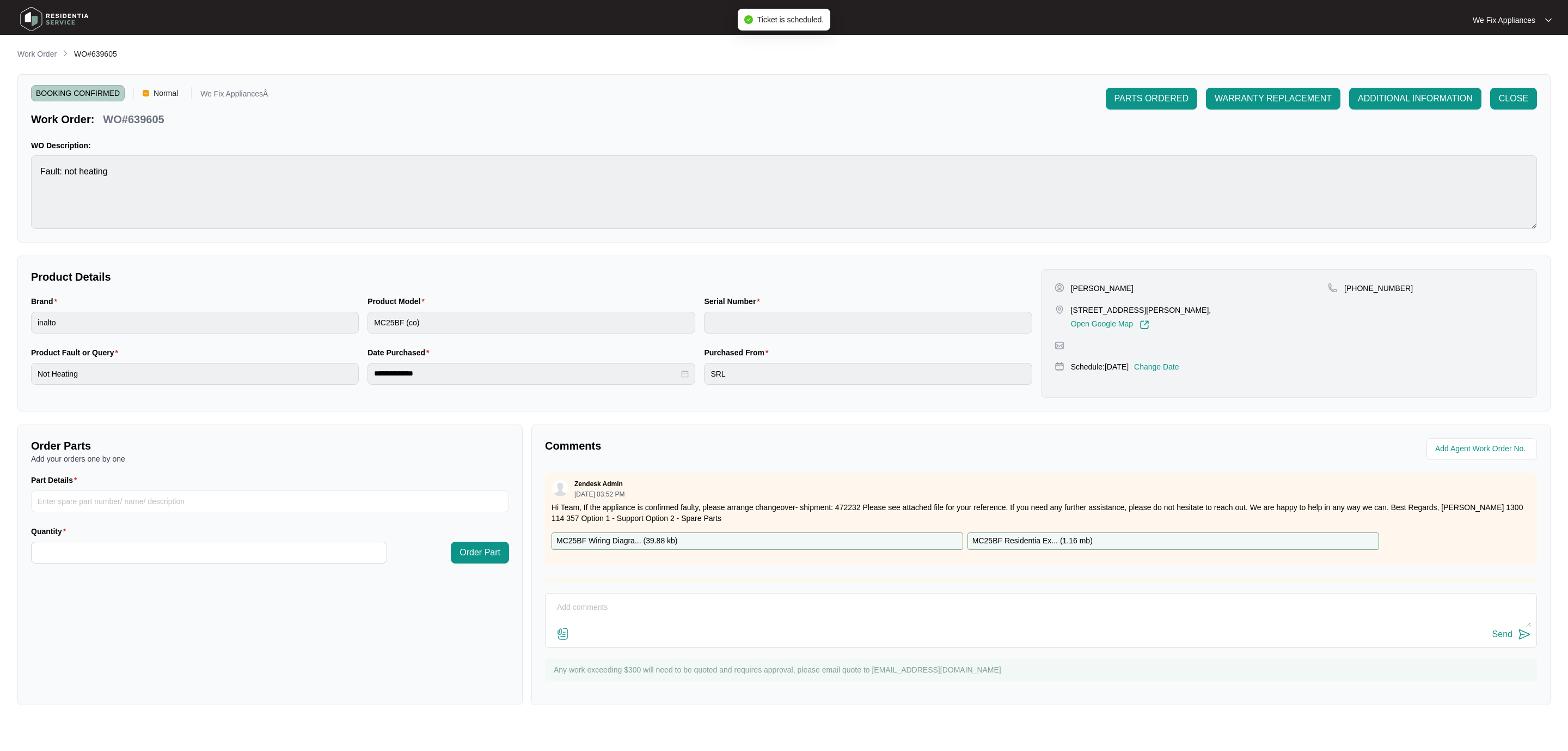
click at [57, 14] on img at bounding box center [54, 19] width 76 height 33
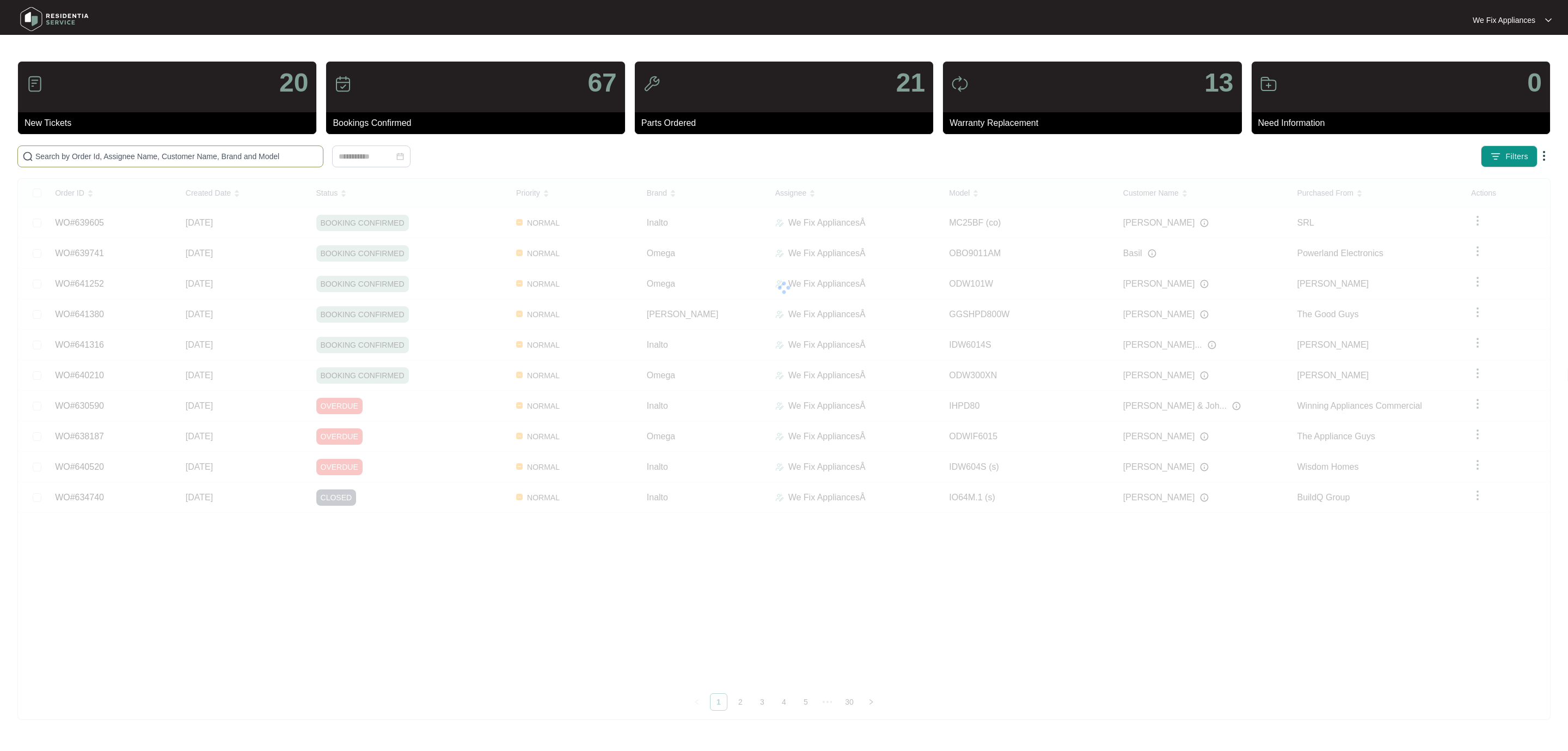
paste input "640886"
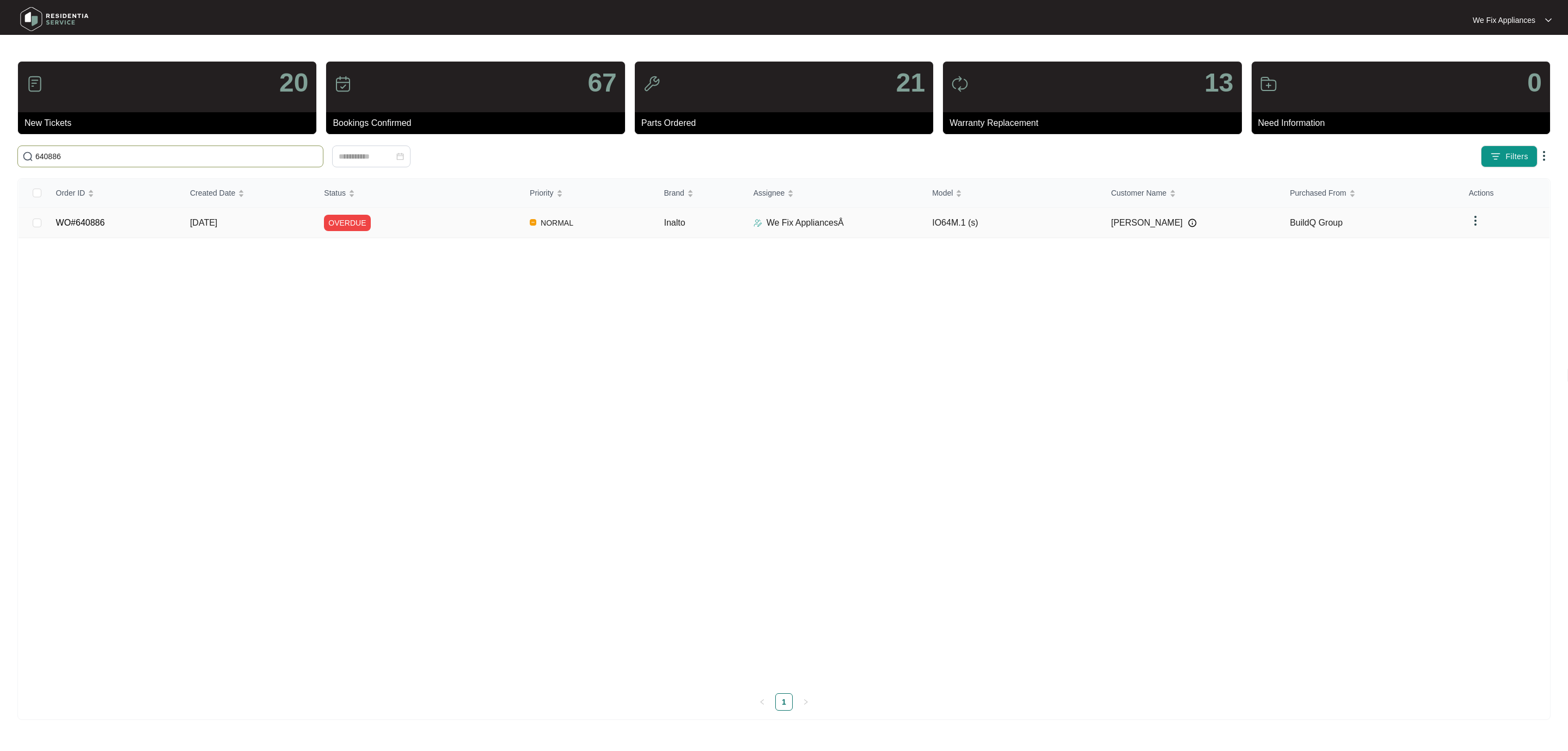
type input "640886"
click at [77, 229] on td "WO#640886" at bounding box center [114, 223] width 134 height 30
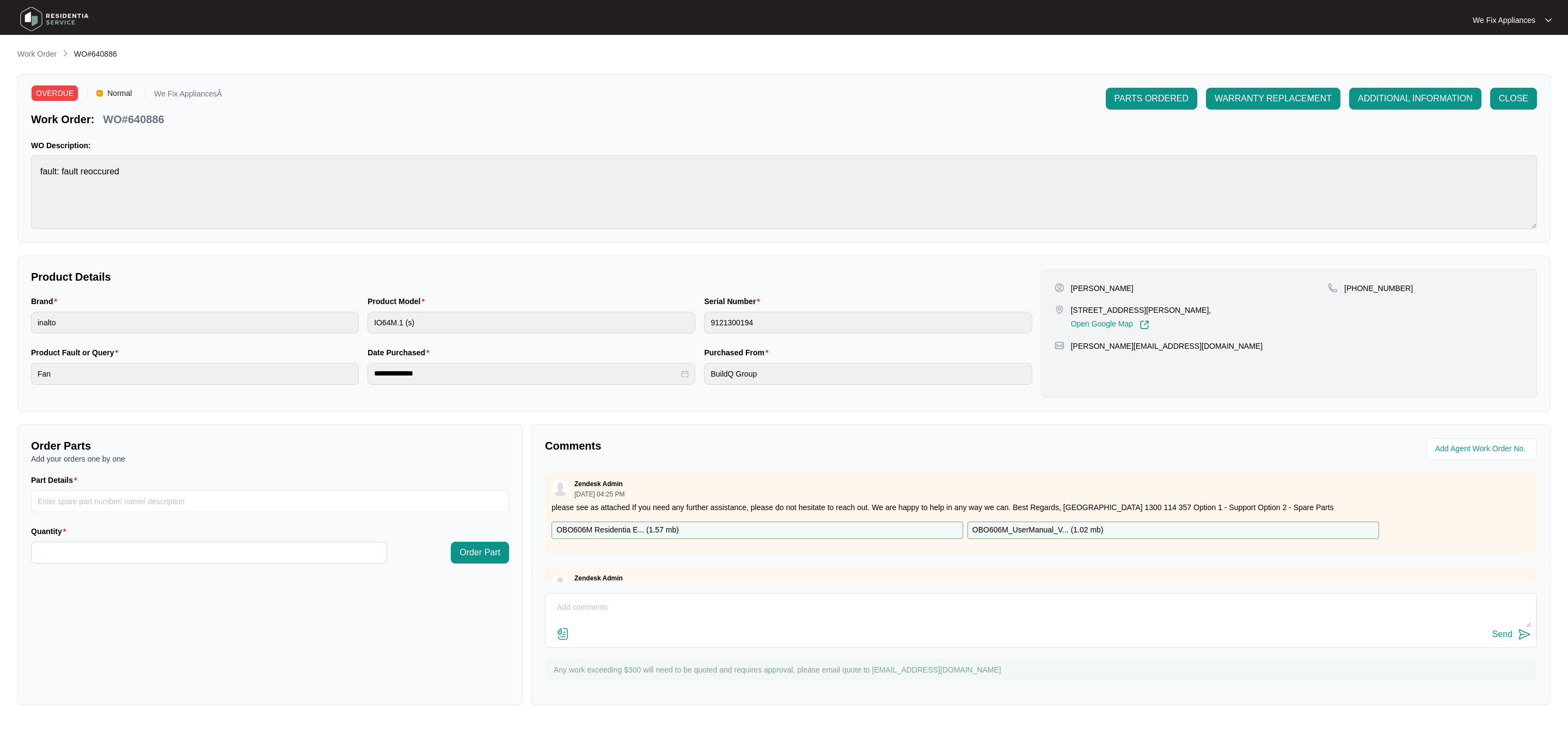
click at [67, 33] on img at bounding box center [54, 19] width 76 height 33
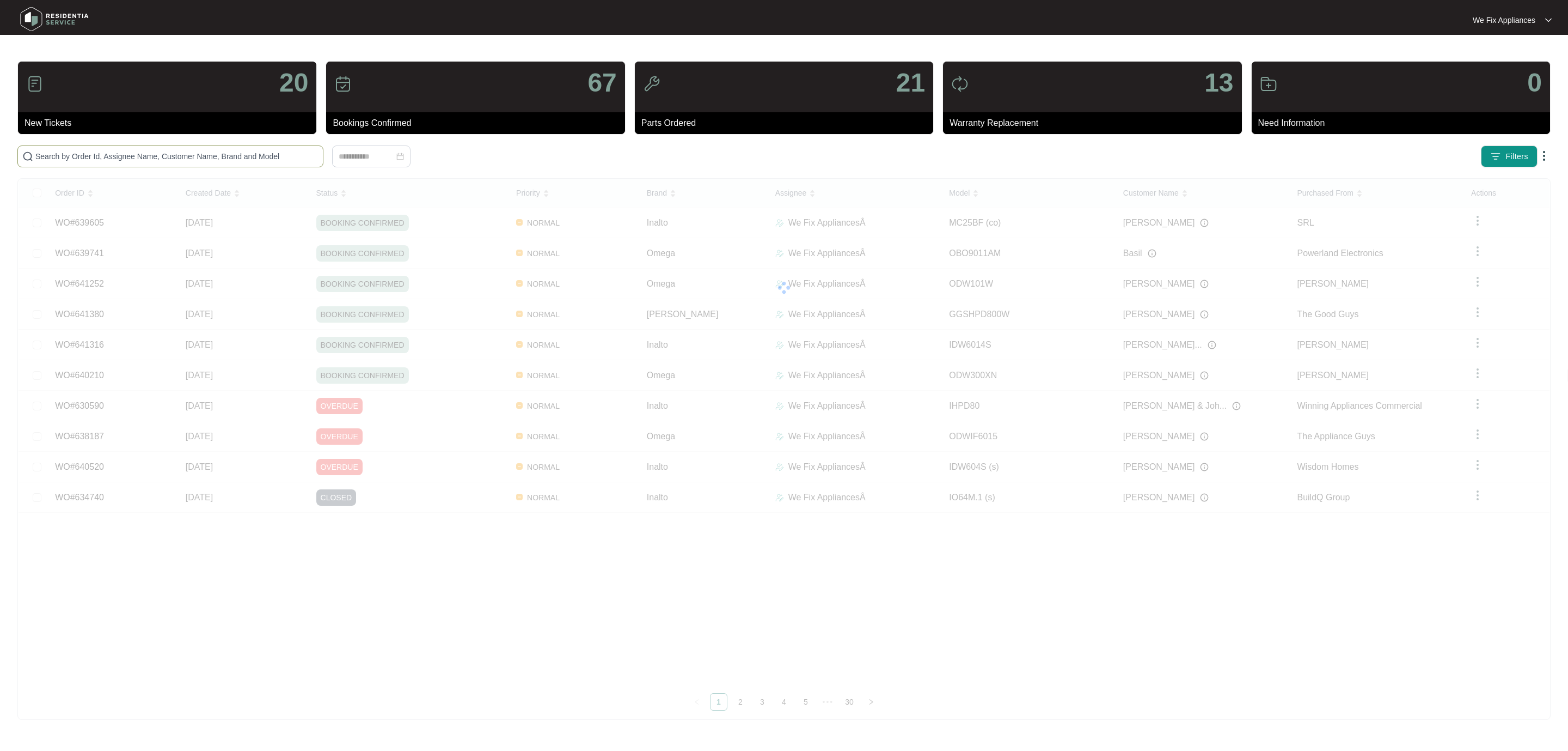
paste input "637863"
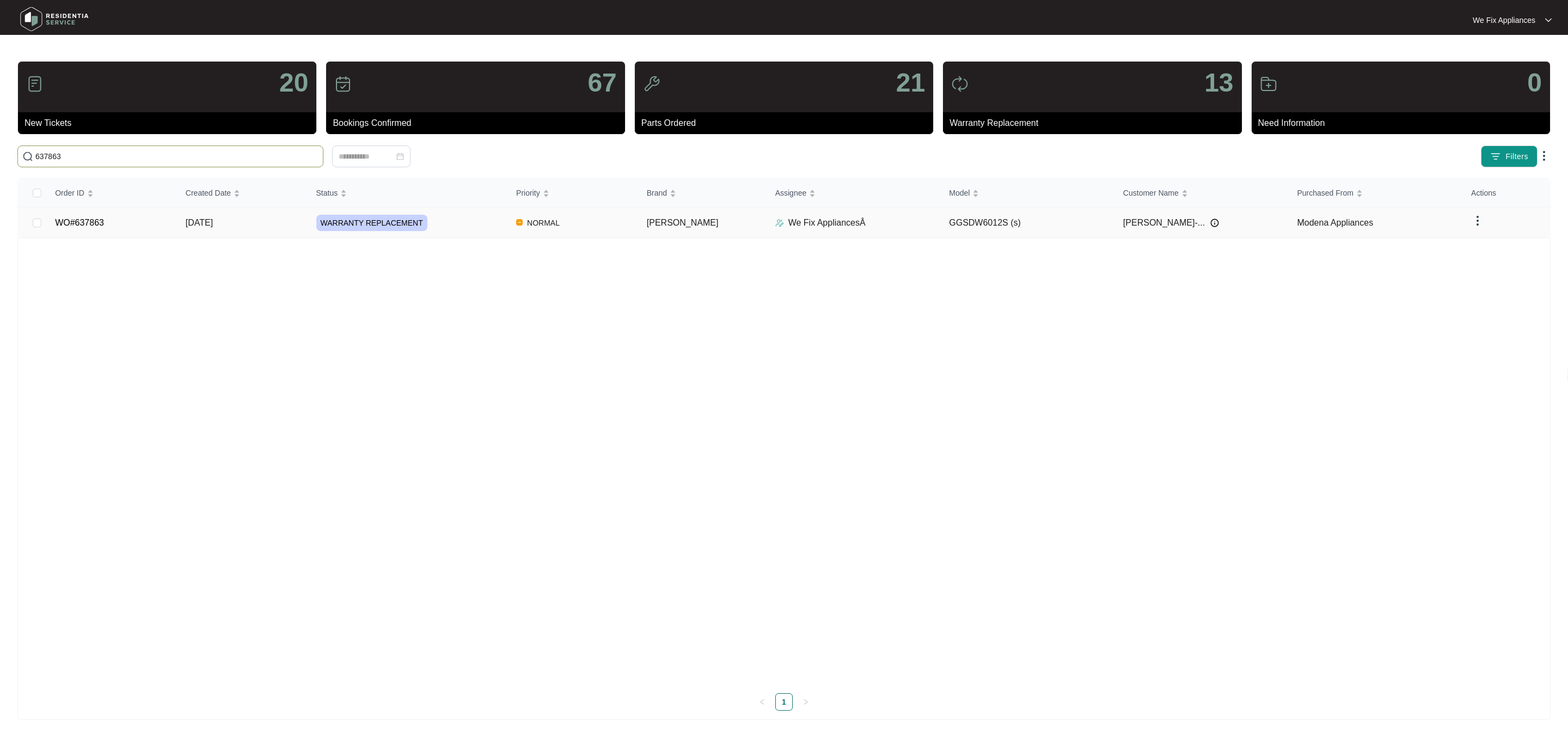
type input "637863"
click at [88, 225] on link "WO#637863" at bounding box center [79, 223] width 49 height 9
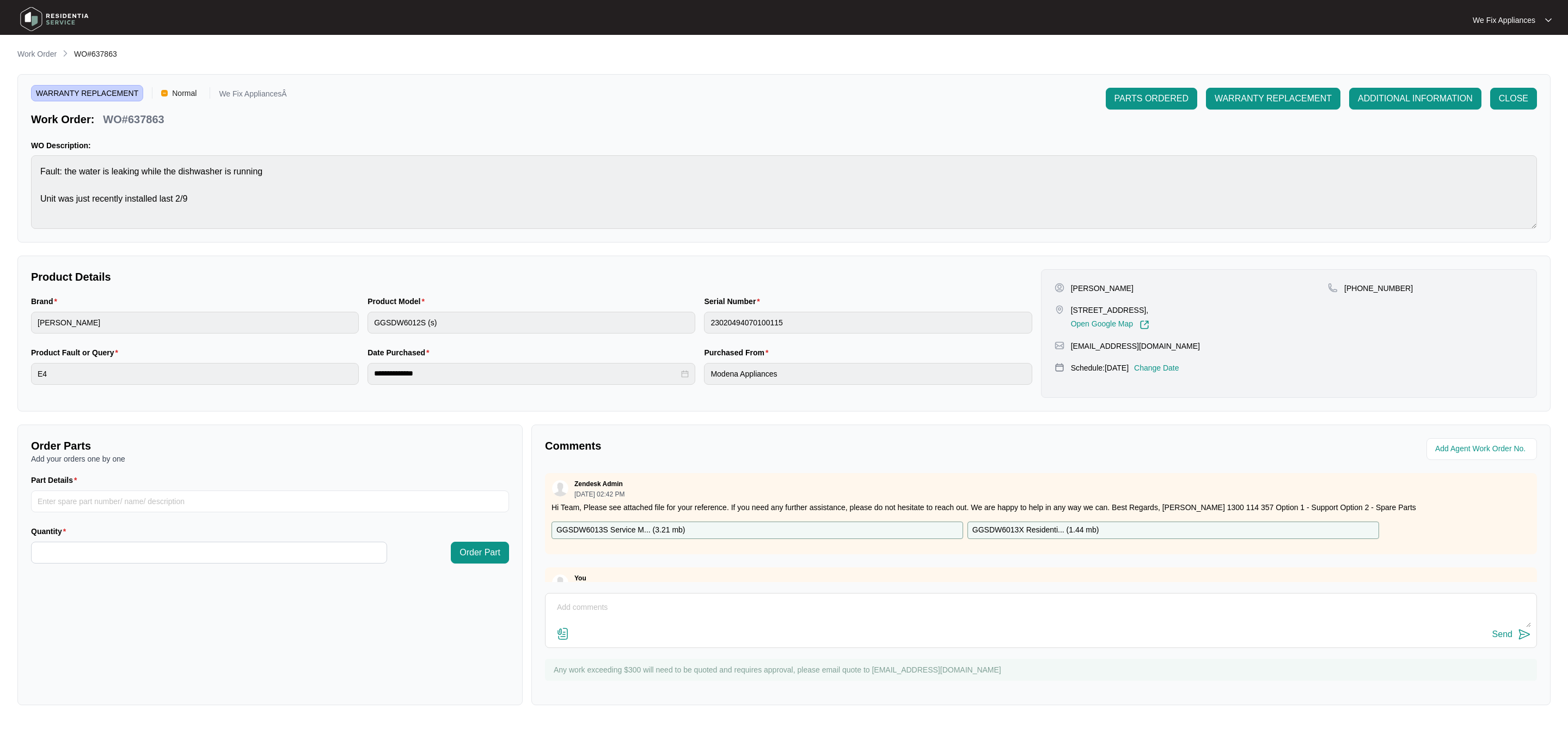
click at [1179, 369] on p "Change Date" at bounding box center [1156, 367] width 45 height 11
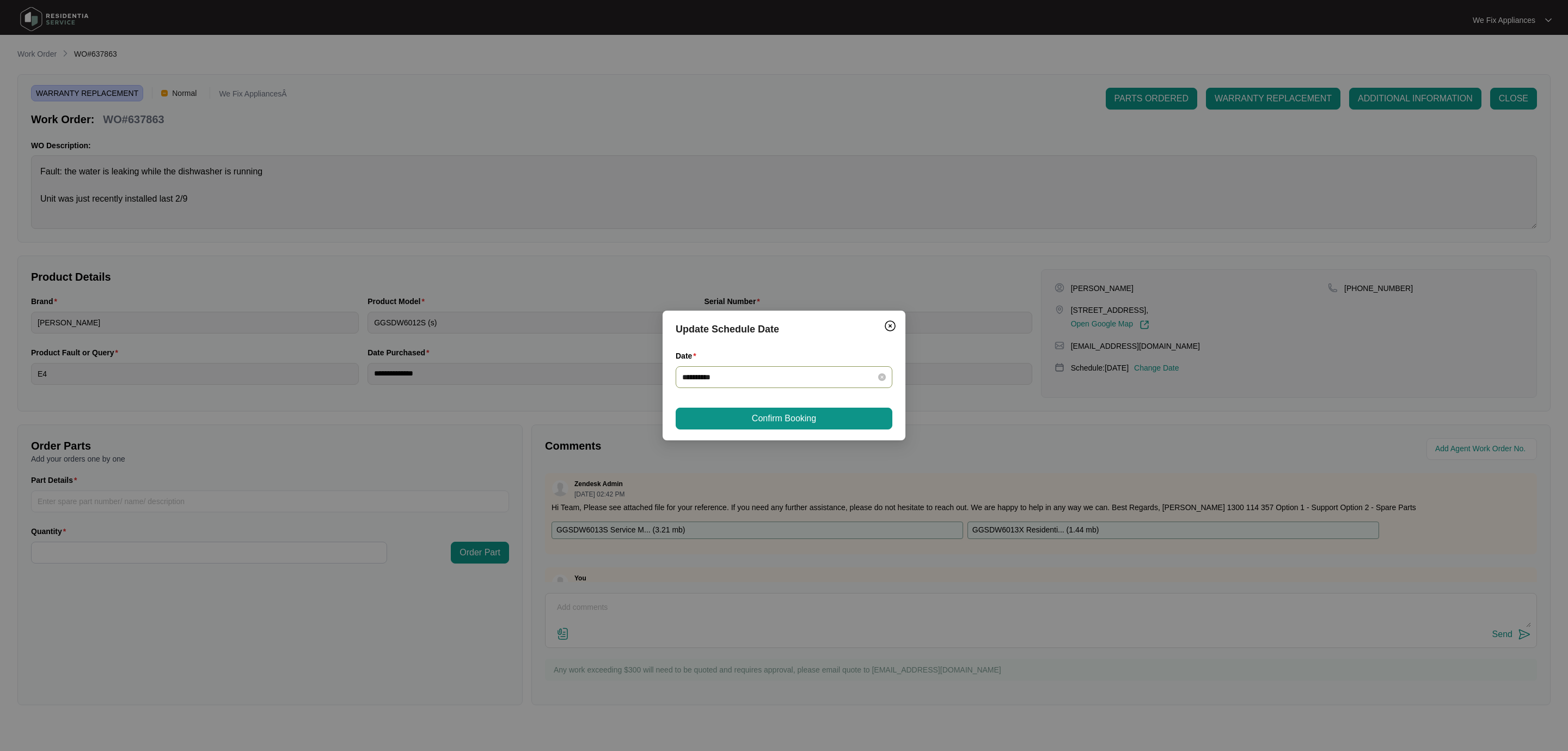
click at [745, 376] on input "**********" at bounding box center [777, 377] width 190 height 12
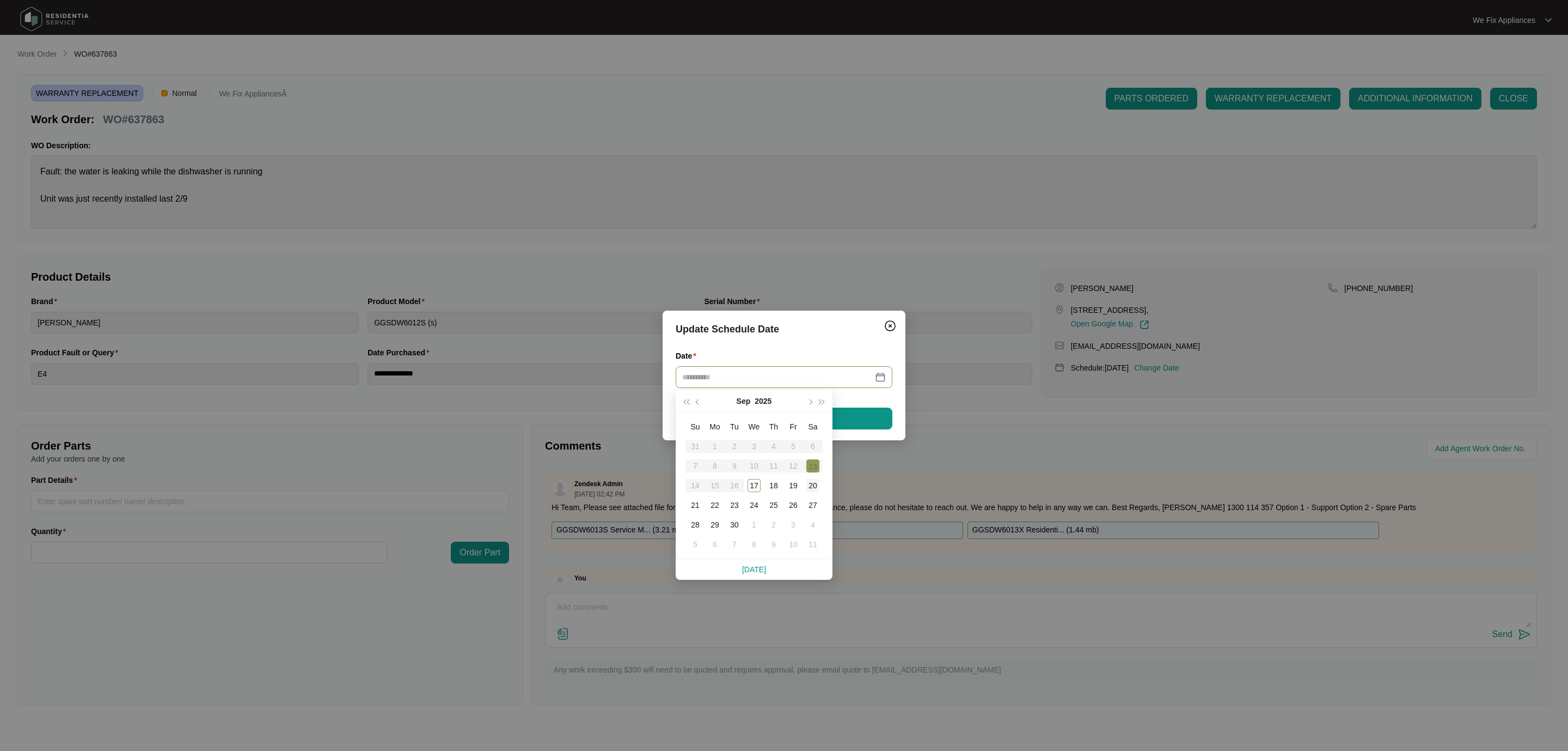
type input "**********"
click at [812, 484] on div "20" at bounding box center [813, 486] width 13 height 13
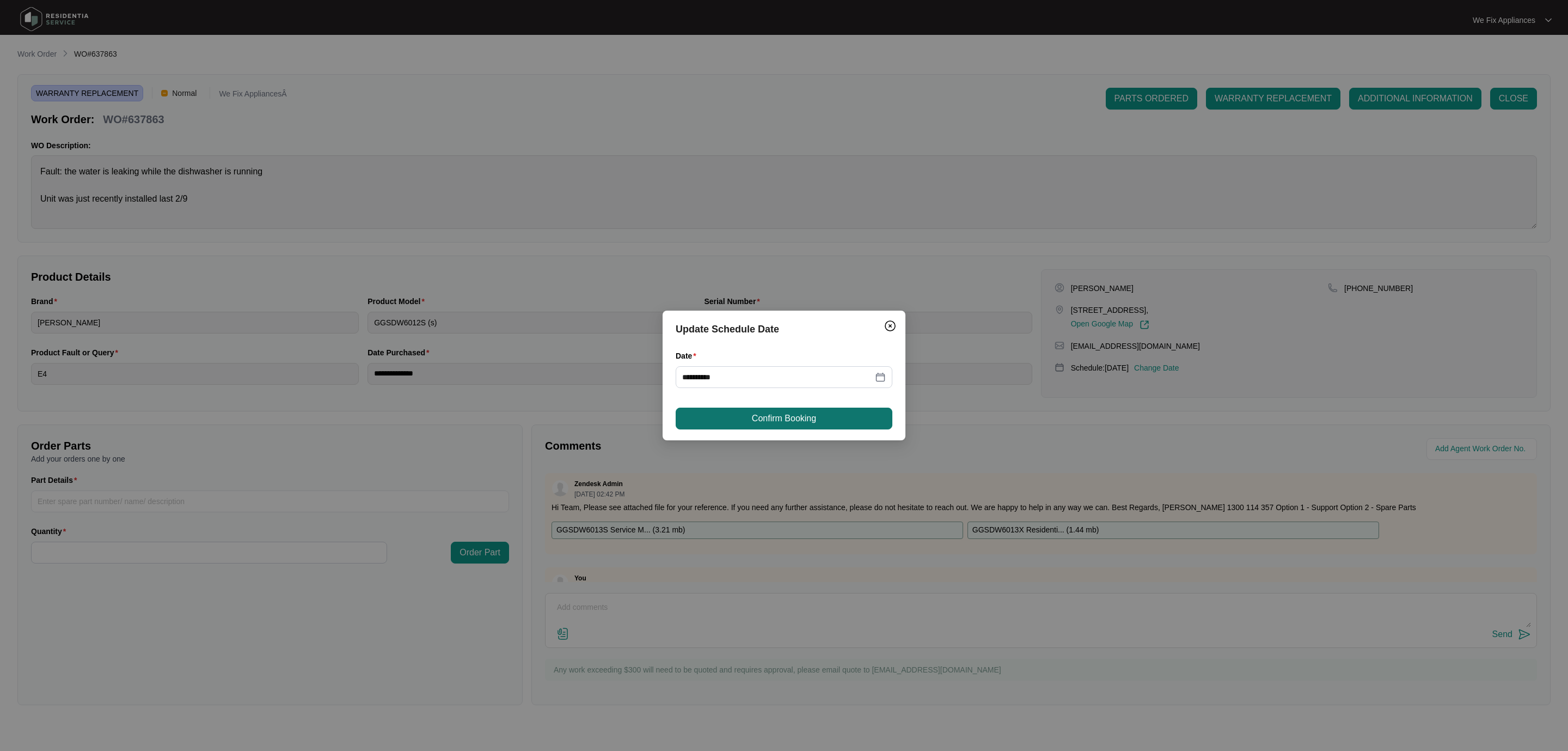
click at [804, 420] on span "Confirm Booking" at bounding box center [784, 419] width 64 height 13
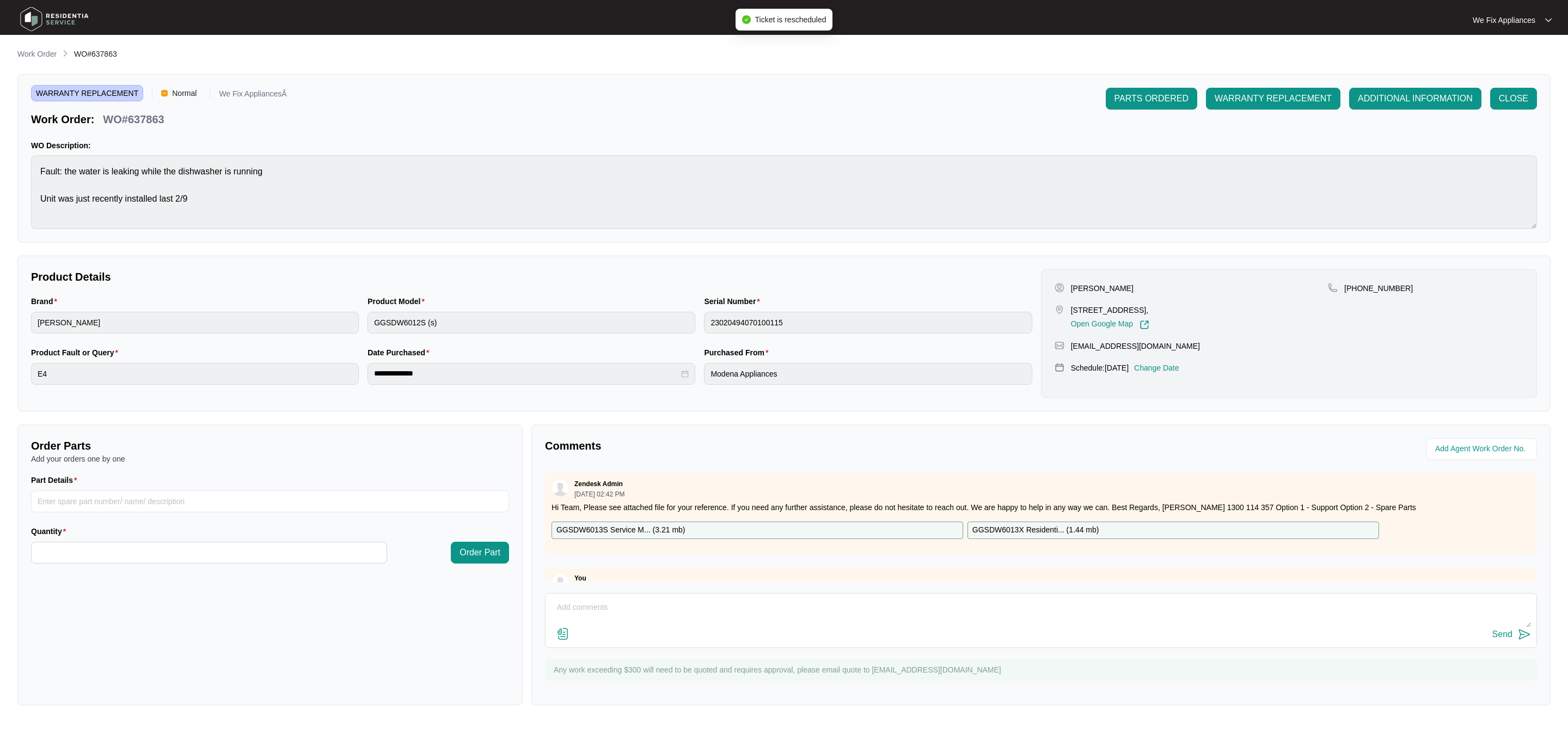
click at [61, 20] on img at bounding box center [54, 19] width 76 height 33
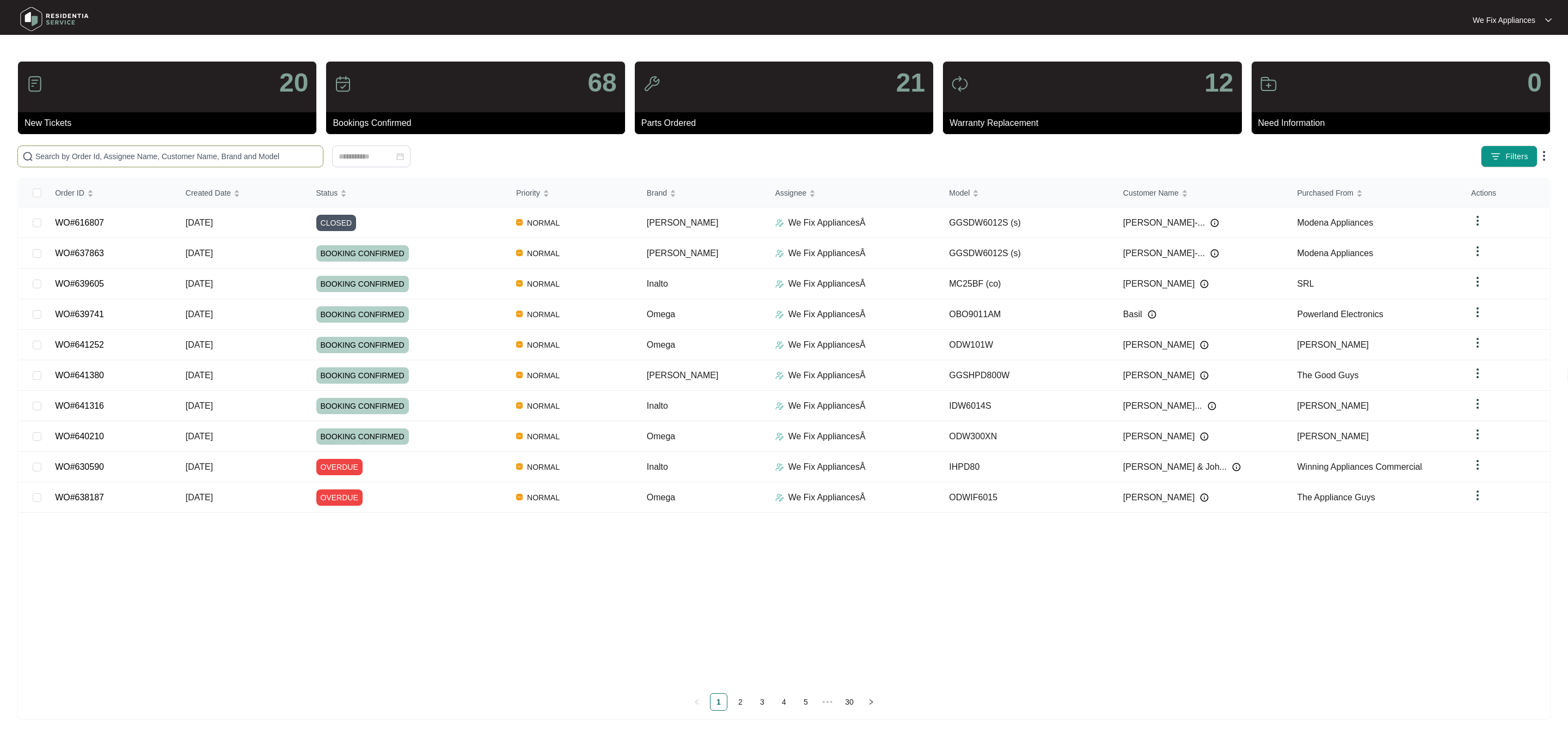
paste input "633629"
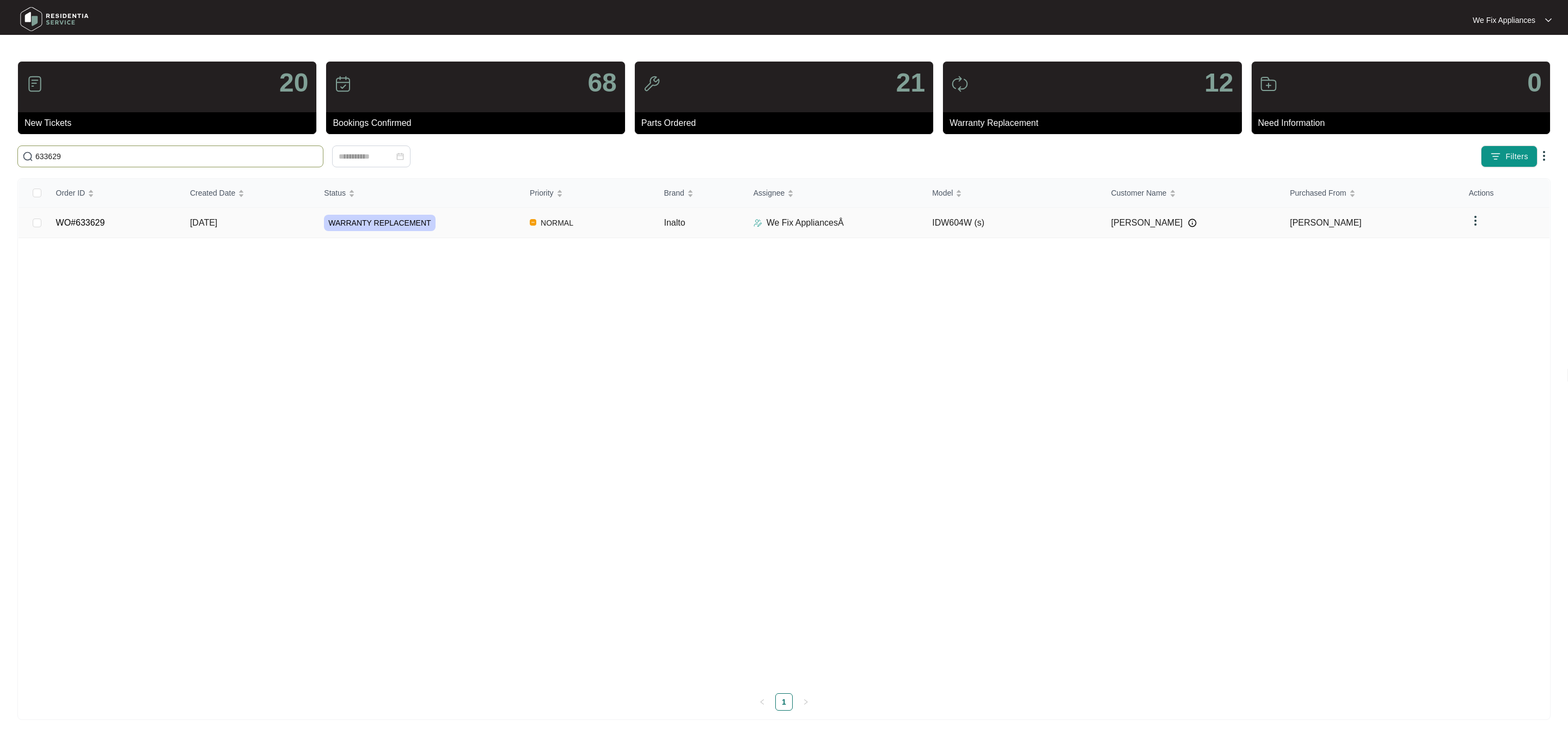
type input "633629"
click at [62, 225] on link "WO#633629" at bounding box center [80, 223] width 49 height 9
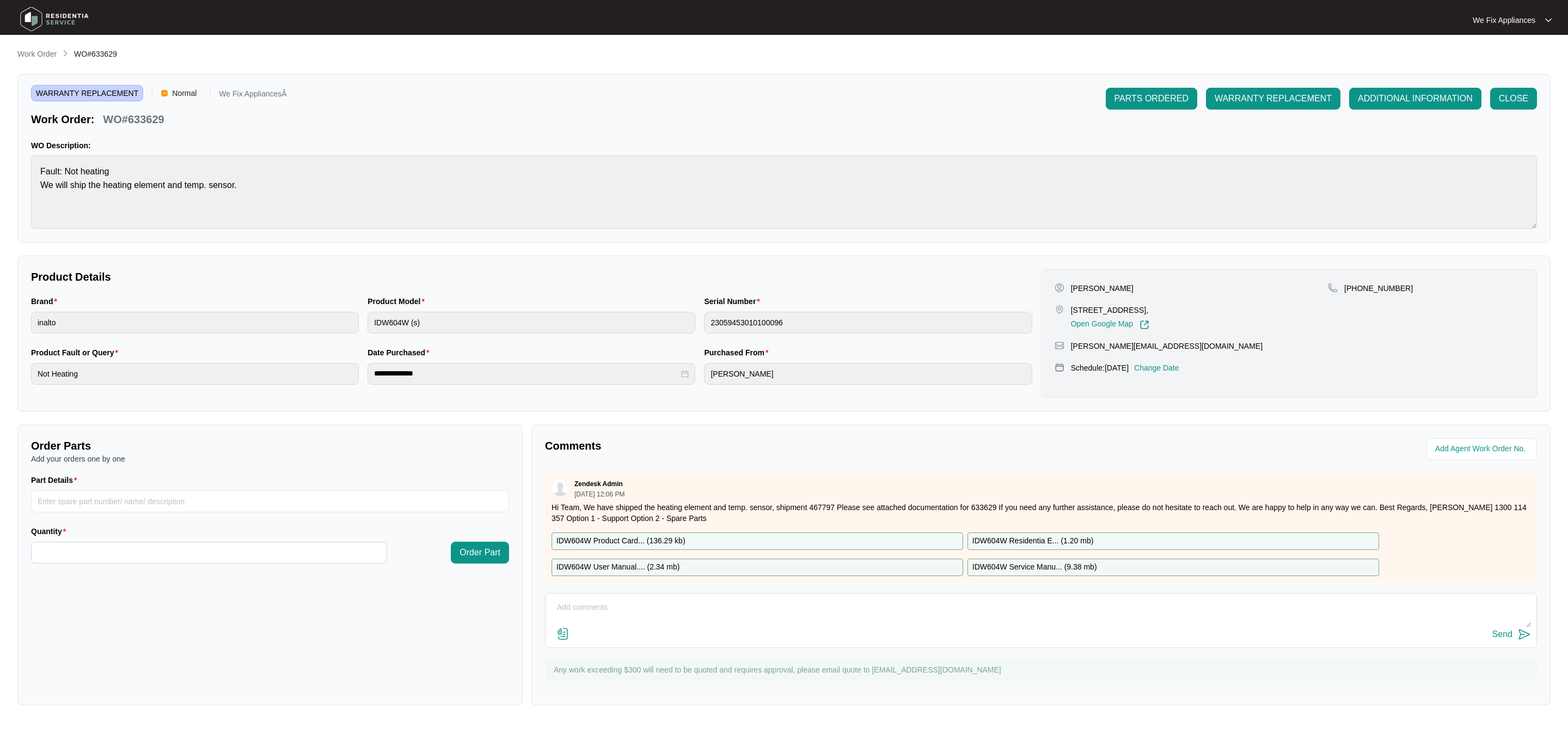
click at [1165, 373] on p "Change Date" at bounding box center [1156, 367] width 45 height 11
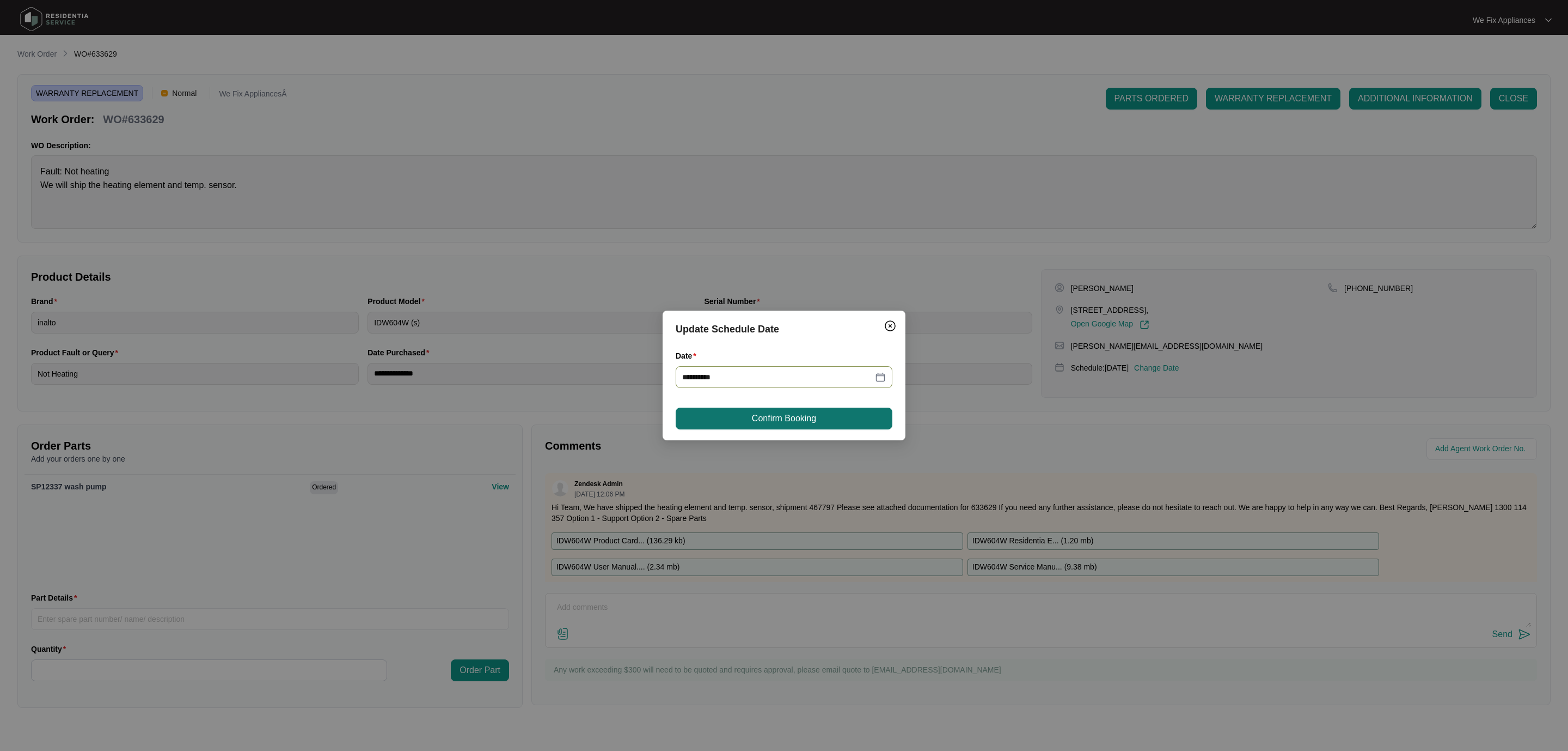
drag, startPoint x: 848, startPoint y: 376, endPoint x: 855, endPoint y: 414, distance: 38.6
click at [848, 381] on input "**********" at bounding box center [777, 377] width 190 height 12
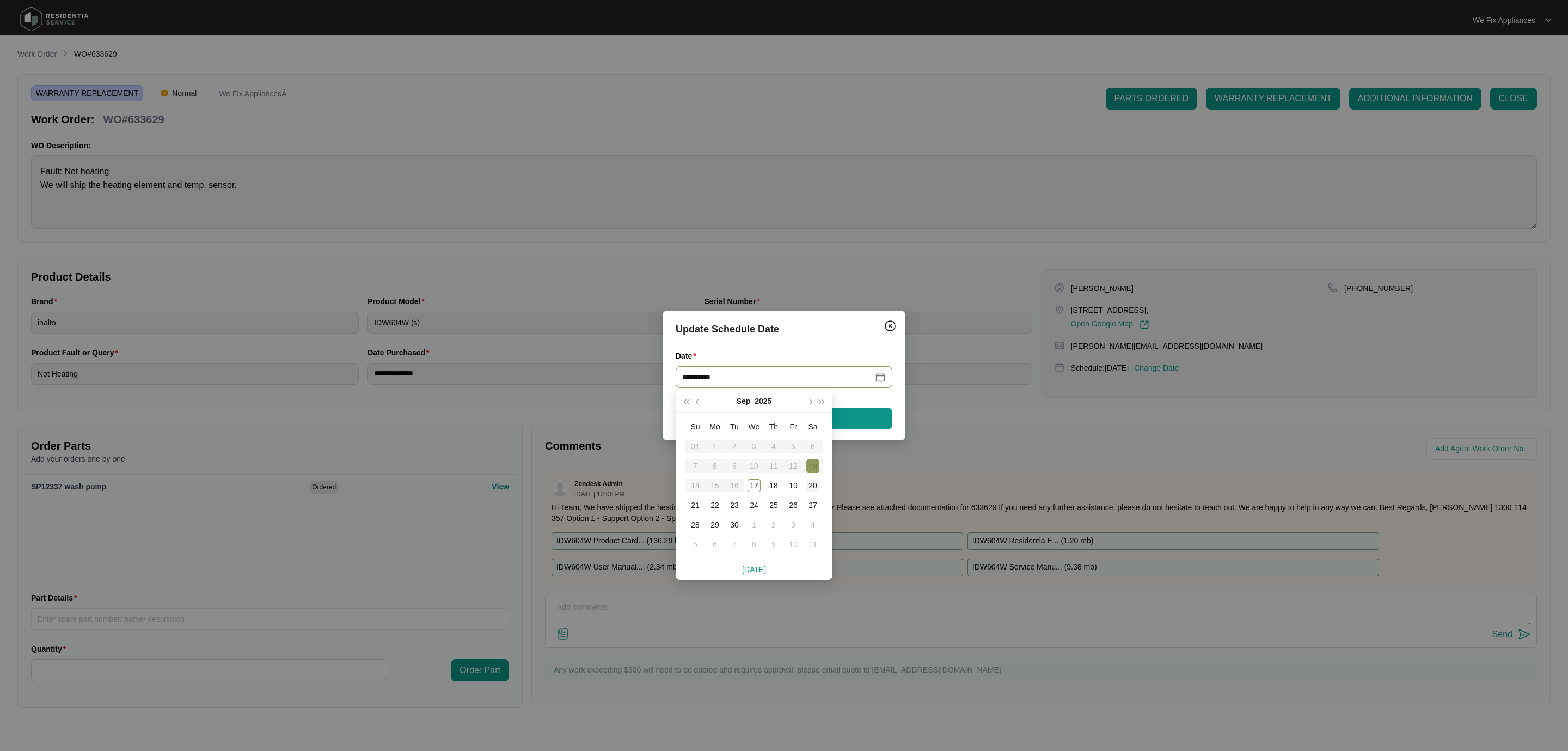
type input "**********"
click at [814, 489] on div "20" at bounding box center [813, 486] width 13 height 13
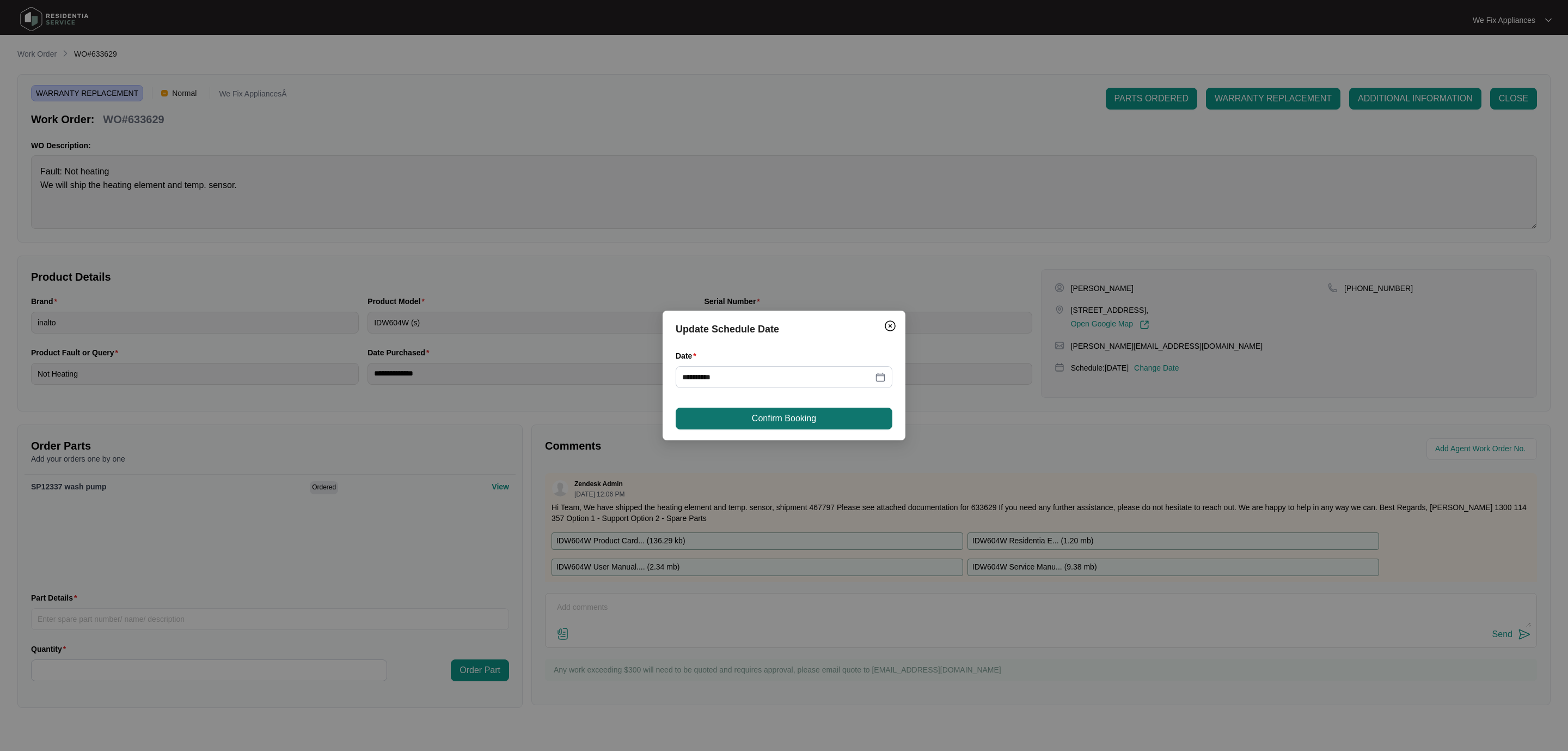
click at [812, 422] on span "Confirm Booking" at bounding box center [784, 419] width 64 height 13
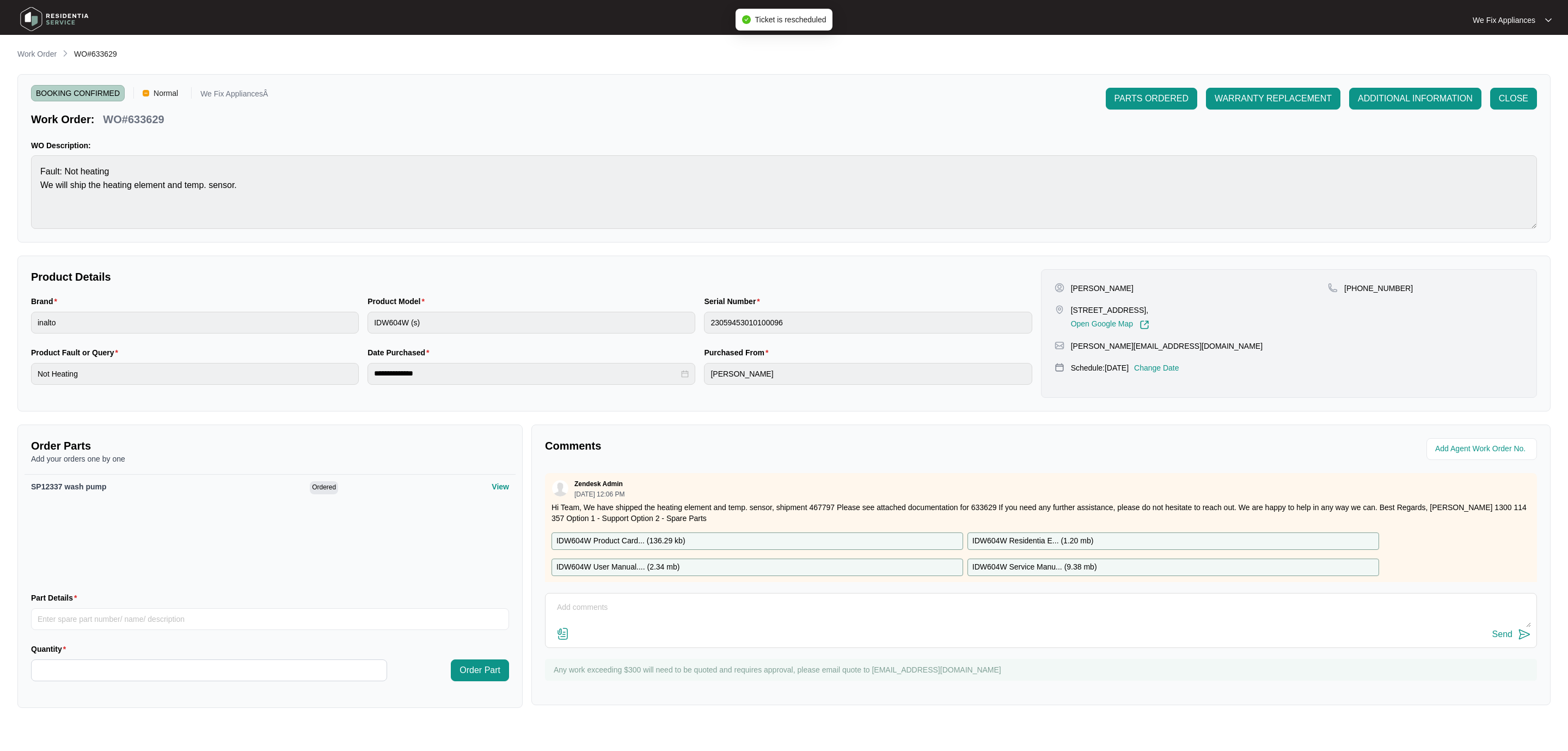
click at [53, 10] on img at bounding box center [54, 19] width 76 height 33
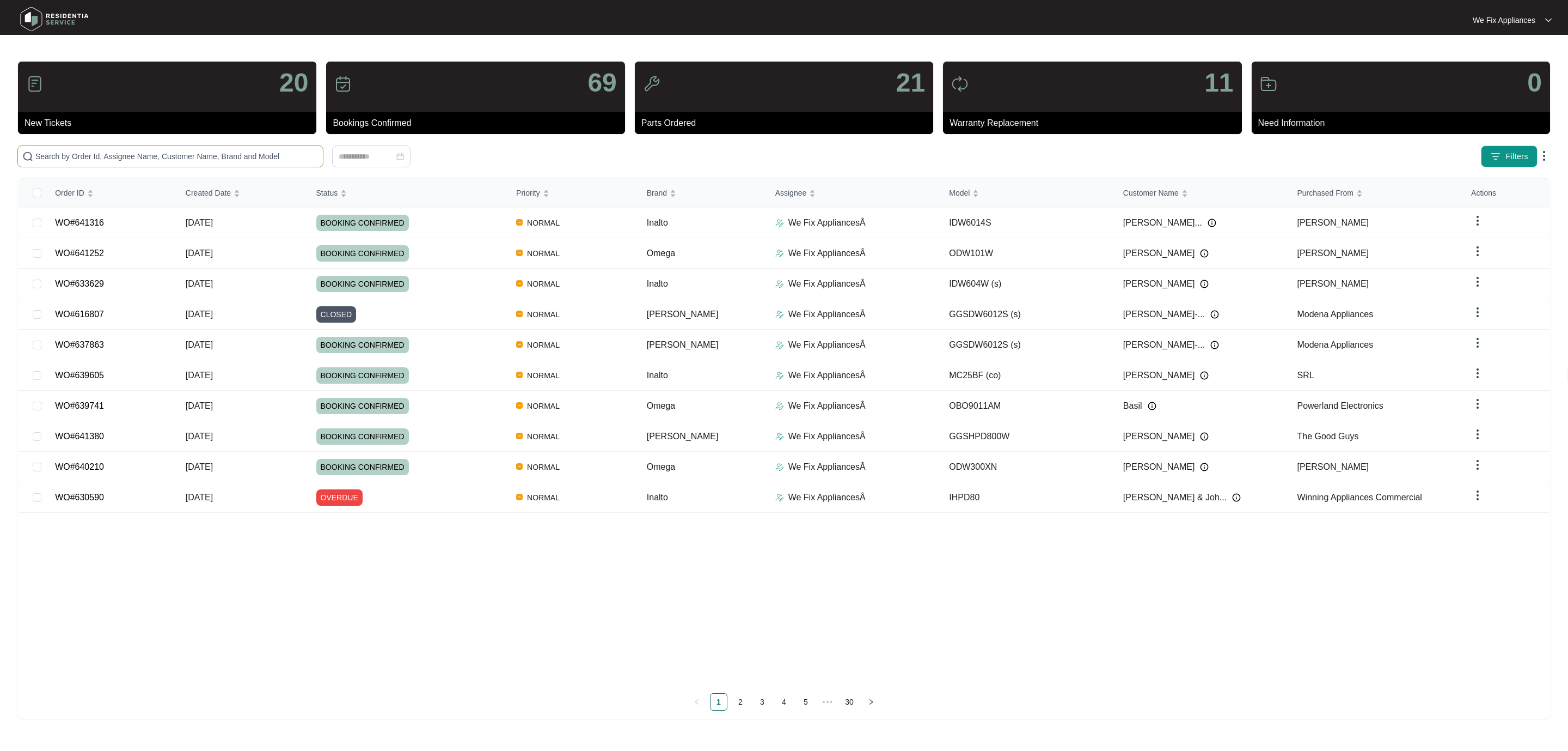
paste input "639995"
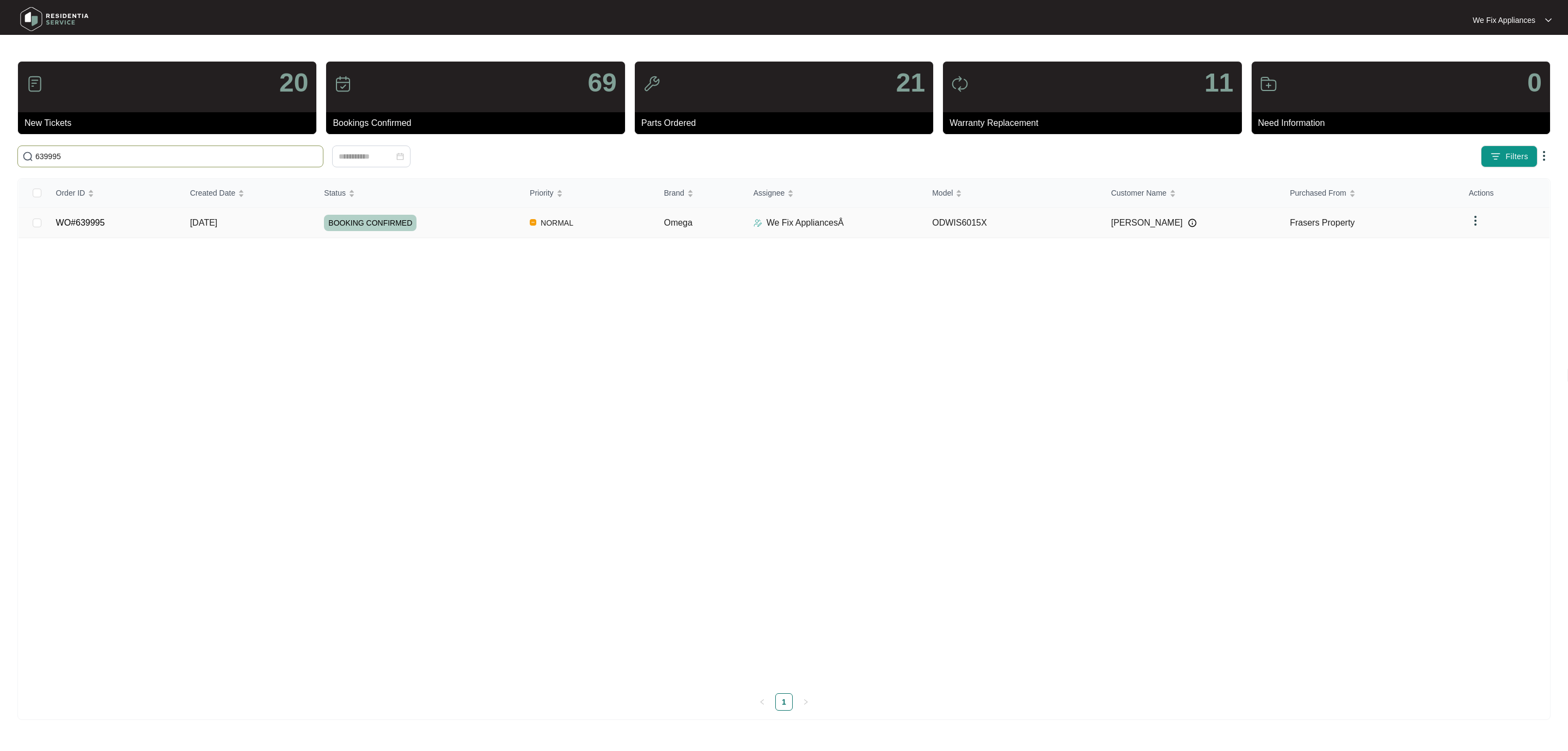
type input "639995"
click at [93, 225] on link "WO#639995" at bounding box center [80, 223] width 49 height 9
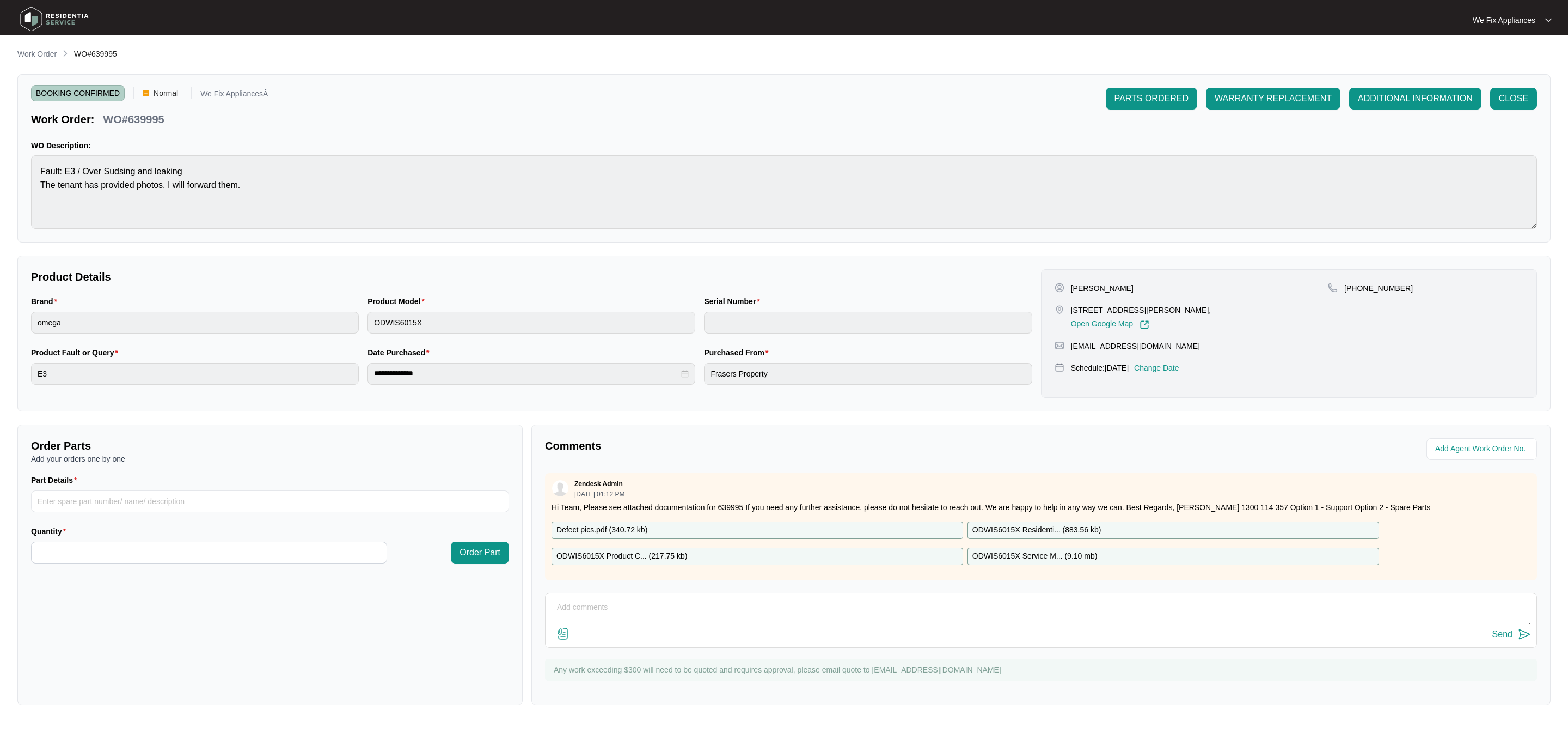
click at [1179, 369] on p "Change Date" at bounding box center [1156, 367] width 45 height 11
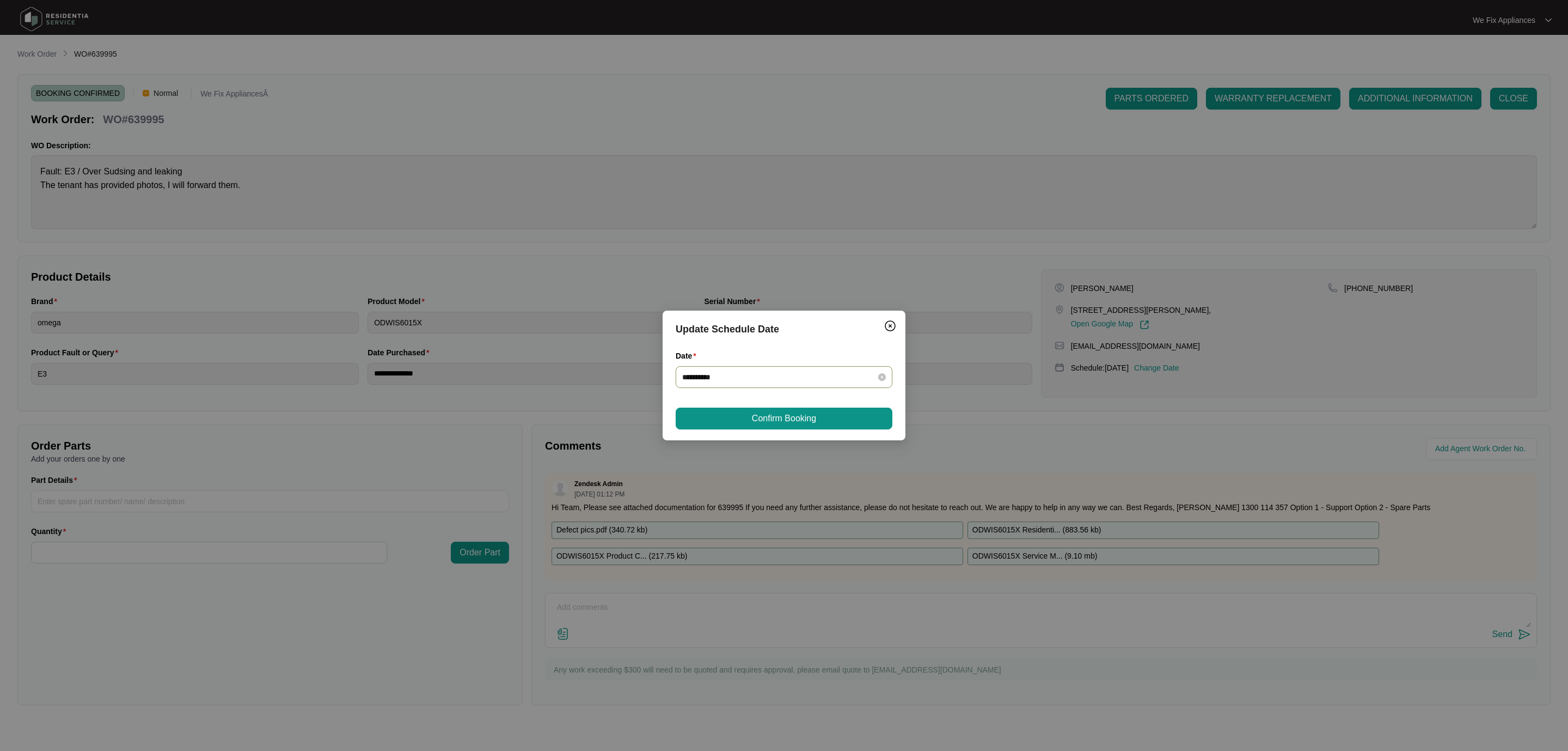
click at [732, 373] on input "**********" at bounding box center [777, 377] width 190 height 12
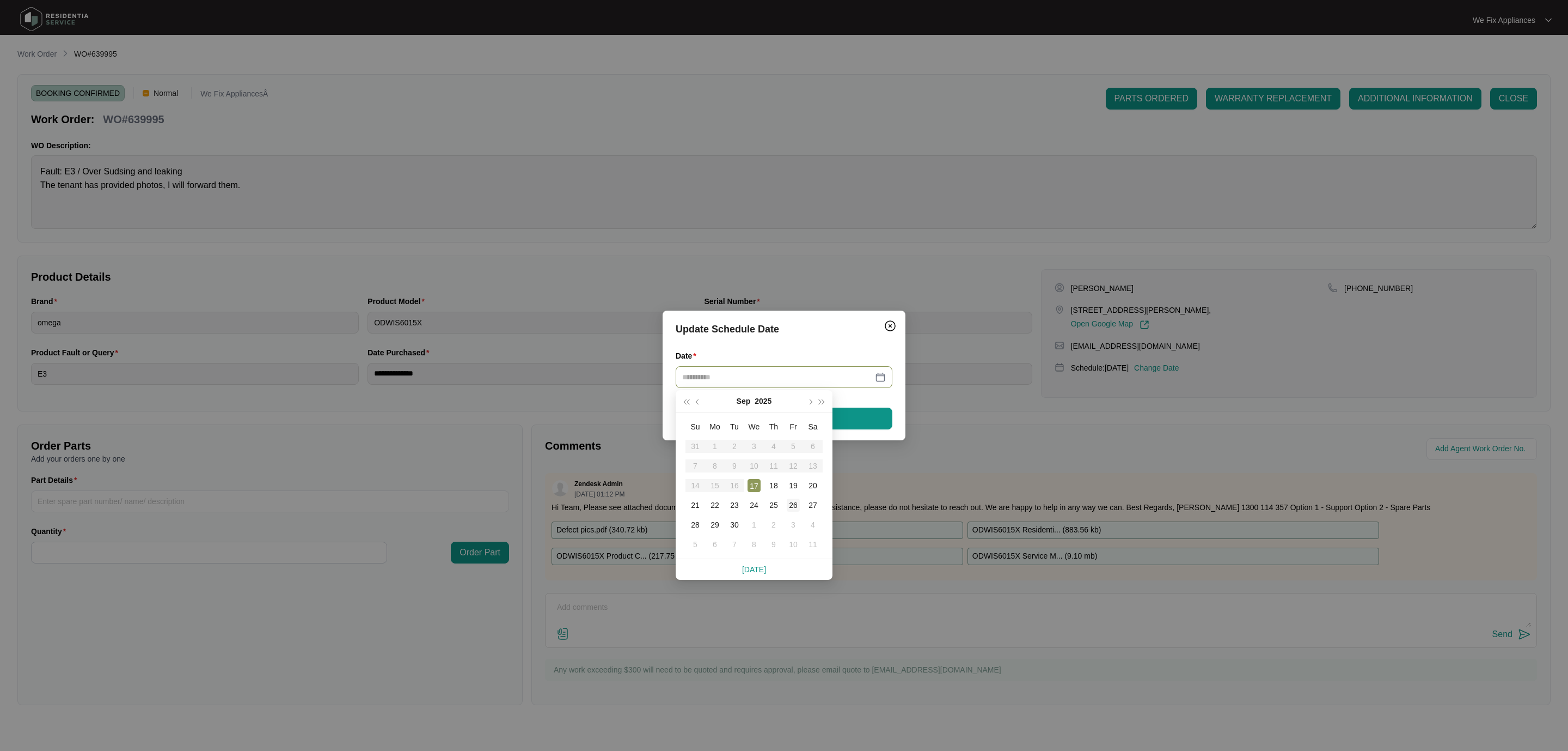
click at [791, 506] on div "26" at bounding box center [793, 505] width 13 height 13
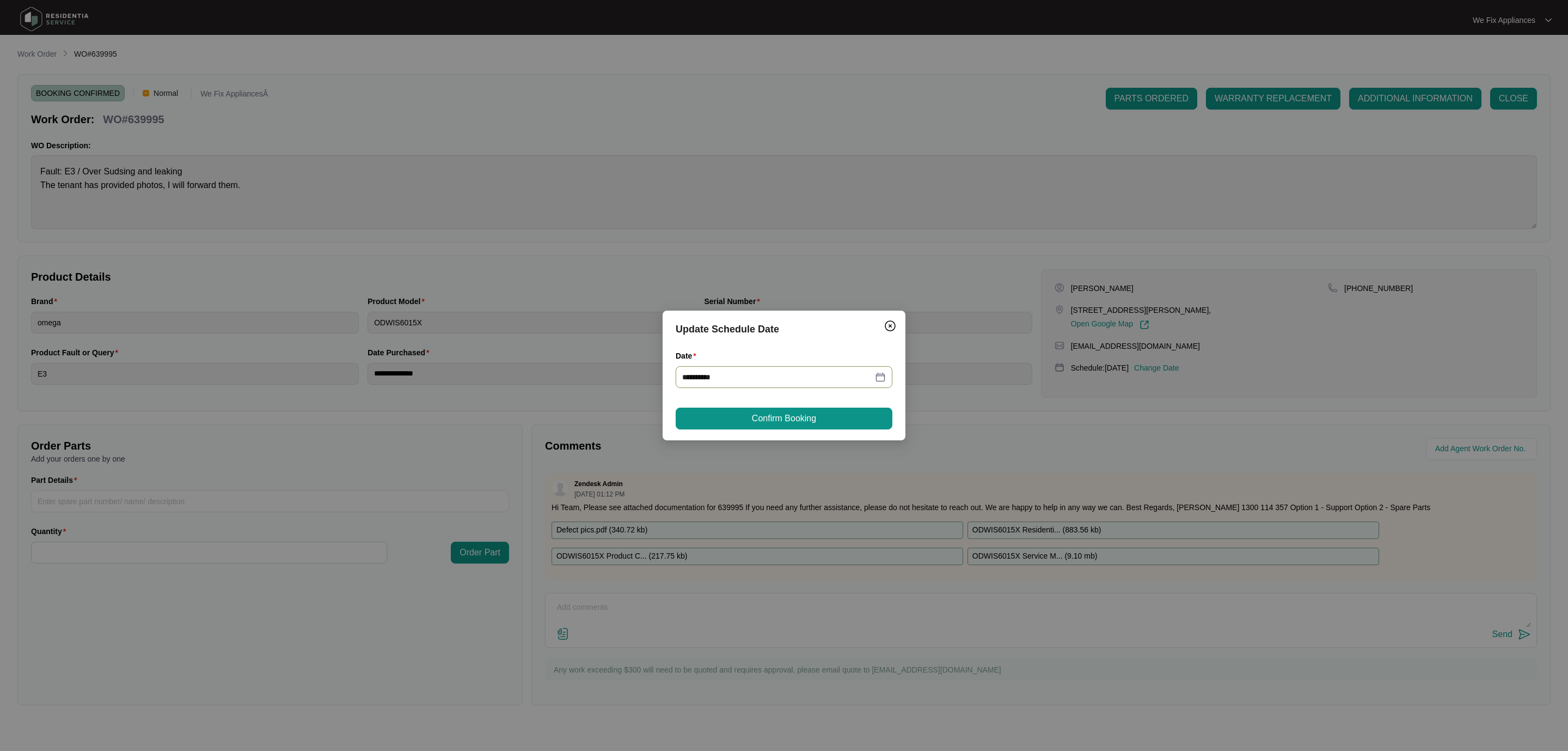
type input "**********"
click at [814, 422] on span "Confirm Booking" at bounding box center [784, 419] width 64 height 13
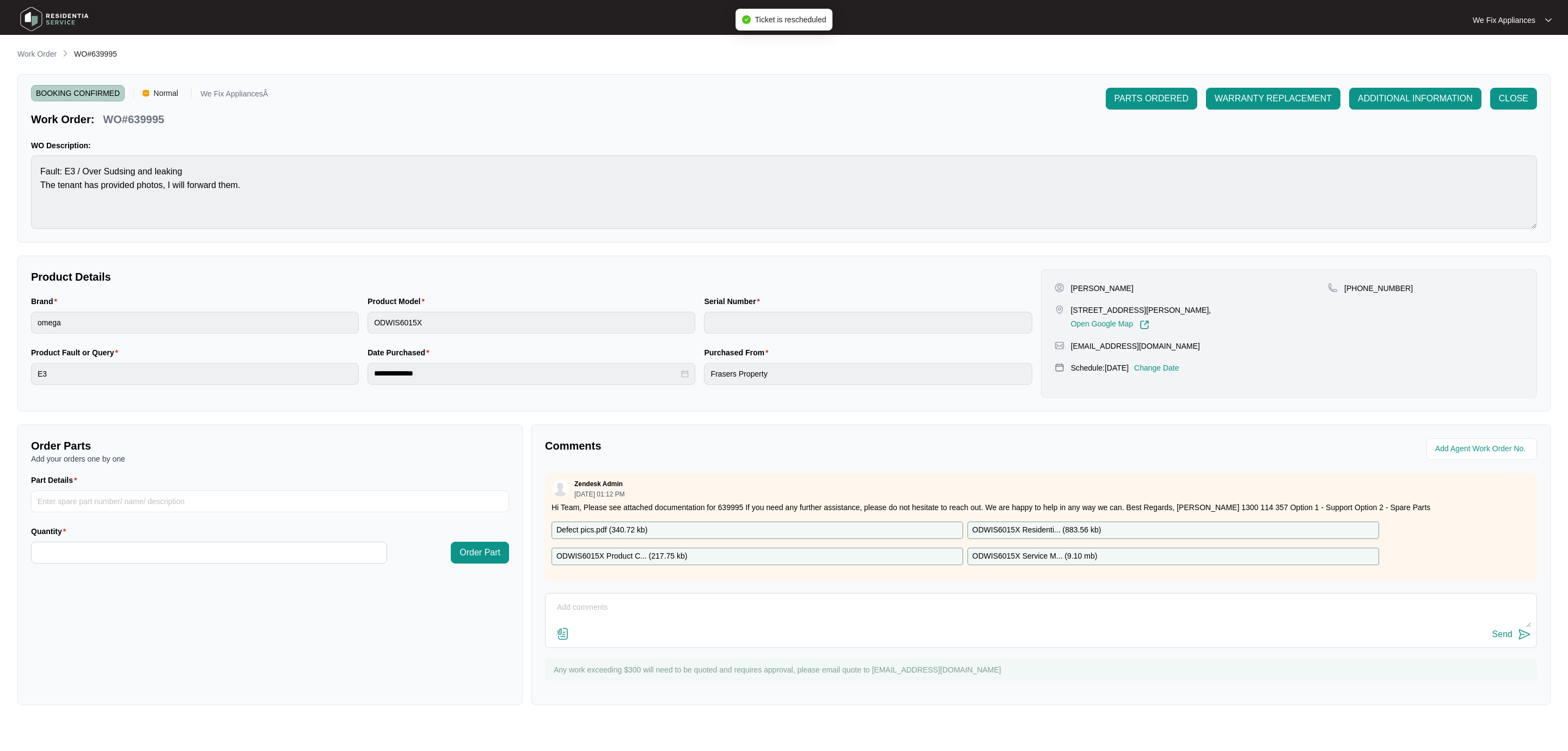
scroll to position [11, 0]
drag, startPoint x: 616, startPoint y: 593, endPoint x: 611, endPoint y: 600, distance: 8.6
click at [616, 595] on div "Comments Zendesk Admin [DATE] 01:12 PM Hi Team, Please see attached documentati…" at bounding box center [1041, 564] width 1019 height 281
click at [610, 600] on div "Send" at bounding box center [1041, 620] width 992 height 55
click at [614, 604] on textarea at bounding box center [1041, 612] width 980 height 28
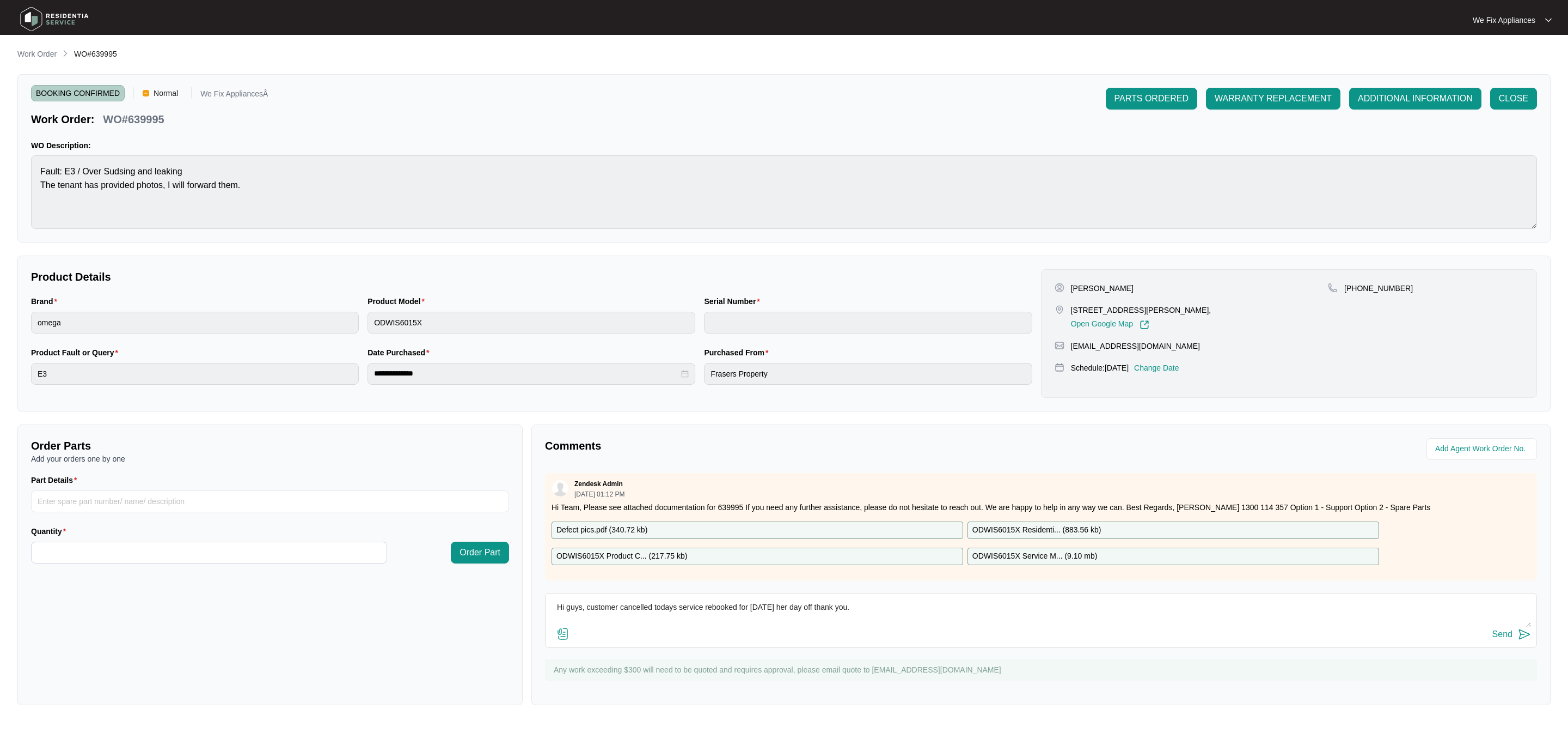
type textarea "Hi guys, customer cancelled todays service rebooked for [DATE] her day off than…"
click at [1514, 634] on button "Send" at bounding box center [1512, 634] width 39 height 14
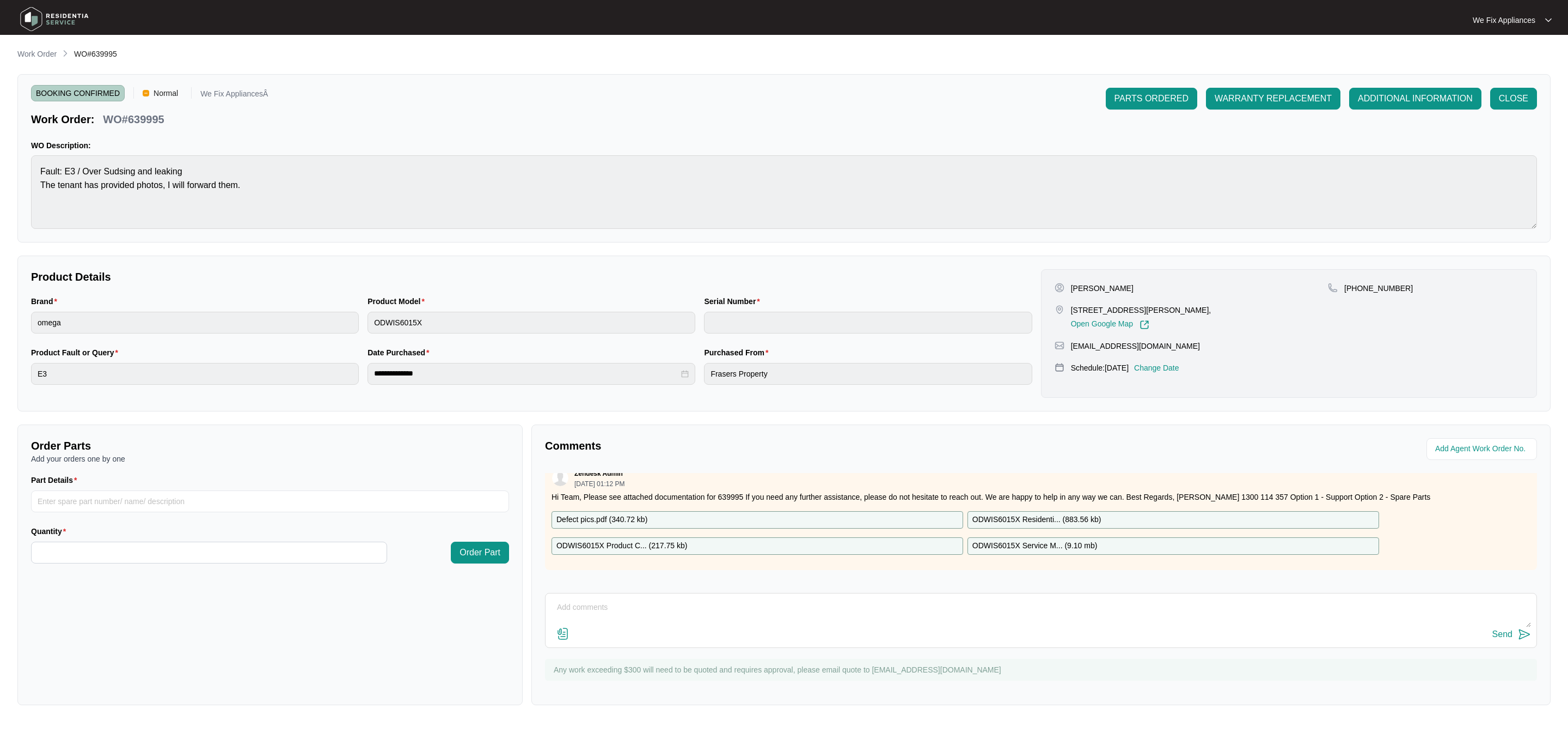
click at [59, 11] on img at bounding box center [54, 19] width 76 height 33
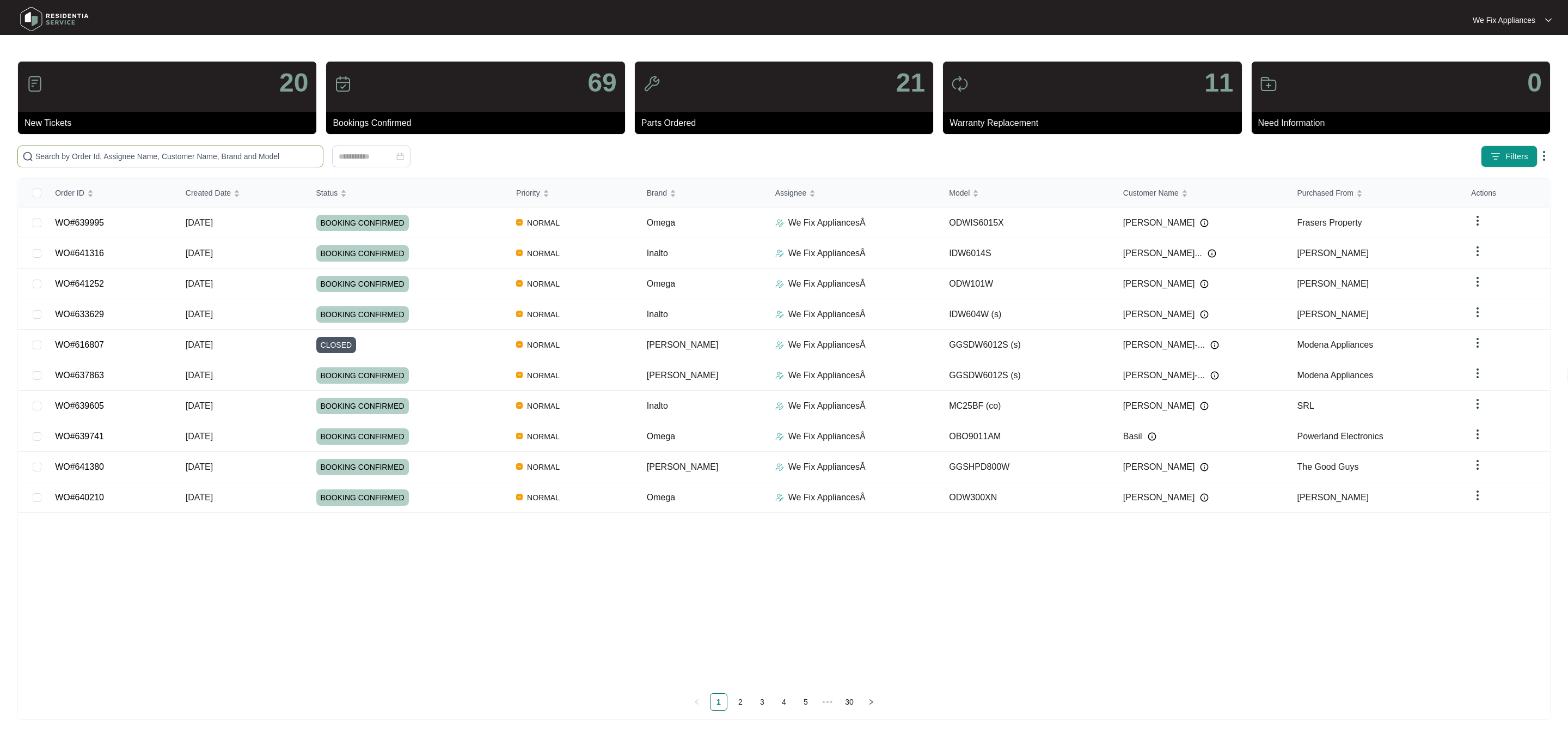
paste input "632796"
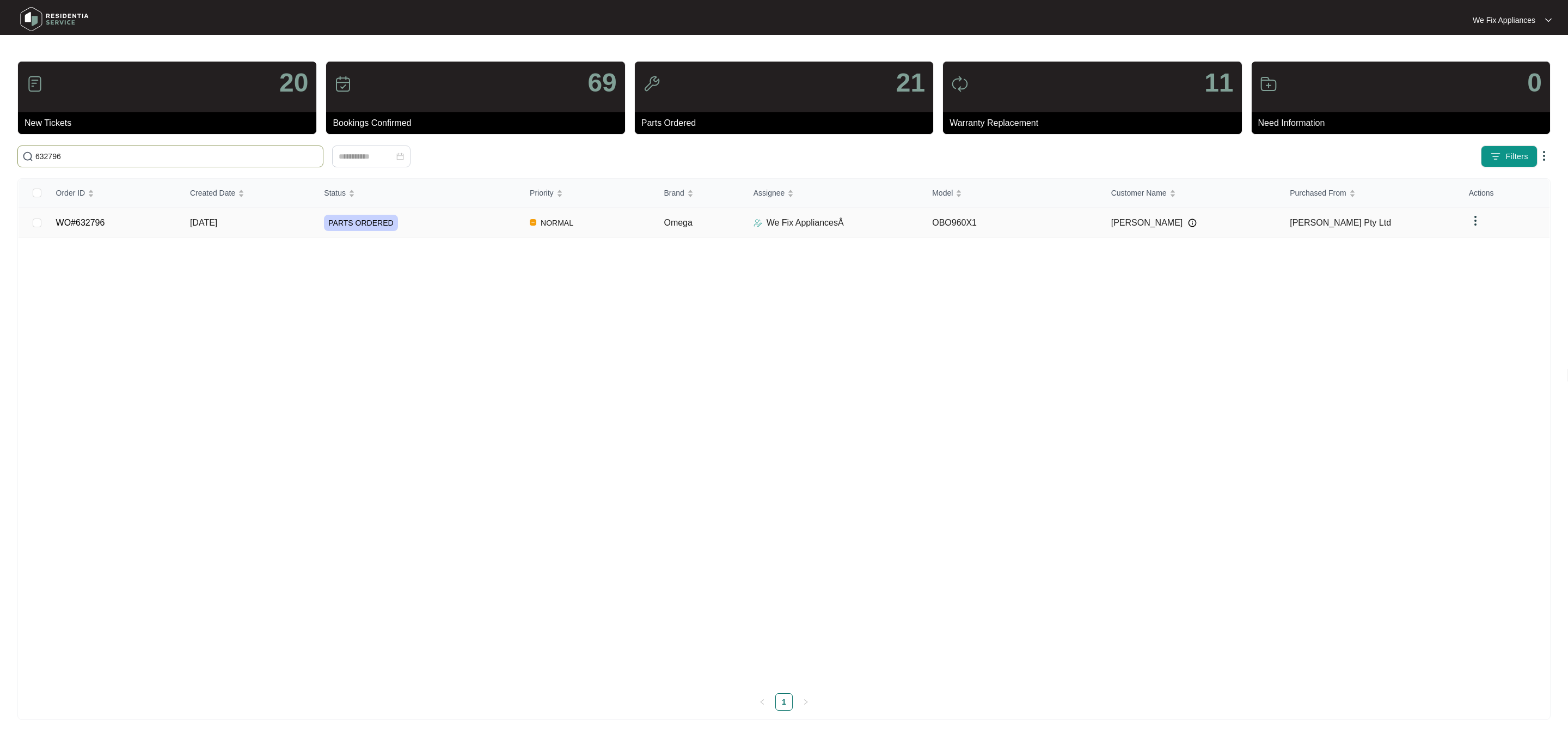
type input "632796"
click at [85, 226] on link "WO#632796" at bounding box center [80, 223] width 49 height 9
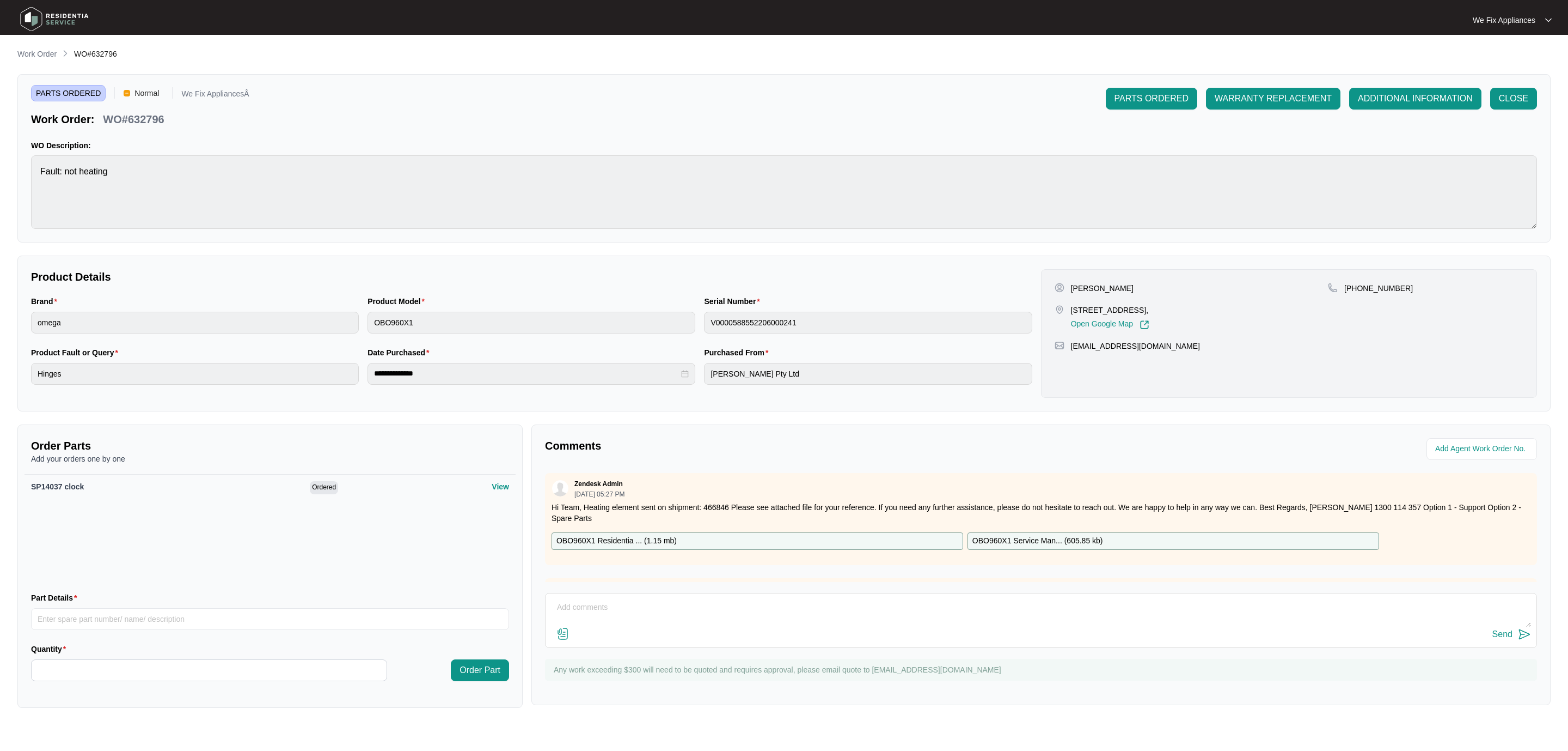
click at [67, 9] on img at bounding box center [54, 19] width 76 height 33
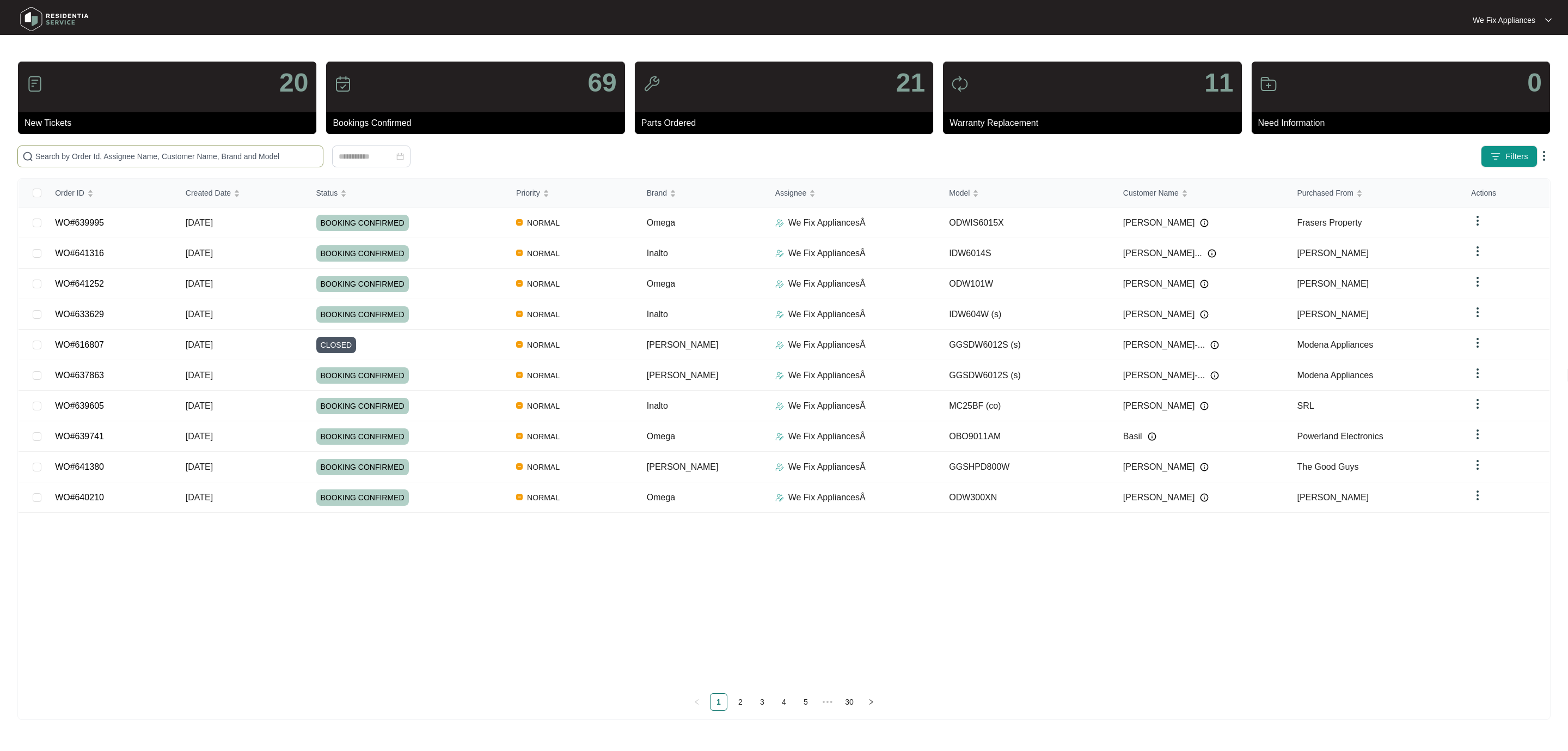
paste input "638053"
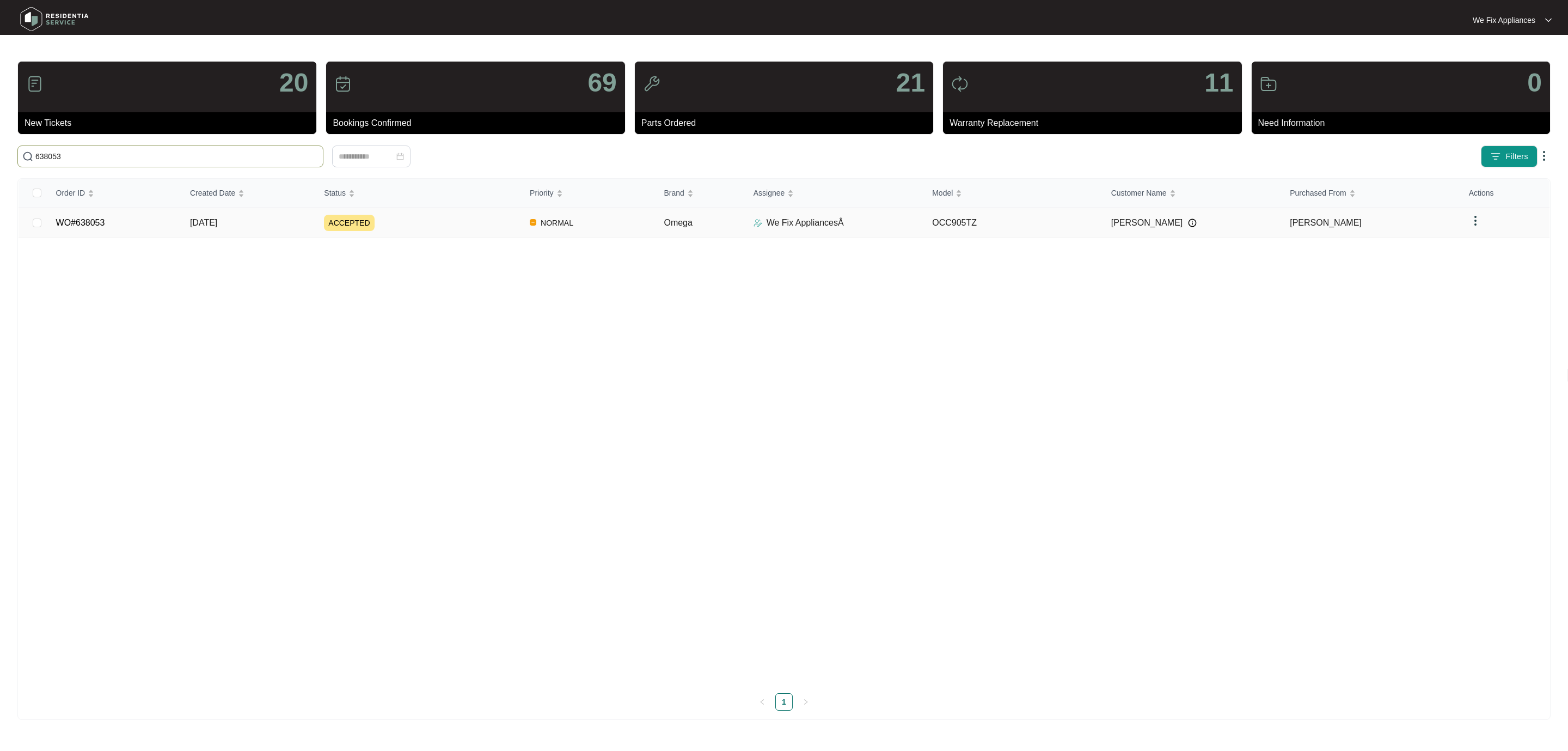
type input "638053"
click at [101, 222] on link "WO#638053" at bounding box center [80, 223] width 49 height 9
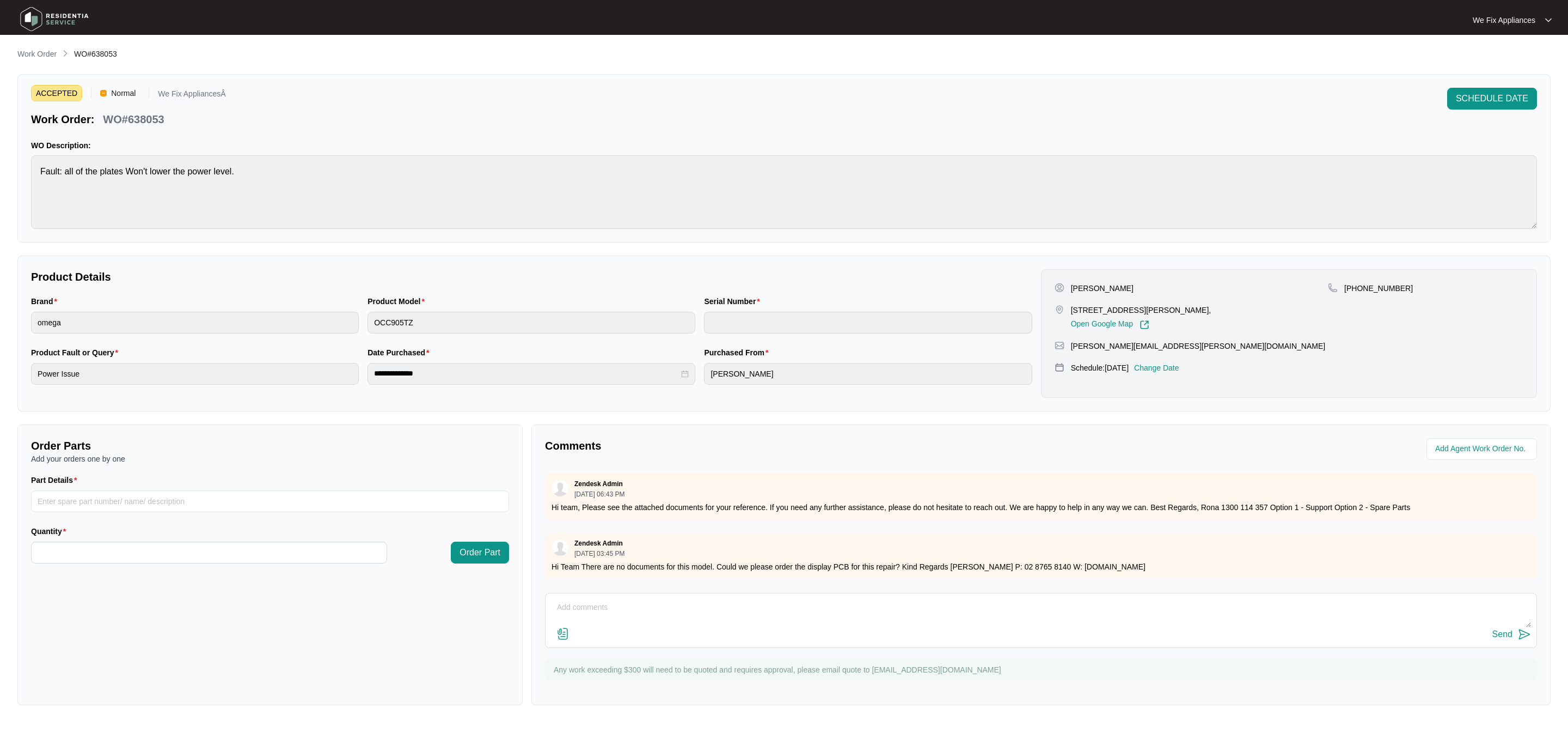
click at [1179, 369] on p "Change Date" at bounding box center [1156, 367] width 45 height 11
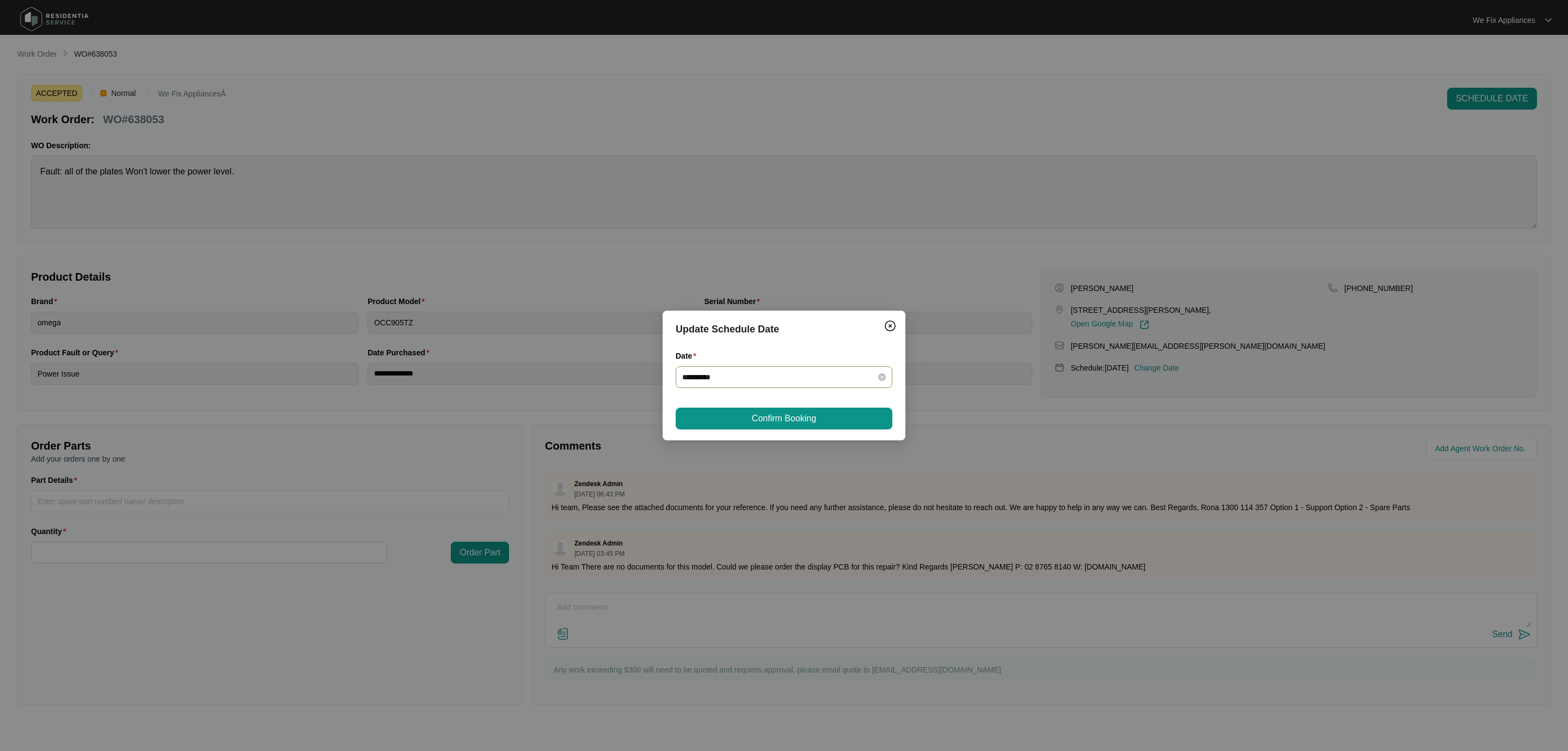
click at [727, 382] on input "**********" at bounding box center [777, 377] width 190 height 12
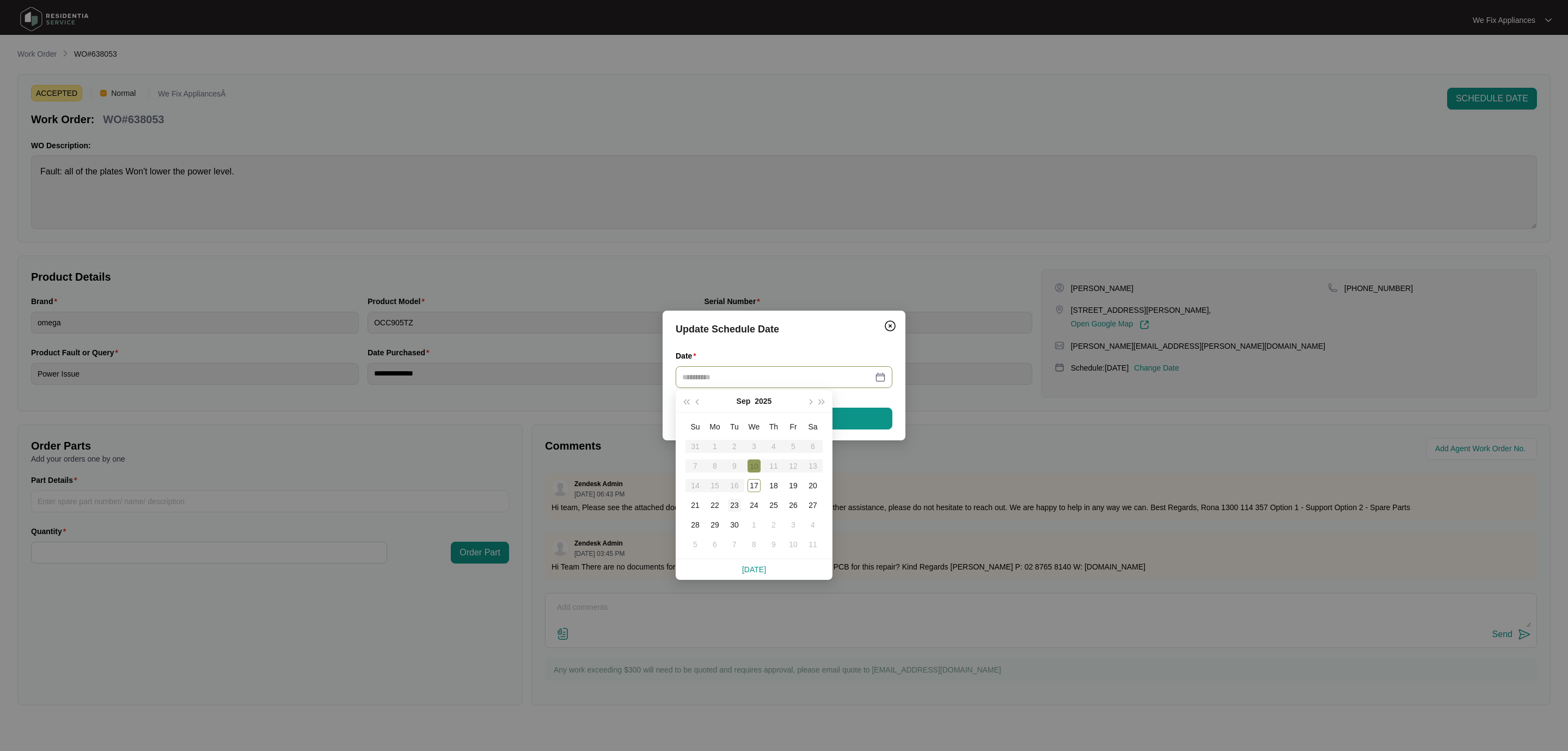
click at [732, 503] on div "23" at bounding box center [735, 505] width 13 height 13
type input "**********"
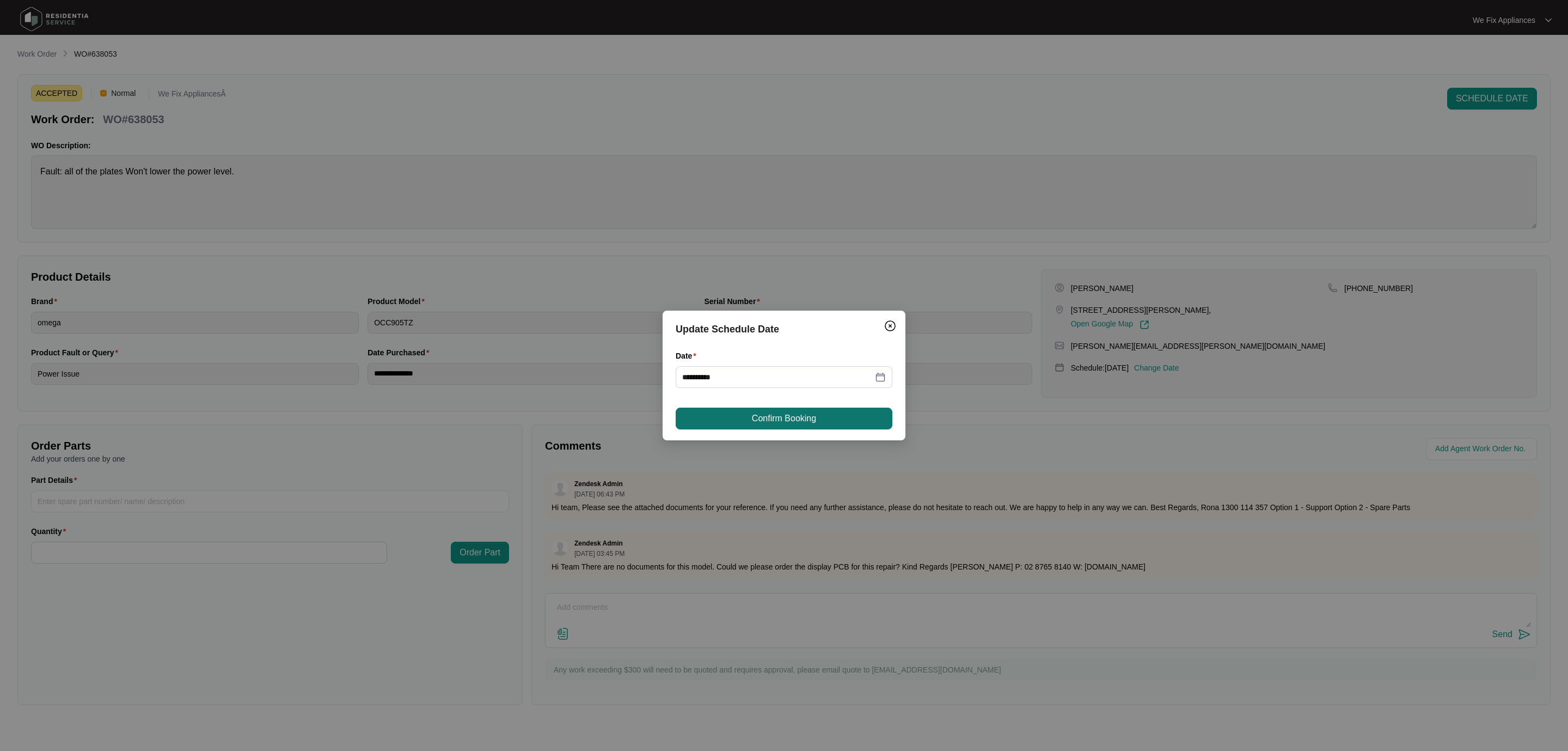
click at [775, 422] on span "Confirm Booking" at bounding box center [784, 419] width 64 height 13
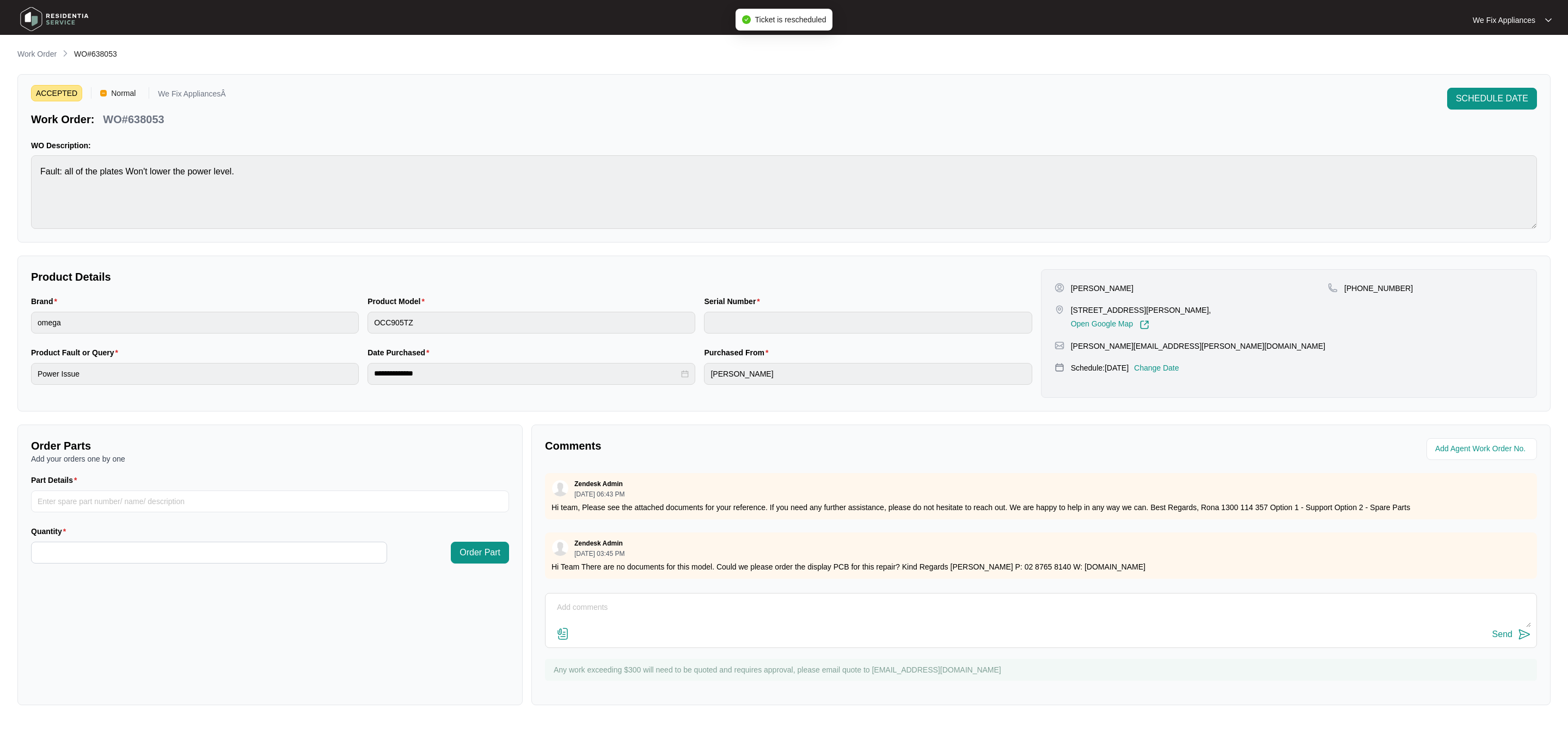
click at [64, 17] on img at bounding box center [54, 19] width 76 height 33
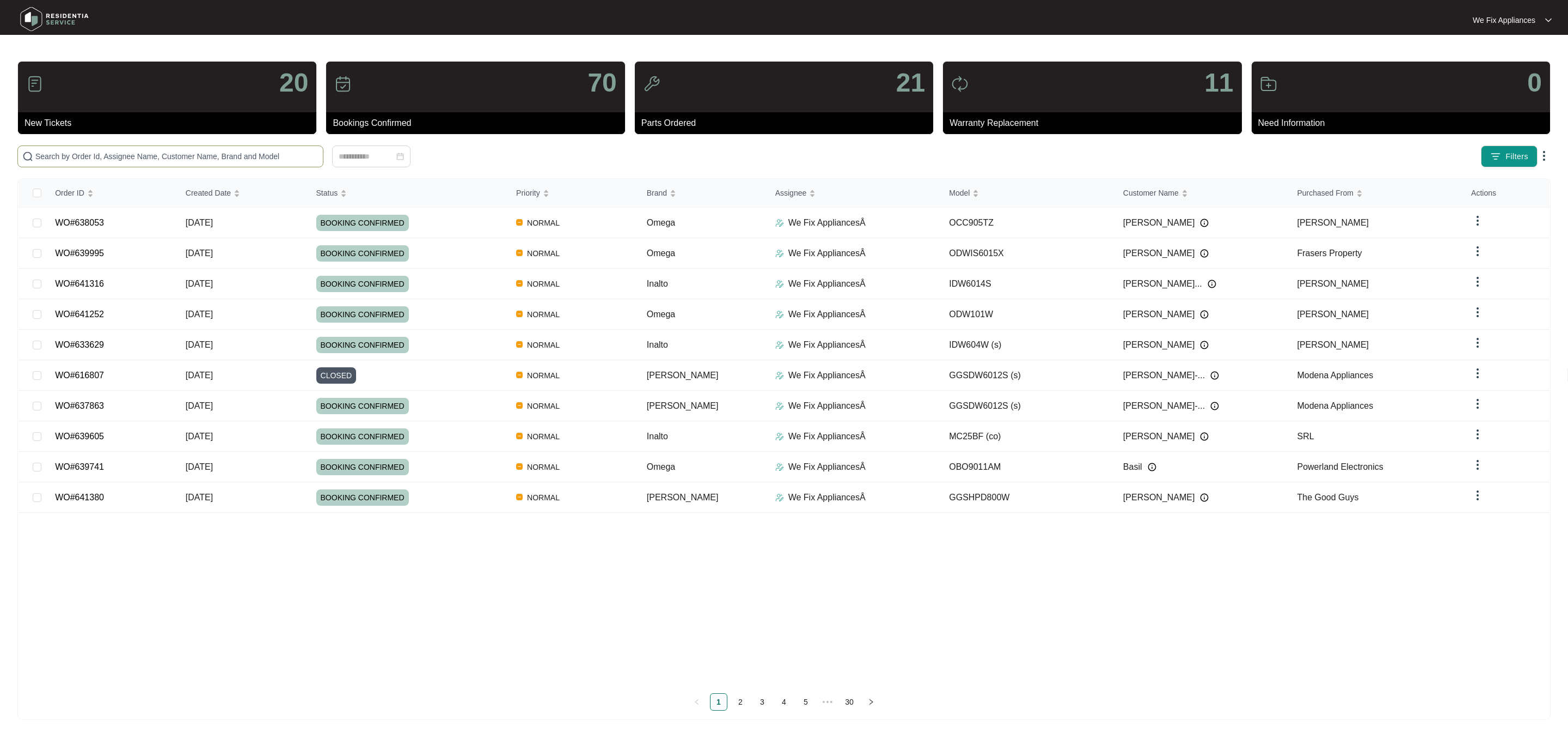
paste input "636607"
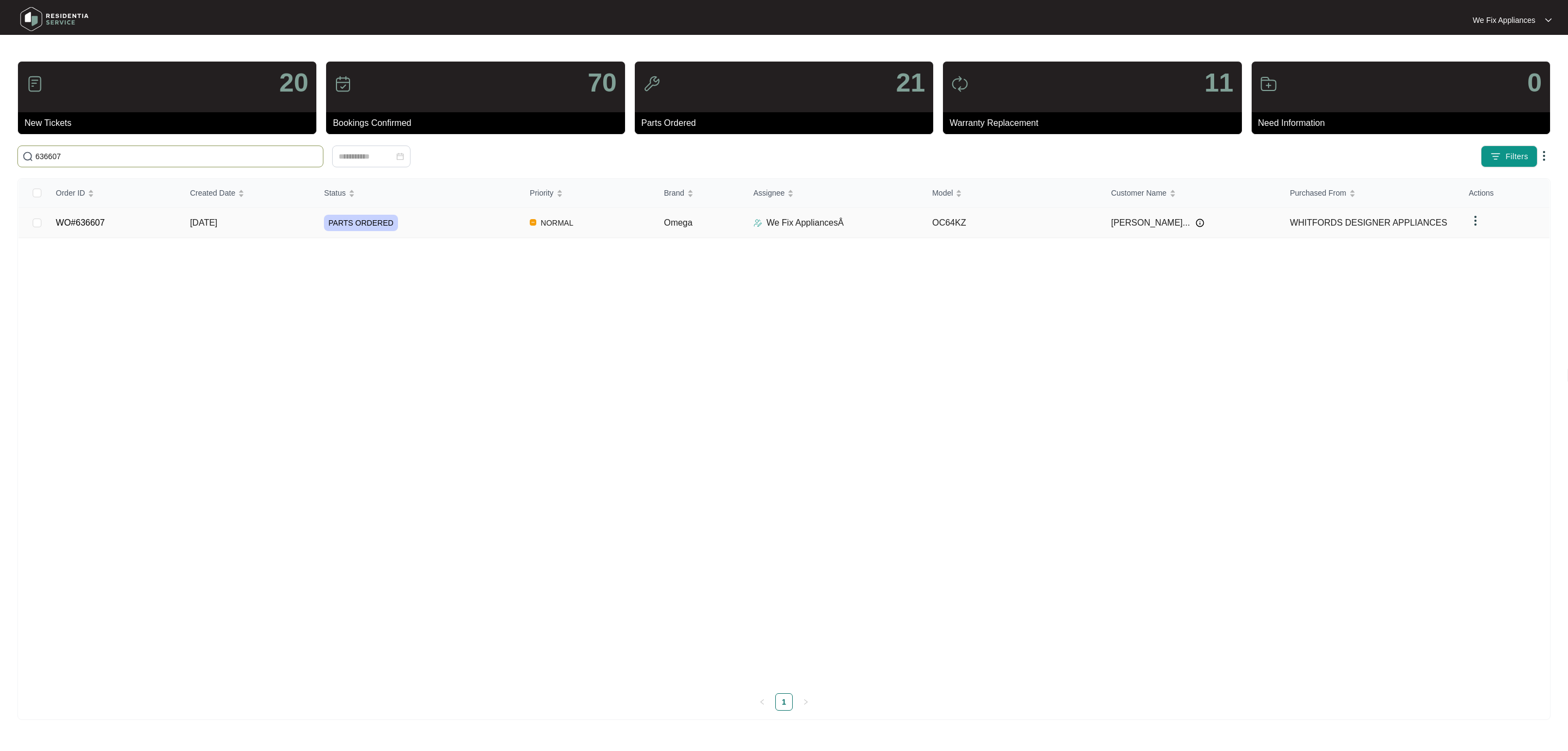
type input "636607"
click at [98, 214] on td "WO#636607" at bounding box center [114, 223] width 134 height 30
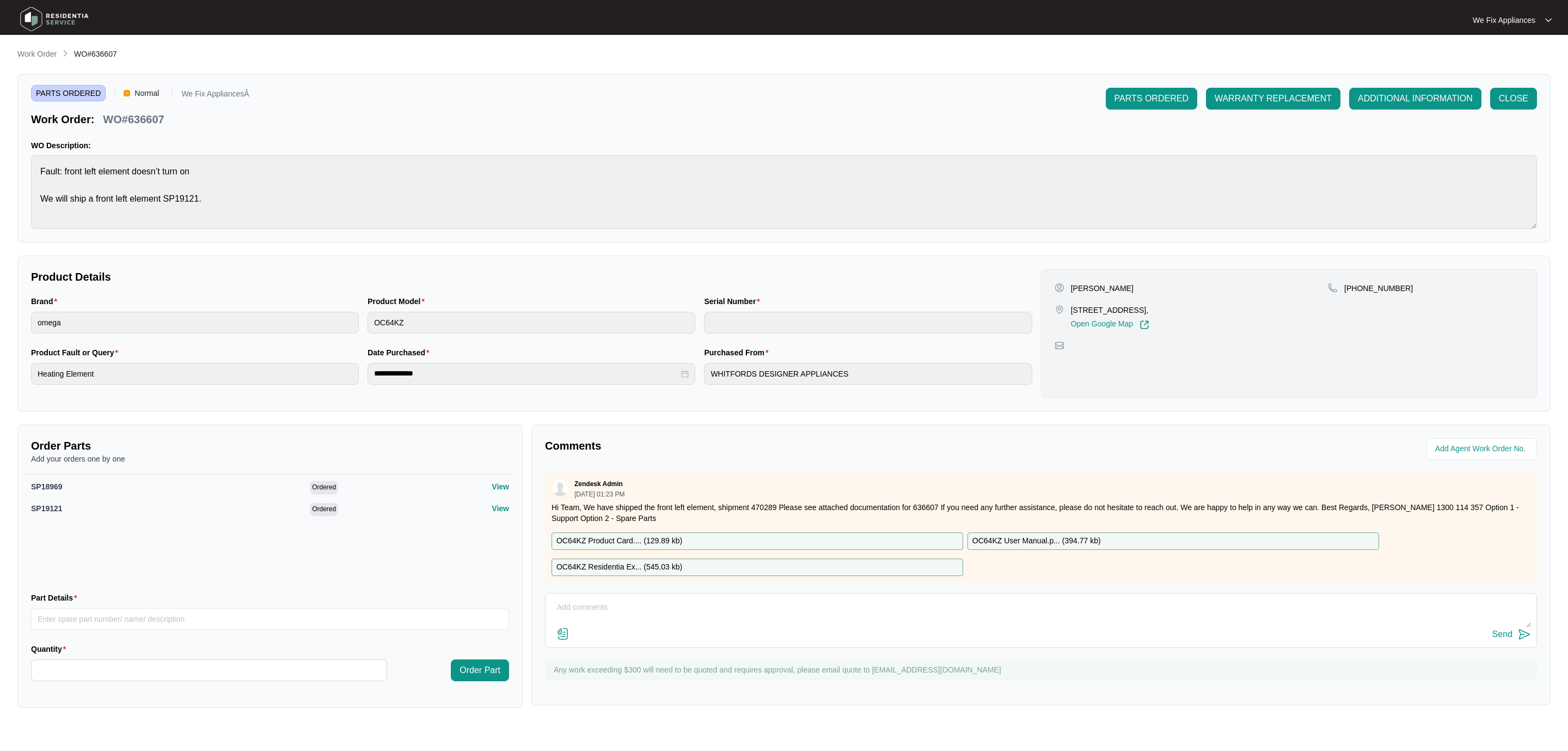
click at [68, 20] on img at bounding box center [54, 19] width 76 height 33
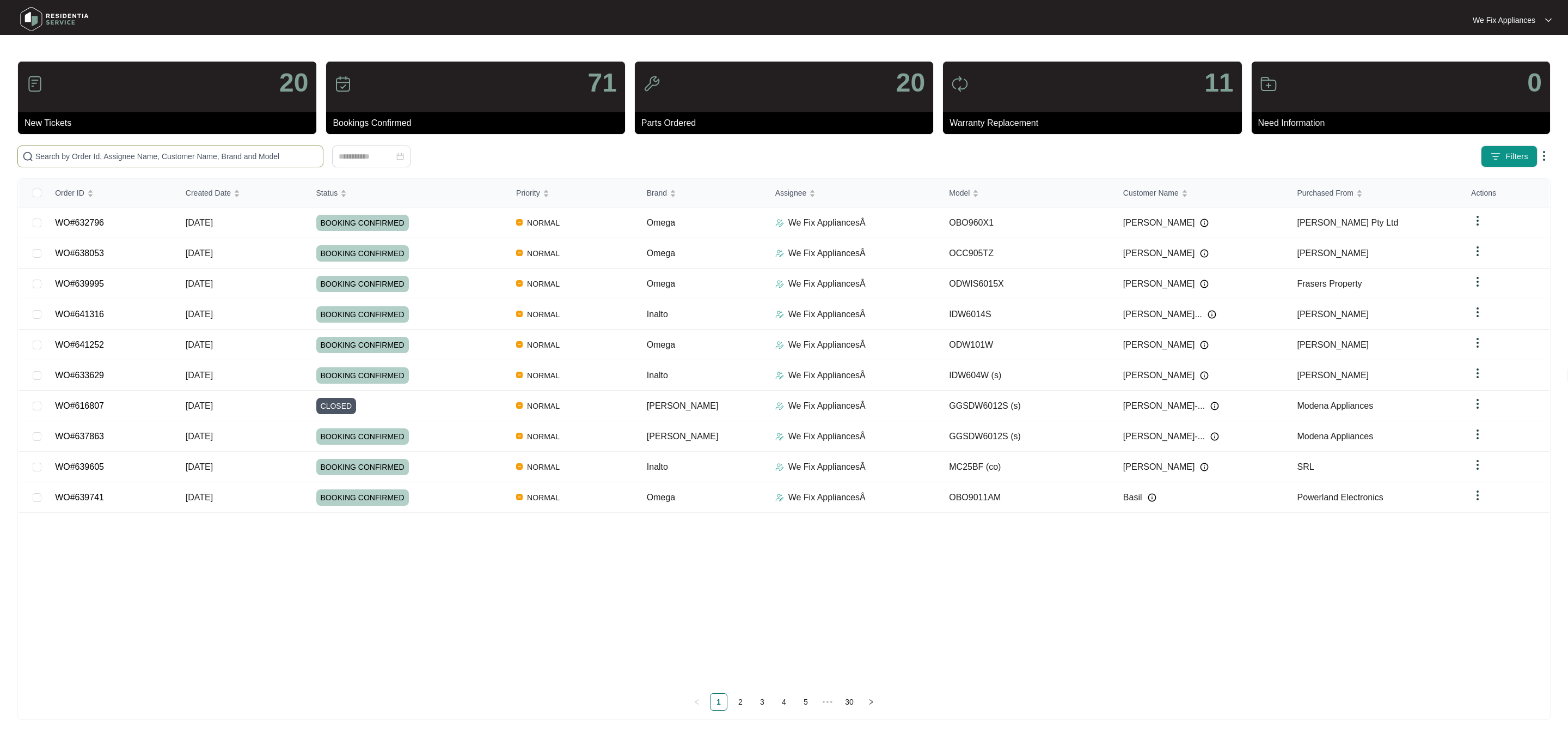
paste input "636552"
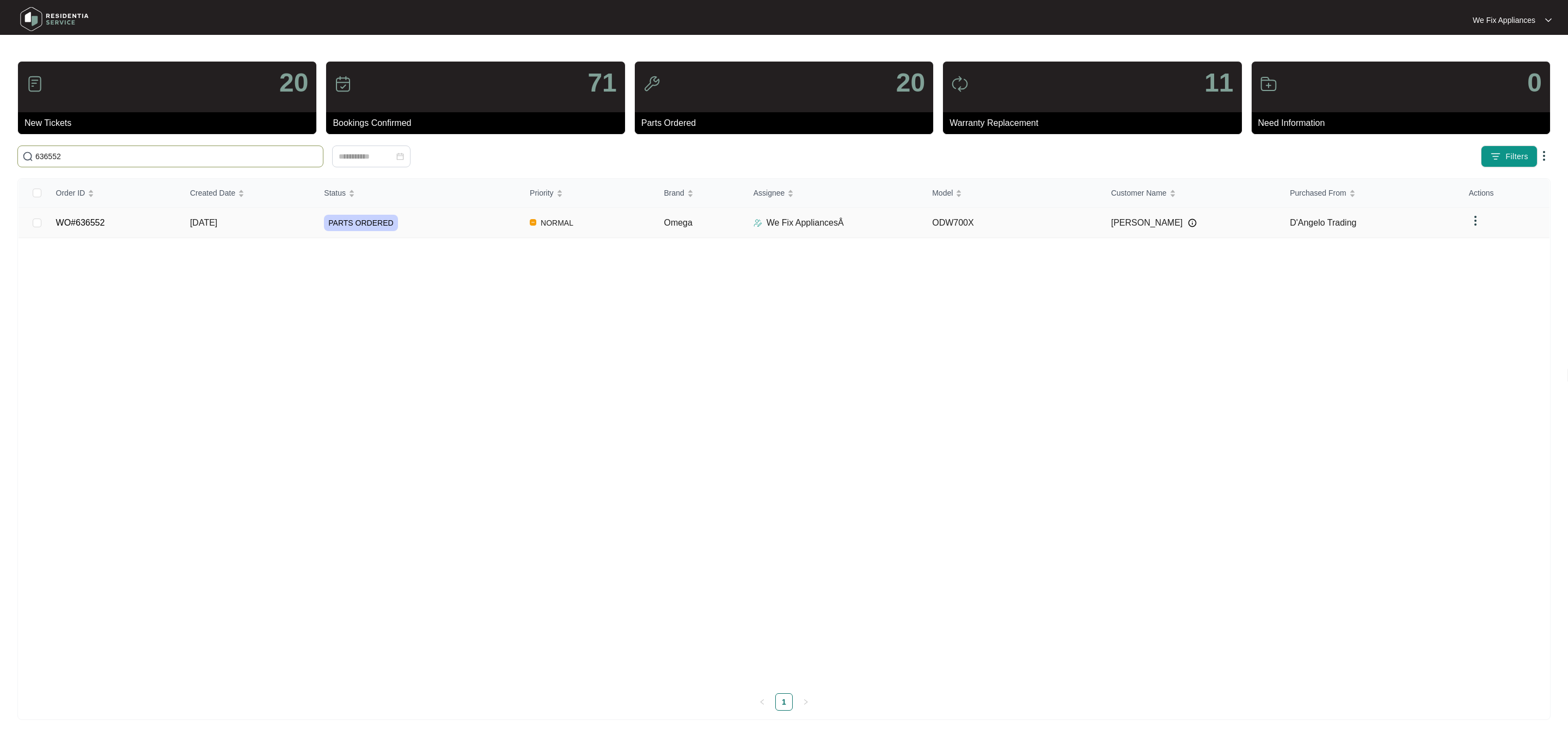
type input "636552"
click at [81, 219] on link "WO#636552" at bounding box center [80, 223] width 49 height 9
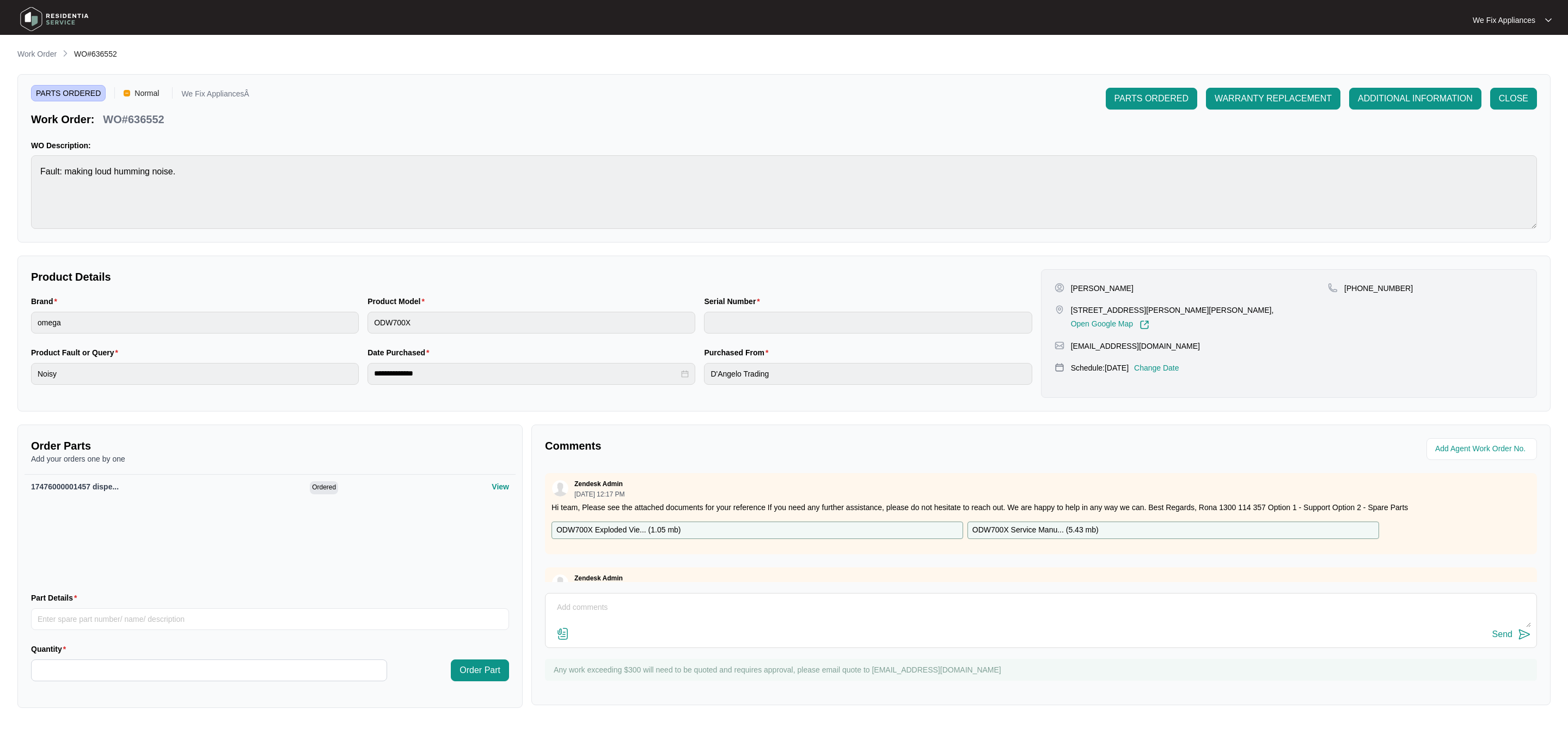
click at [703, 592] on div "Comments Zendesk Admin [DATE] 12:17 PM Hi team, Please see the attached documen…" at bounding box center [1041, 564] width 1019 height 281
click at [685, 617] on textarea at bounding box center [1041, 612] width 980 height 28
type textarea "Hi guys, left another message for customer to call back thank you."
click at [1493, 639] on div "Send" at bounding box center [1502, 634] width 20 height 10
click at [60, 18] on img at bounding box center [54, 19] width 76 height 33
